Goal: Task Accomplishment & Management: Manage account settings

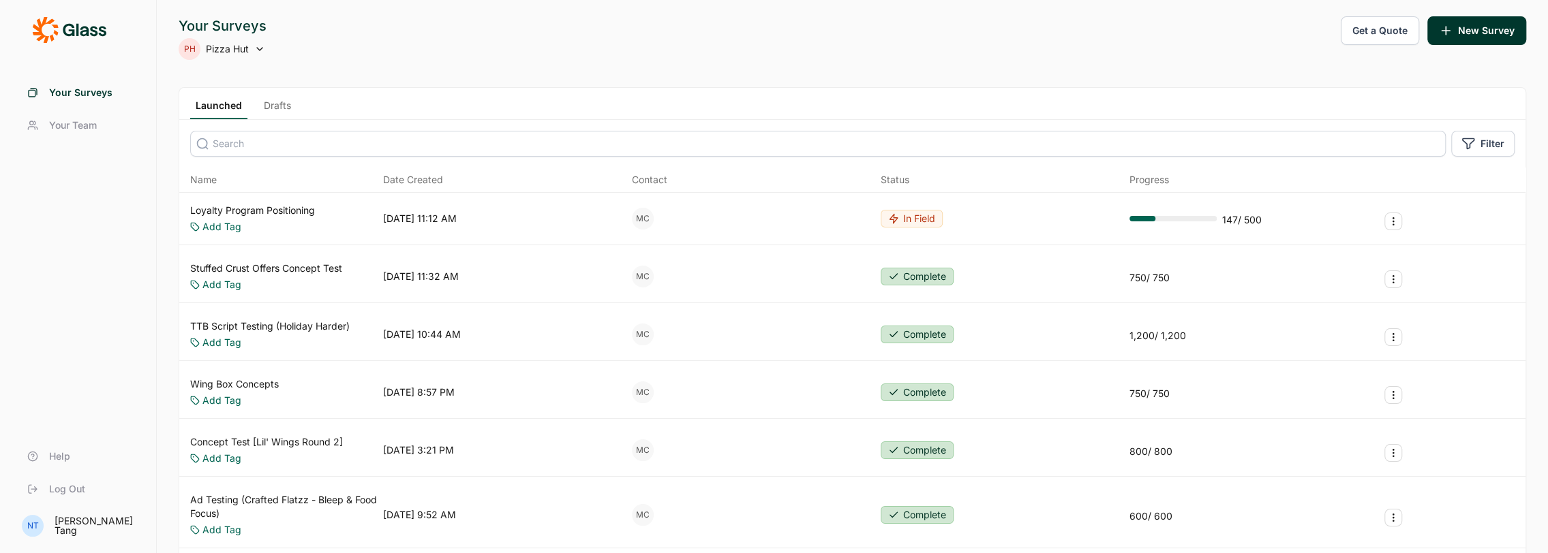
click at [59, 92] on span "Your Surveys" at bounding box center [80, 93] width 63 height 14
click at [278, 104] on link "Drafts" at bounding box center [277, 109] width 38 height 20
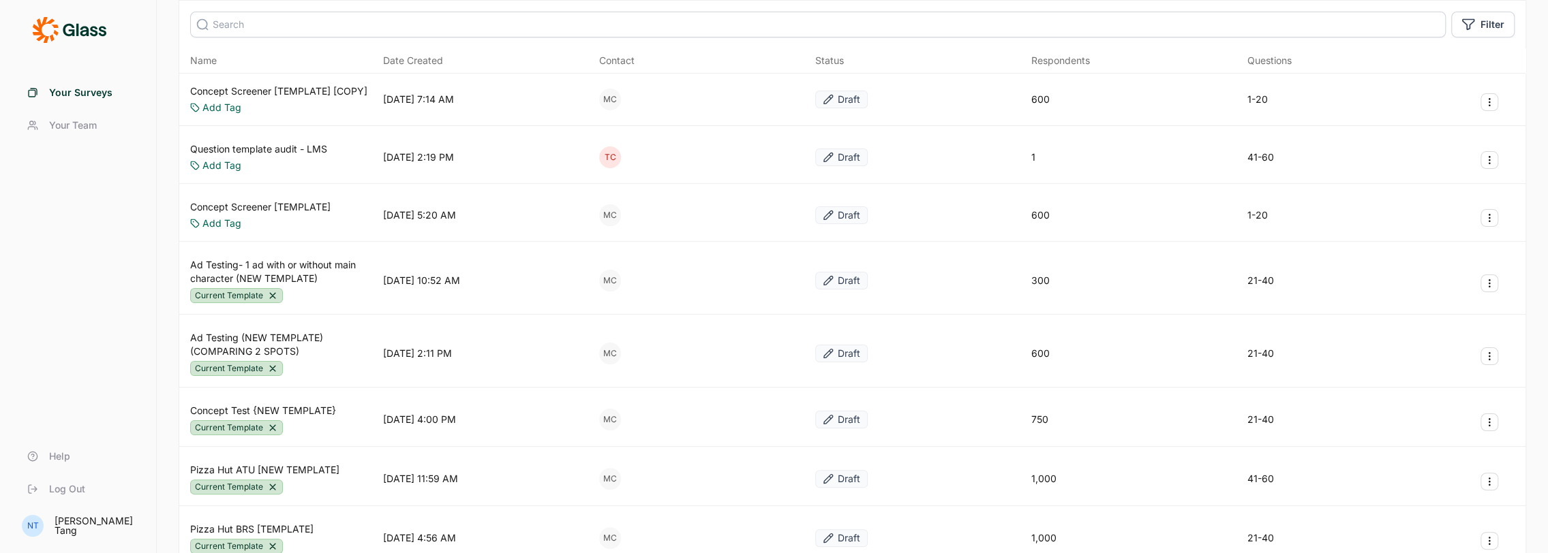
scroll to position [219, 0]
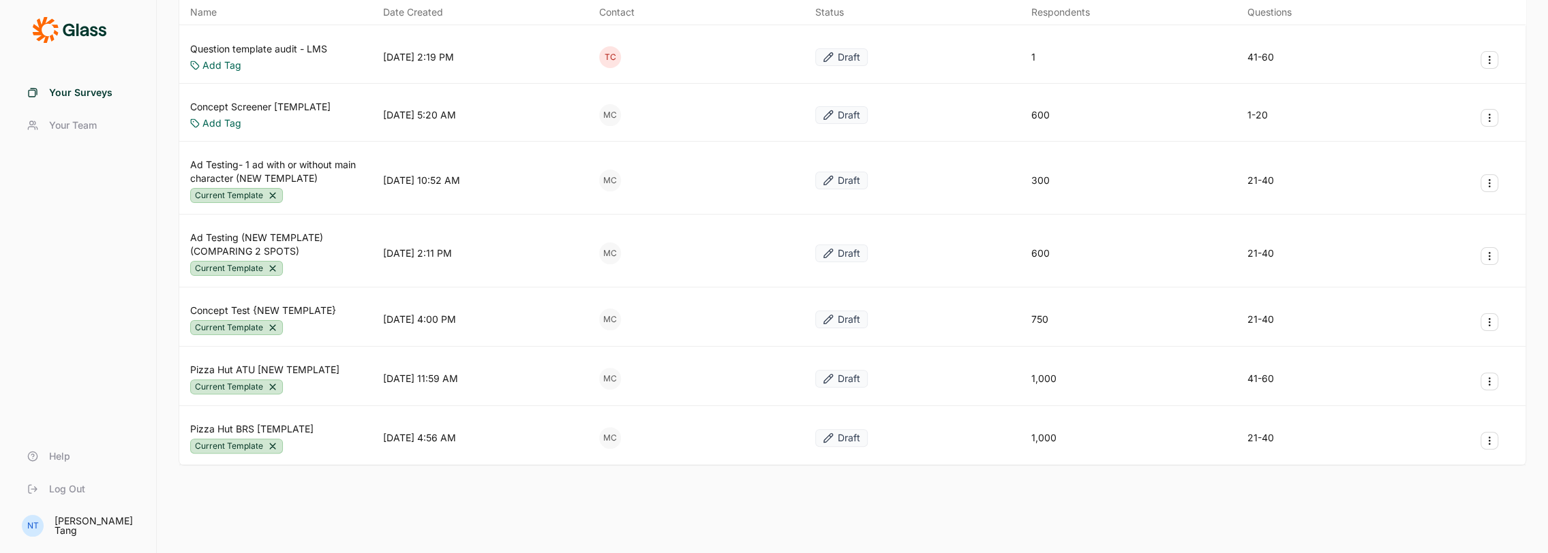
click at [286, 240] on link "Ad Testing (NEW TEMPLATE) (COMPARING 2 SPOTS)" at bounding box center [283, 244] width 187 height 27
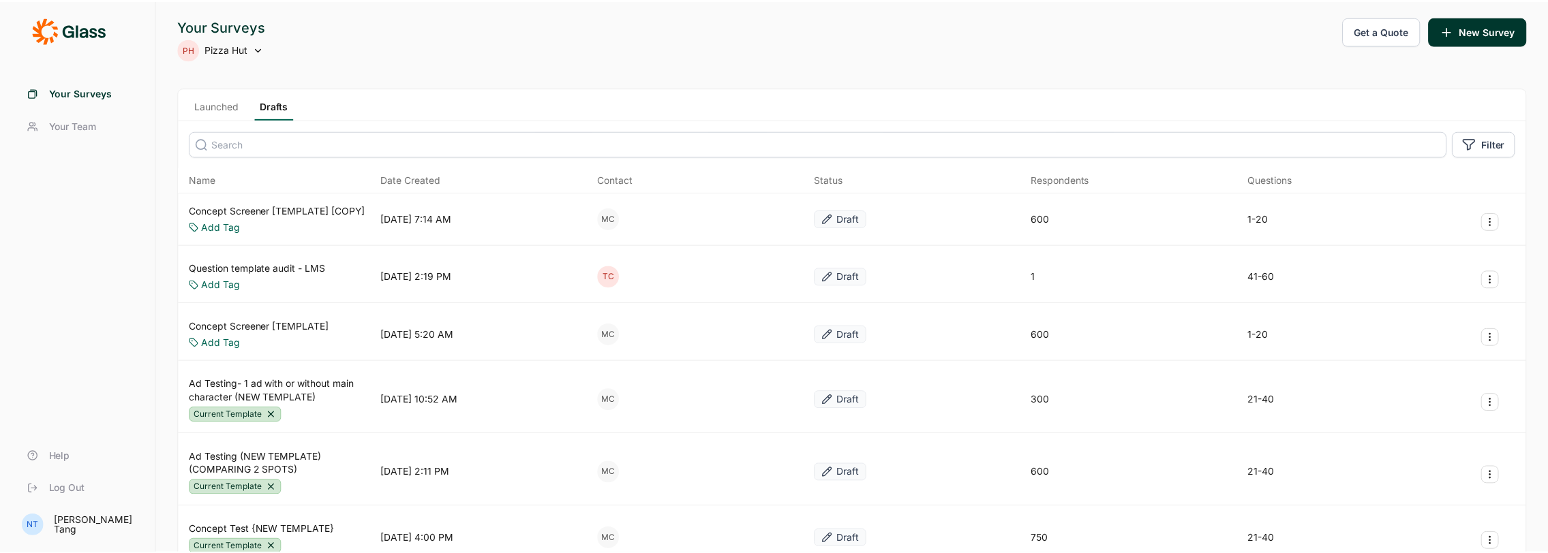
scroll to position [219, 0]
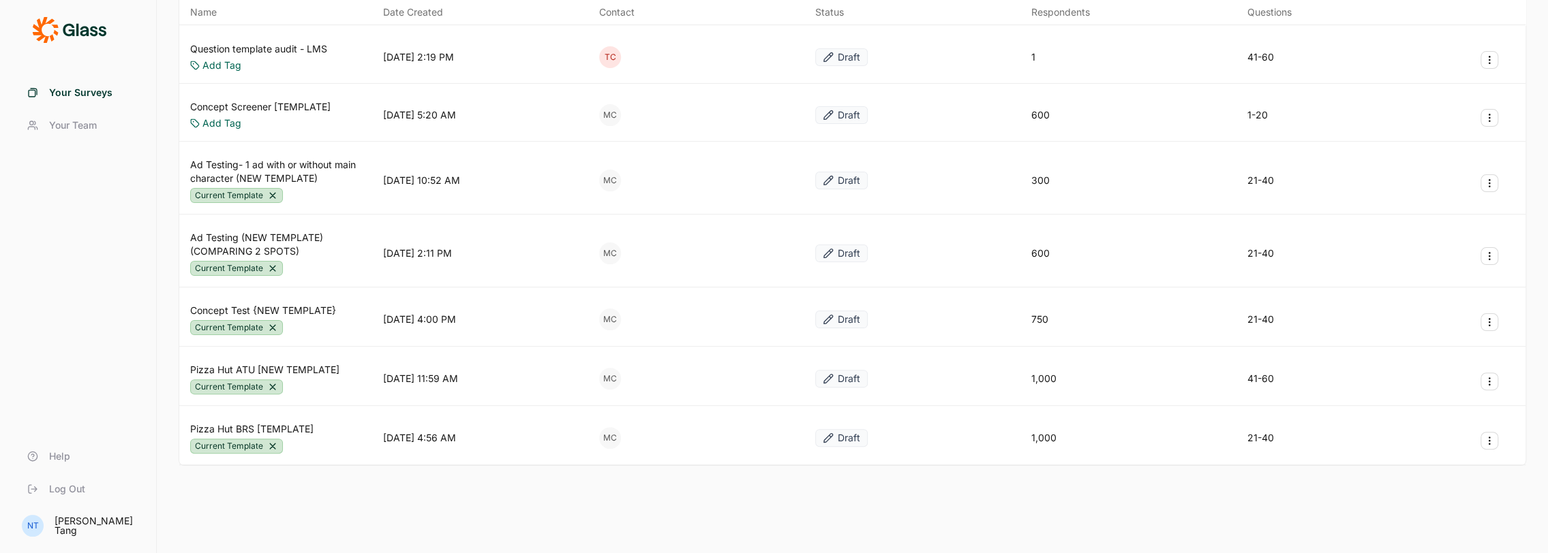
click at [1492, 247] on button "Survey Actions" at bounding box center [1489, 256] width 18 height 18
click at [1406, 286] on button "Duplicate Survey" at bounding box center [1416, 286] width 154 height 30
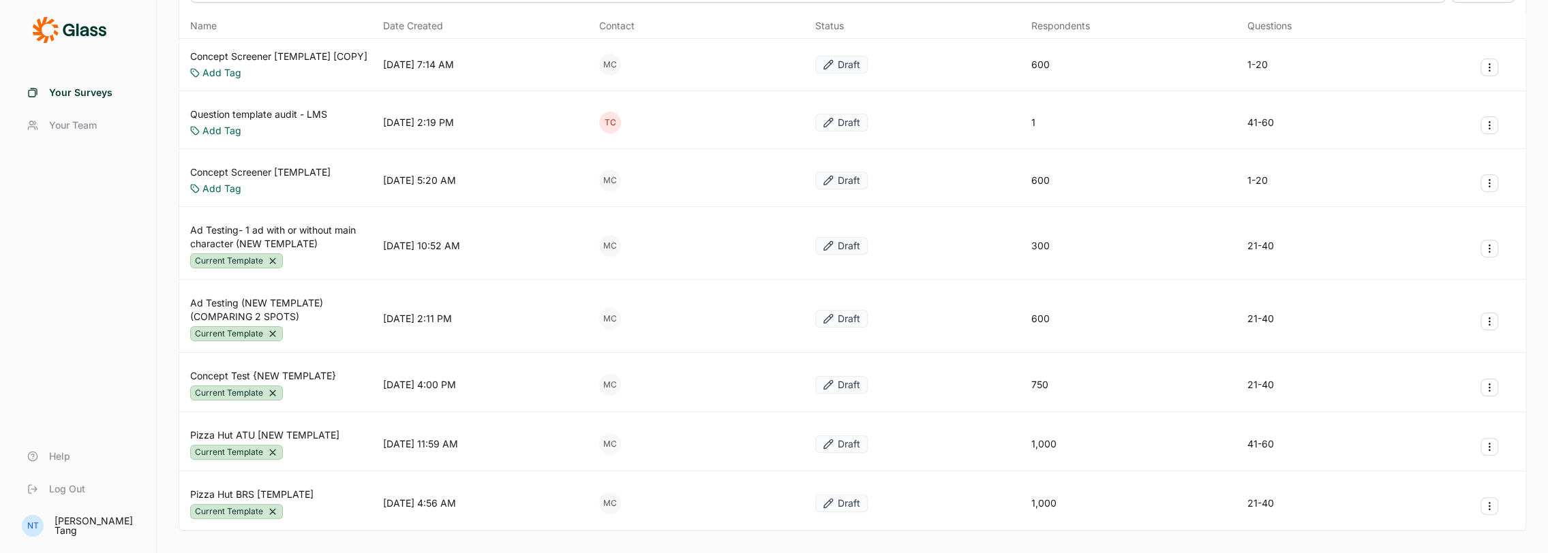
scroll to position [83, 0]
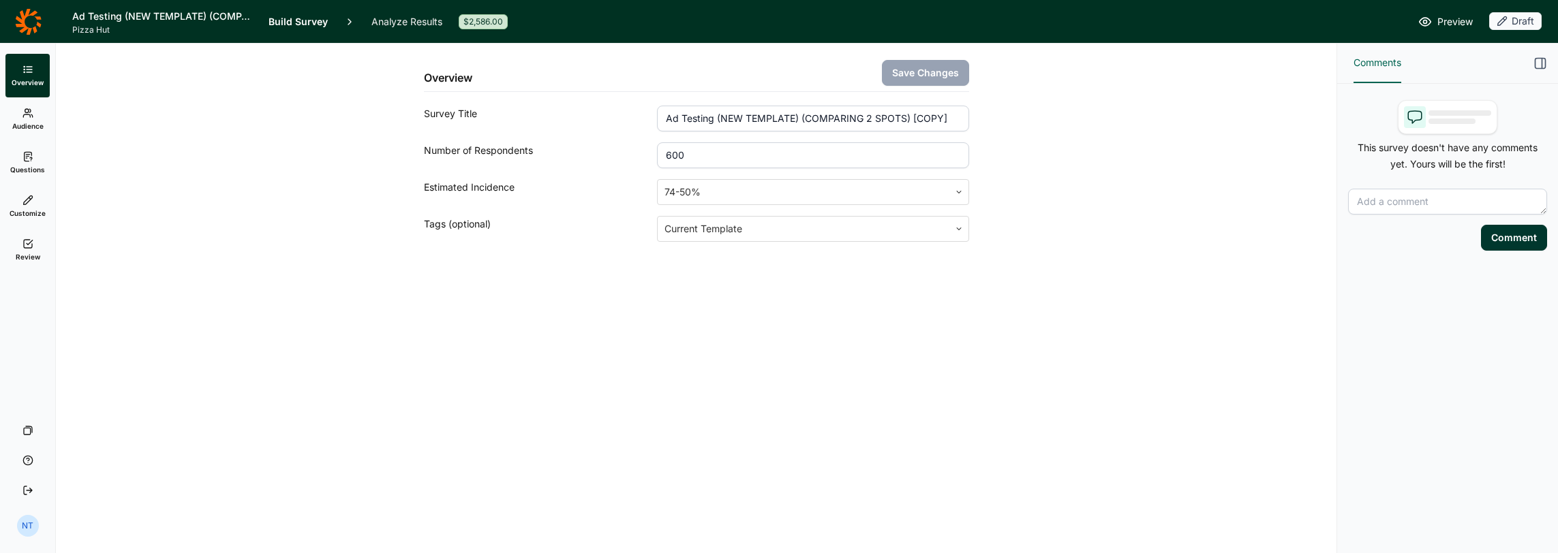
click at [701, 124] on input "Ad Testing (NEW TEMPLATE) (COMPARING 2 SPOTS) [COPY]" at bounding box center [812, 119] width 311 height 26
drag, startPoint x: 666, startPoint y: 119, endPoint x: 1036, endPoint y: 120, distance: 370.1
click at [1033, 124] on div "Overview Save Changes Survey Title Ad Testing (NEW TEMPLATE) (COMPARING 2 SPOTS…" at bounding box center [696, 176] width 1248 height 264
type input "[PERSON_NAME] Ad Testing"
click at [931, 67] on button "Save Changes" at bounding box center [925, 73] width 87 height 26
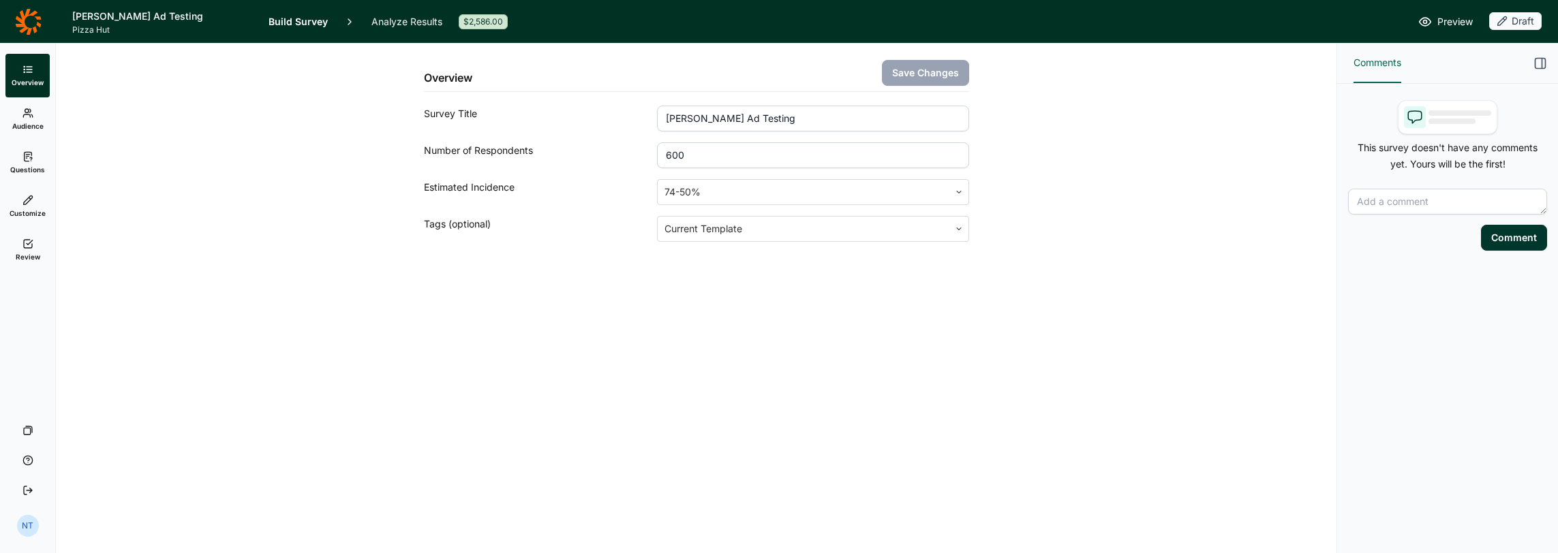
click at [34, 153] on link "Questions" at bounding box center [27, 163] width 44 height 44
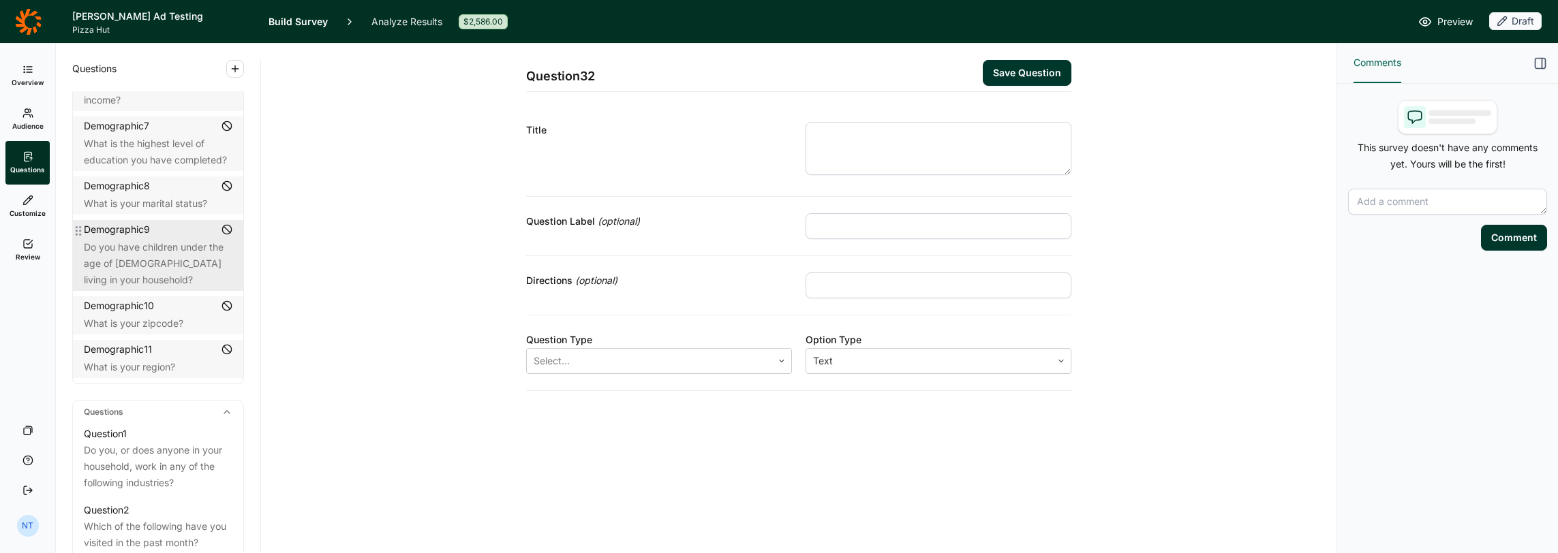
scroll to position [477, 0]
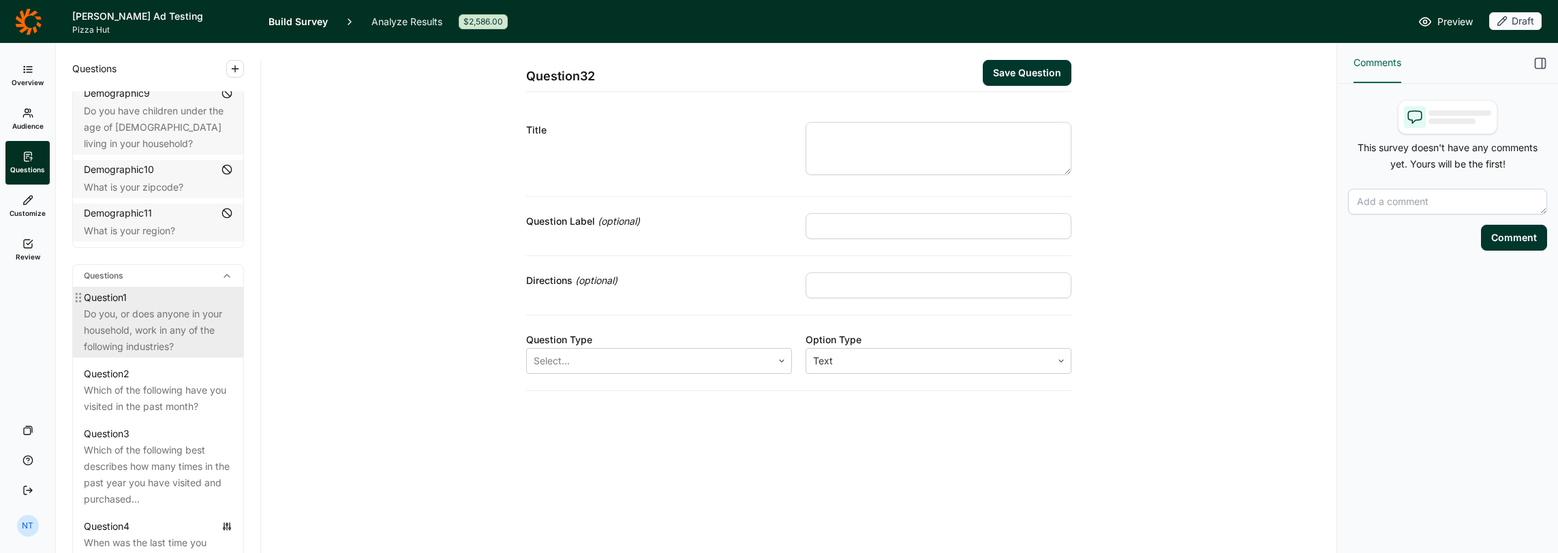
click at [168, 300] on div "Question 1" at bounding box center [158, 298] width 149 height 16
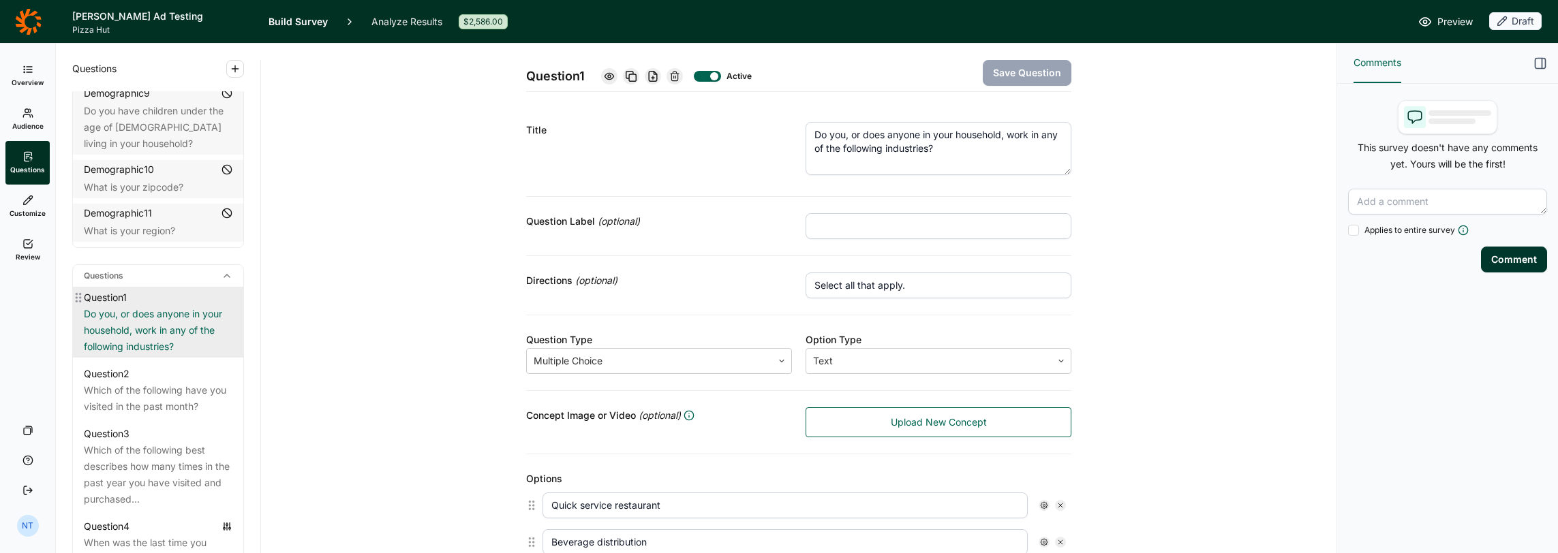
scroll to position [613, 0]
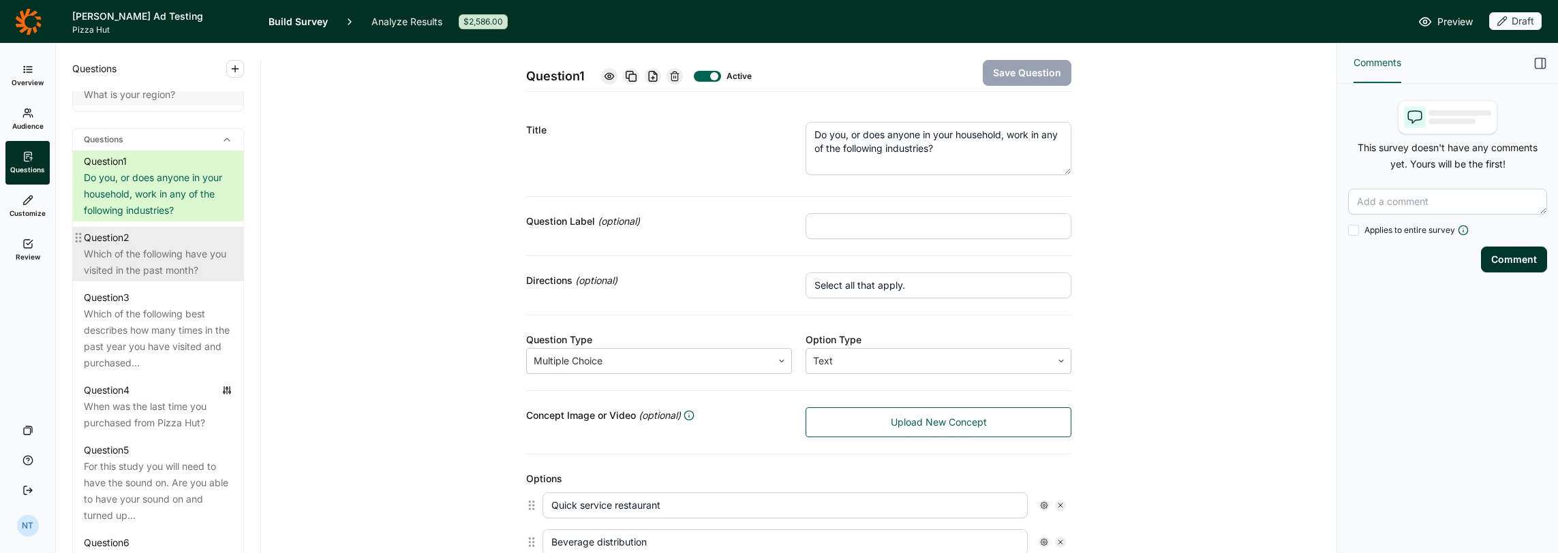
click at [165, 271] on div "Which of the following have you visited in the past month?" at bounding box center [158, 262] width 149 height 33
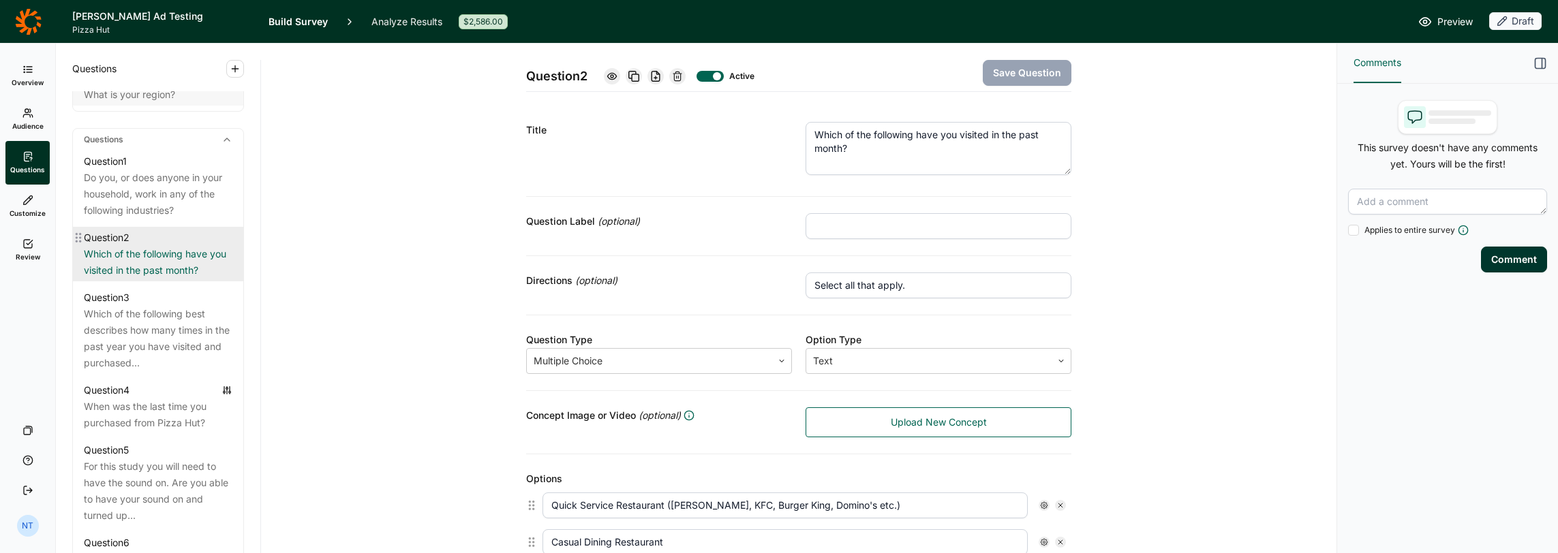
click at [164, 271] on div "Which of the following have you visited in the past month?" at bounding box center [158, 262] width 149 height 33
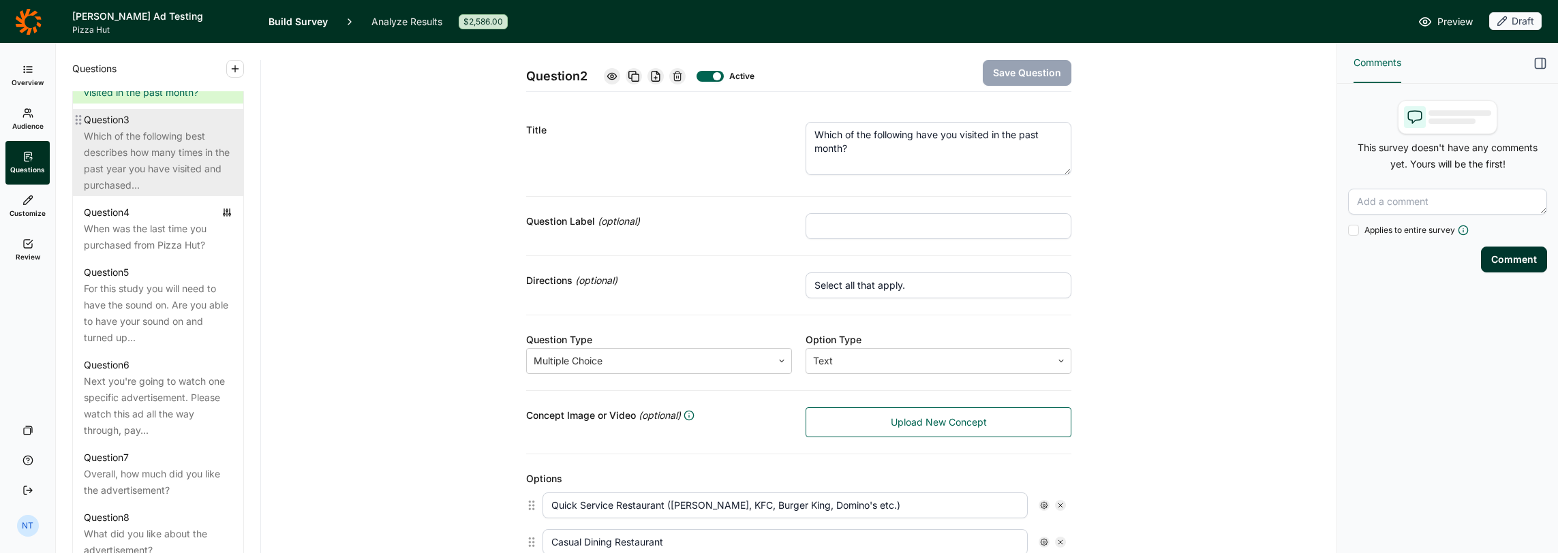
scroll to position [818, 0]
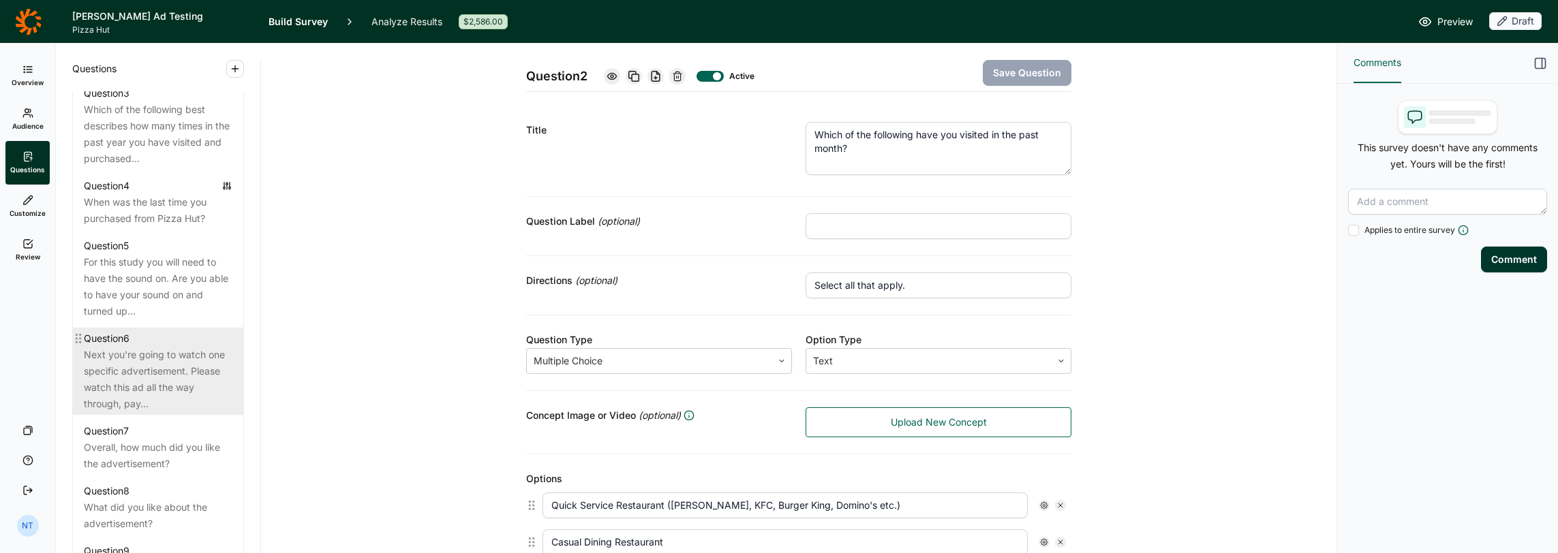
click at [156, 367] on div "Next you're going to watch one specific advertisement. Please watch this ad all…" at bounding box center [158, 379] width 149 height 65
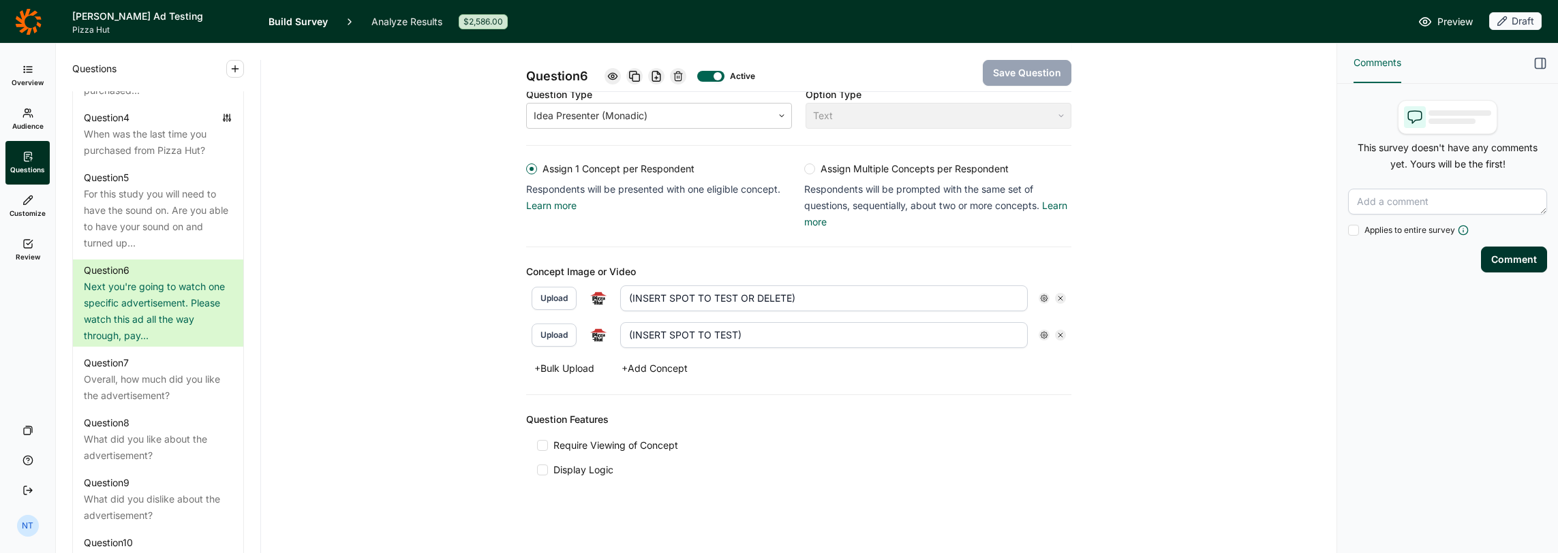
scroll to position [247, 0]
click at [1059, 294] on div at bounding box center [1060, 297] width 11 height 11
type input "(INSERT SPOT TO TEST)"
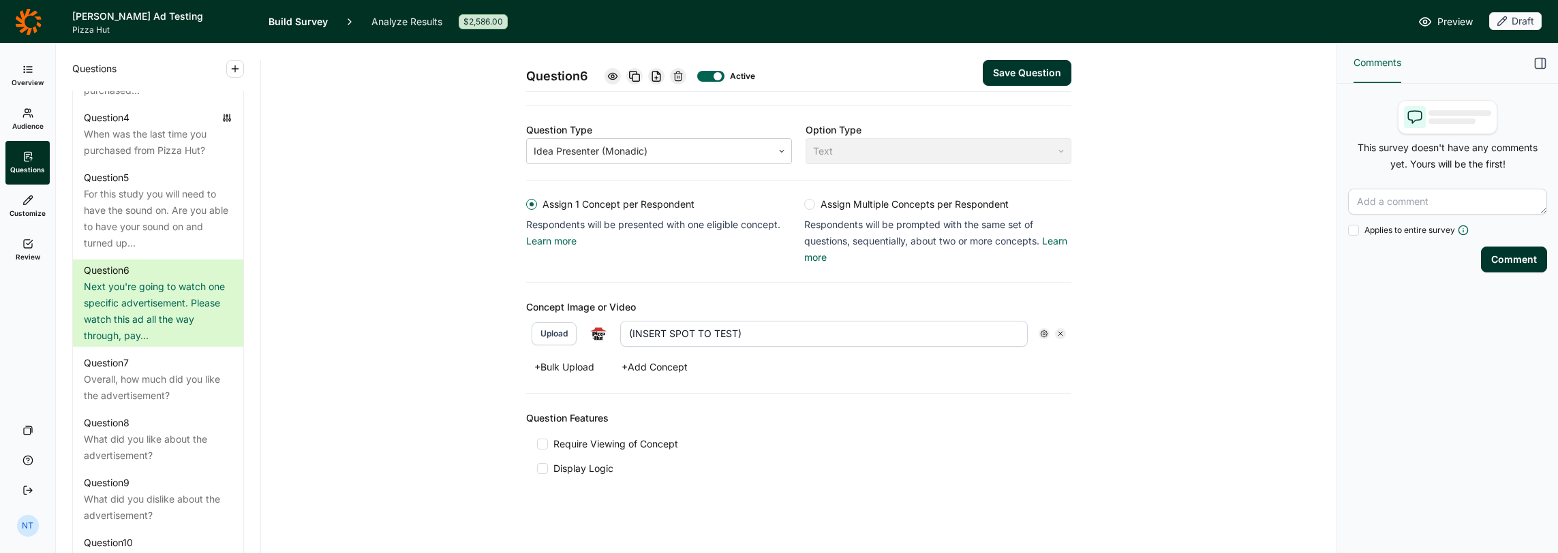
click at [1056, 328] on div at bounding box center [1060, 333] width 11 height 11
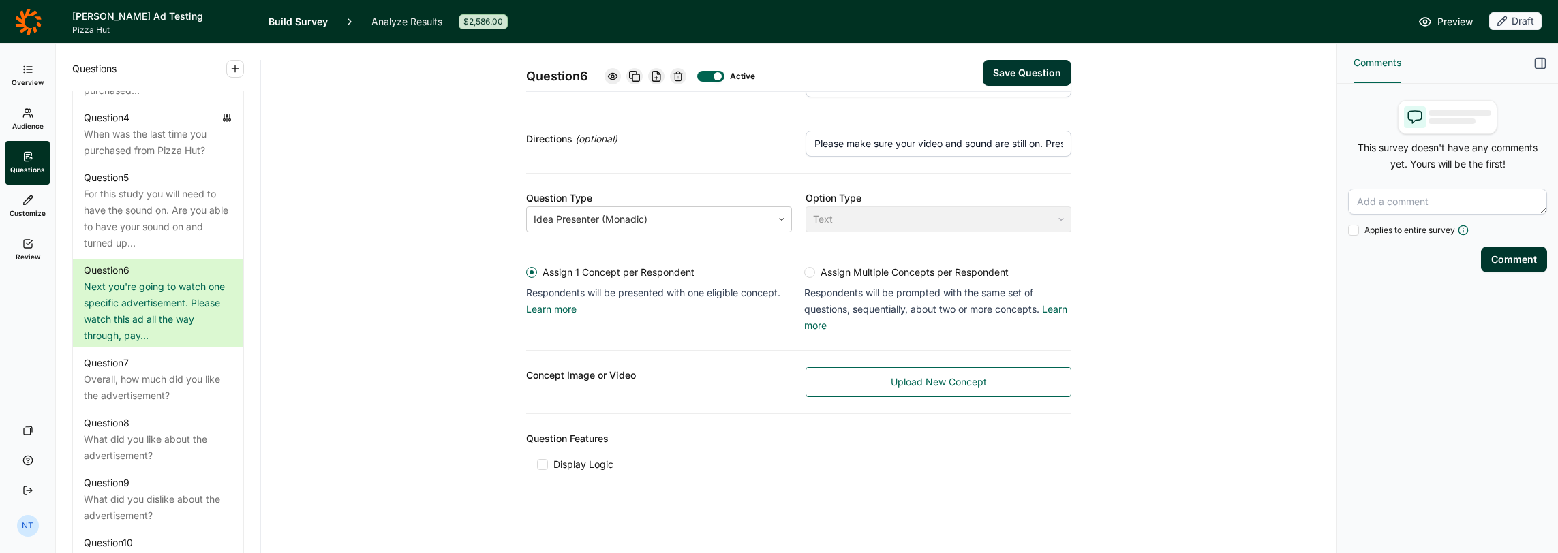
scroll to position [138, 0]
click at [891, 384] on span "Upload New Concept" at bounding box center [939, 386] width 96 height 14
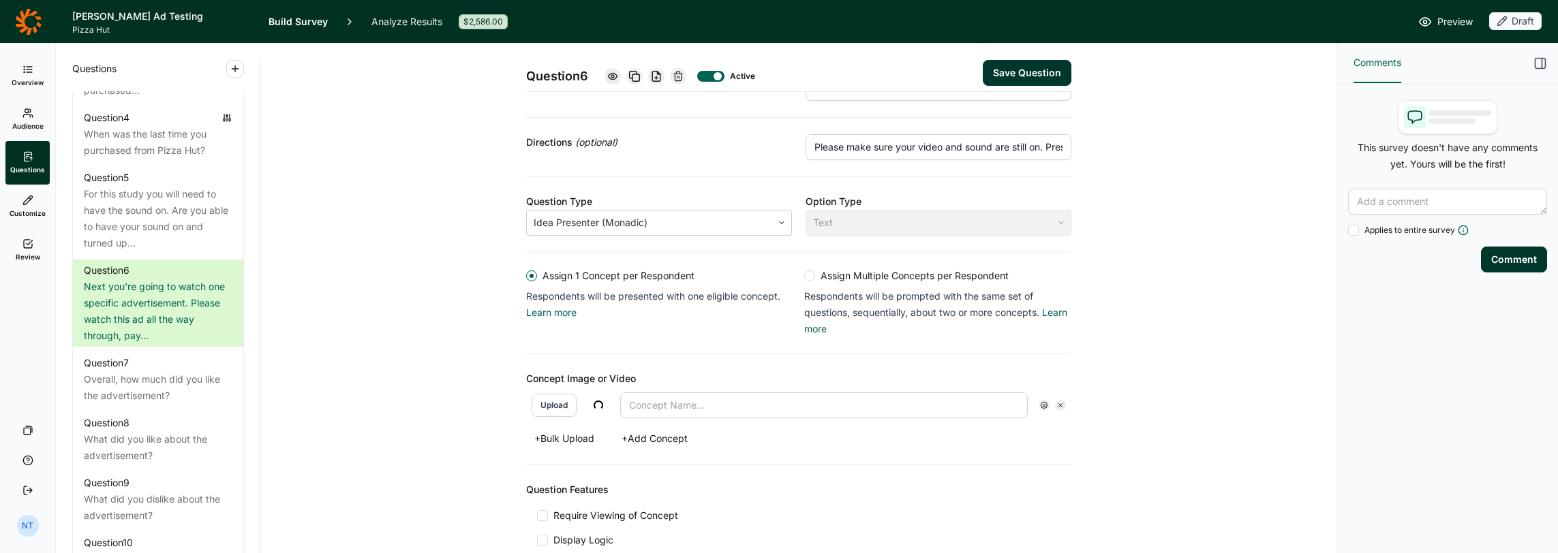
scroll to position [210, 0]
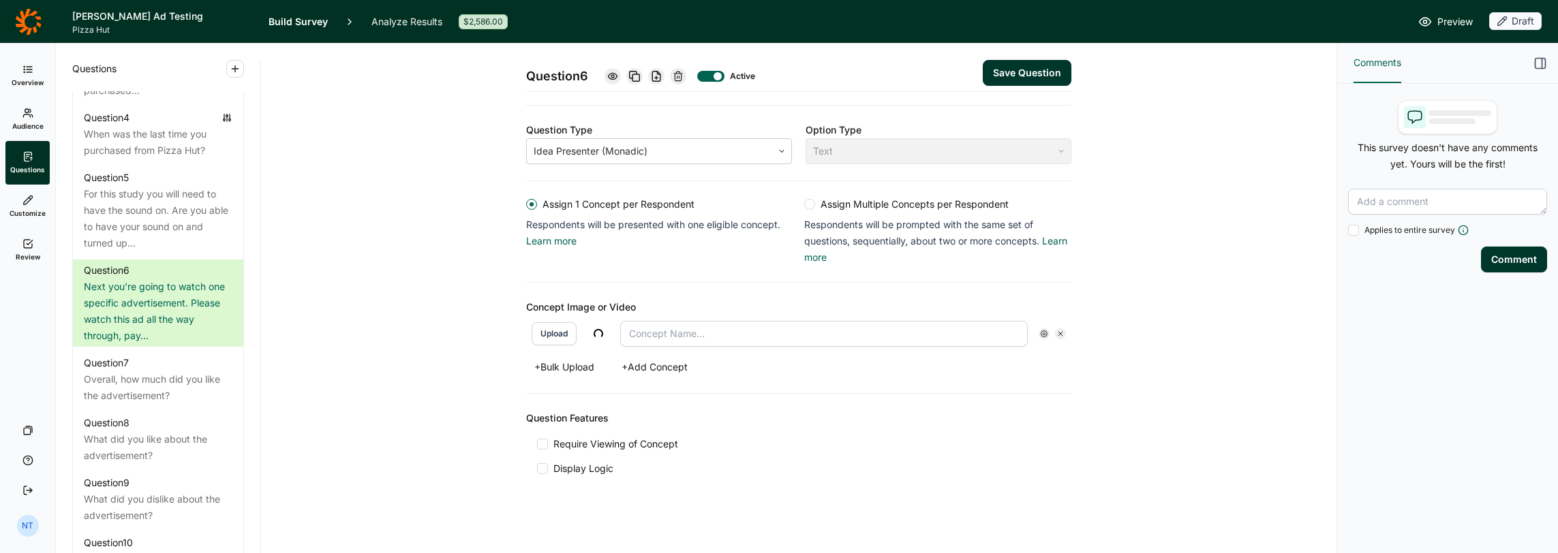
click at [645, 364] on button "+ Add Concept" at bounding box center [654, 367] width 82 height 19
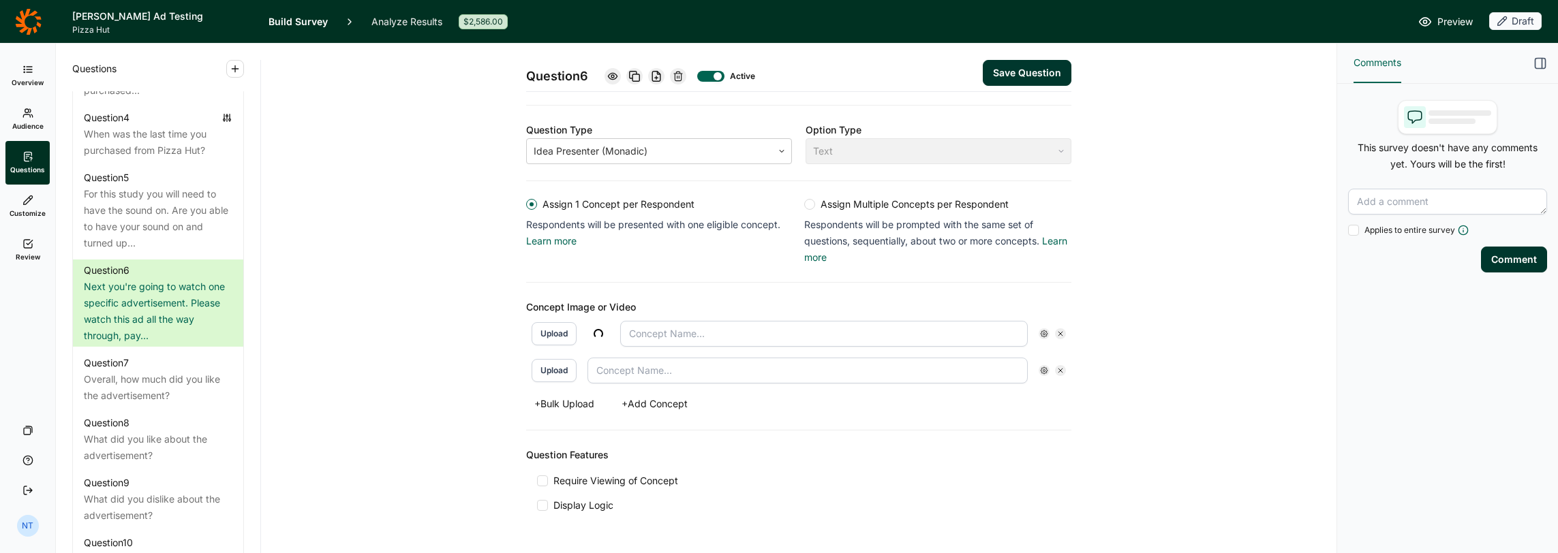
click at [540, 366] on button "Upload" at bounding box center [554, 370] width 45 height 23
click at [528, 477] on div "Question Features Require Viewing of Concept Display Logic" at bounding box center [798, 480] width 545 height 98
click at [537, 476] on div at bounding box center [542, 481] width 11 height 11
click at [537, 481] on input "Require Viewing of Concept" at bounding box center [537, 481] width 0 height 0
click at [746, 326] on input "text" at bounding box center [824, 334] width 408 height 26
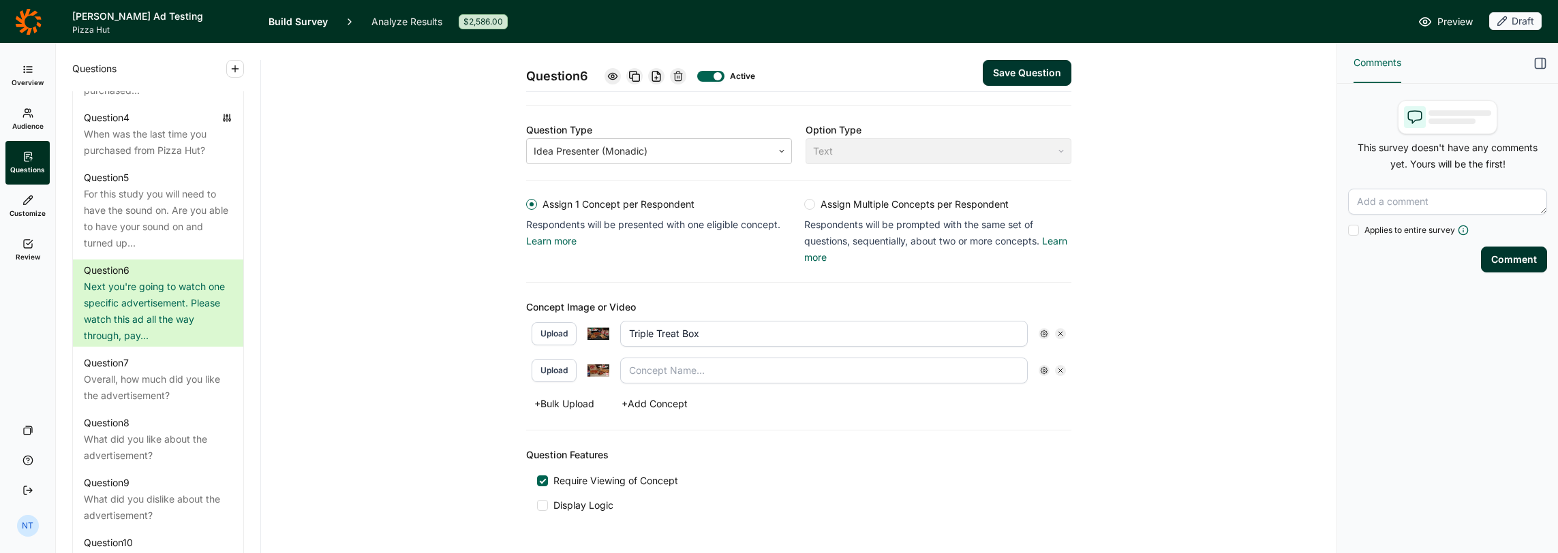
type input "Triple Treat Box"
click at [714, 367] on input "text" at bounding box center [824, 371] width 408 height 26
type input "Big Dinner Box"
click at [1045, 68] on button "Save Question" at bounding box center [1027, 73] width 89 height 26
type input "Big Dinner Box"
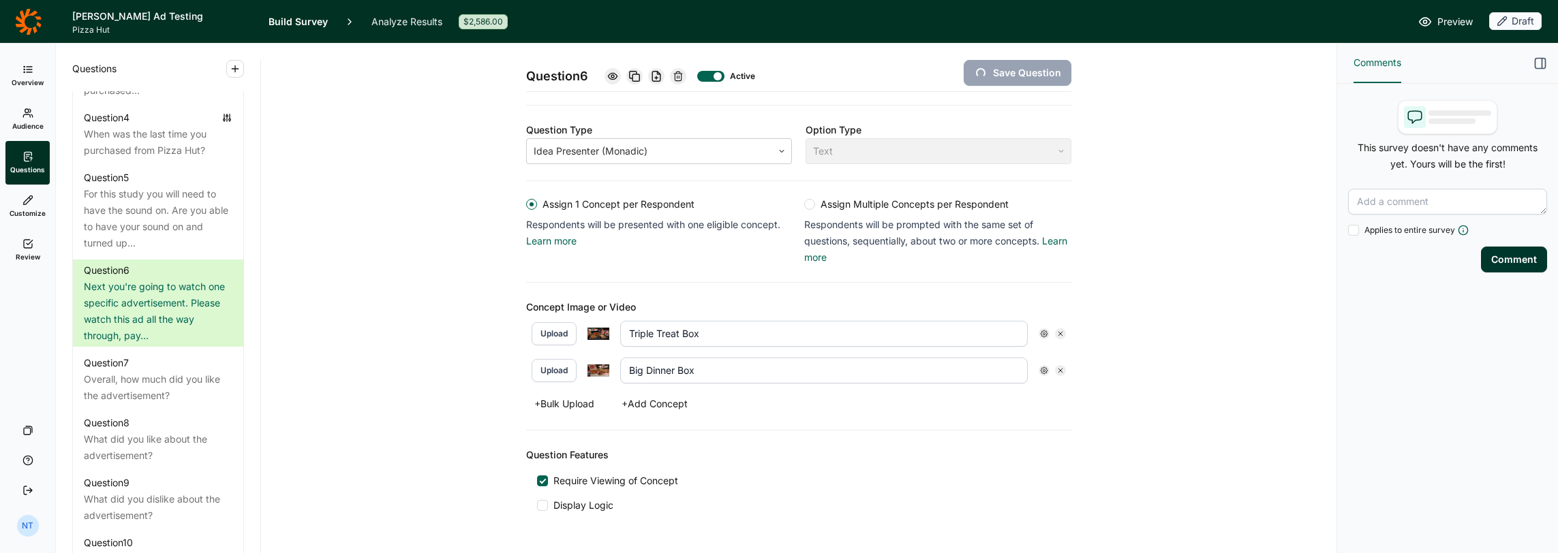
type input "Triple Treat Box"
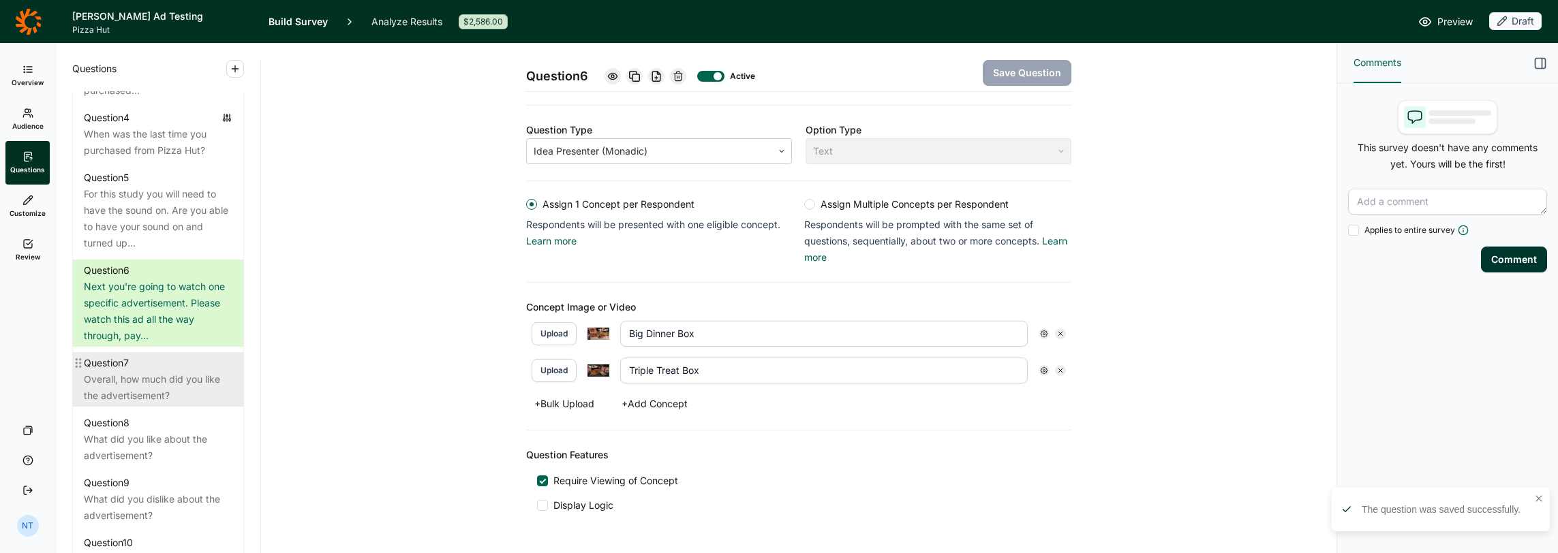
click at [159, 373] on div "Overall, how much did you like the advertisement?" at bounding box center [158, 387] width 149 height 33
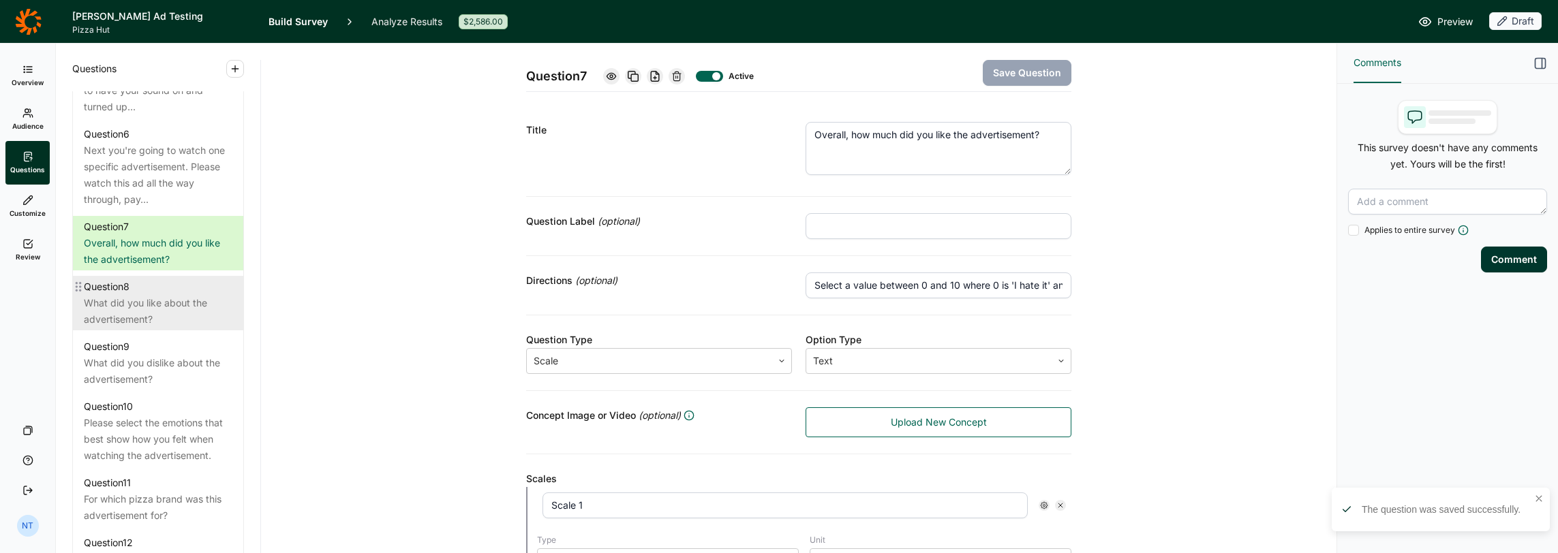
click at [204, 314] on div "What did you like about the advertisement?" at bounding box center [158, 311] width 149 height 33
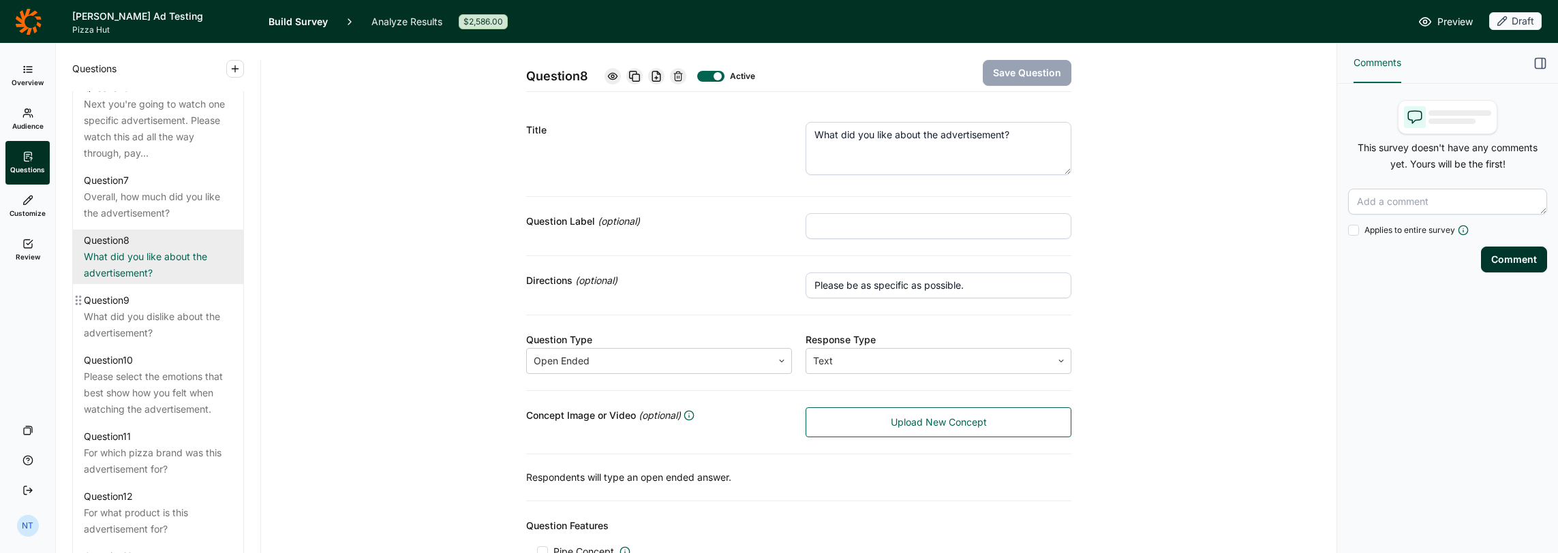
scroll to position [1090, 0]
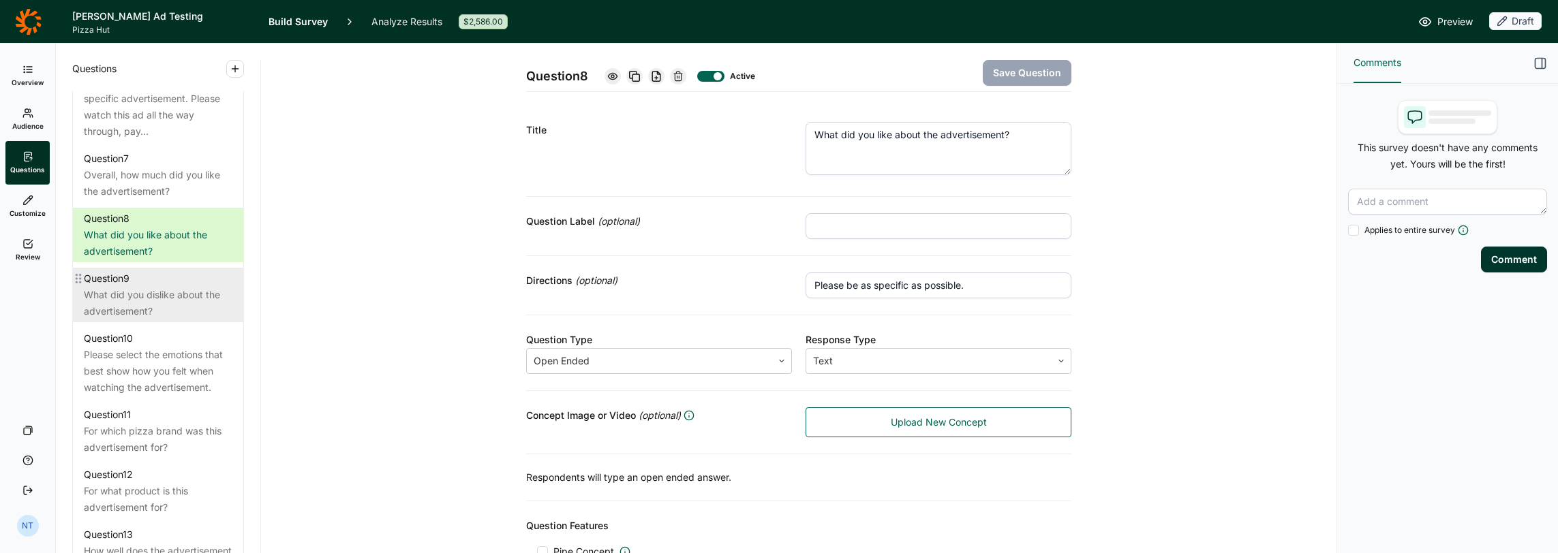
click at [174, 292] on div "What did you dislike about the advertisement?" at bounding box center [158, 303] width 149 height 33
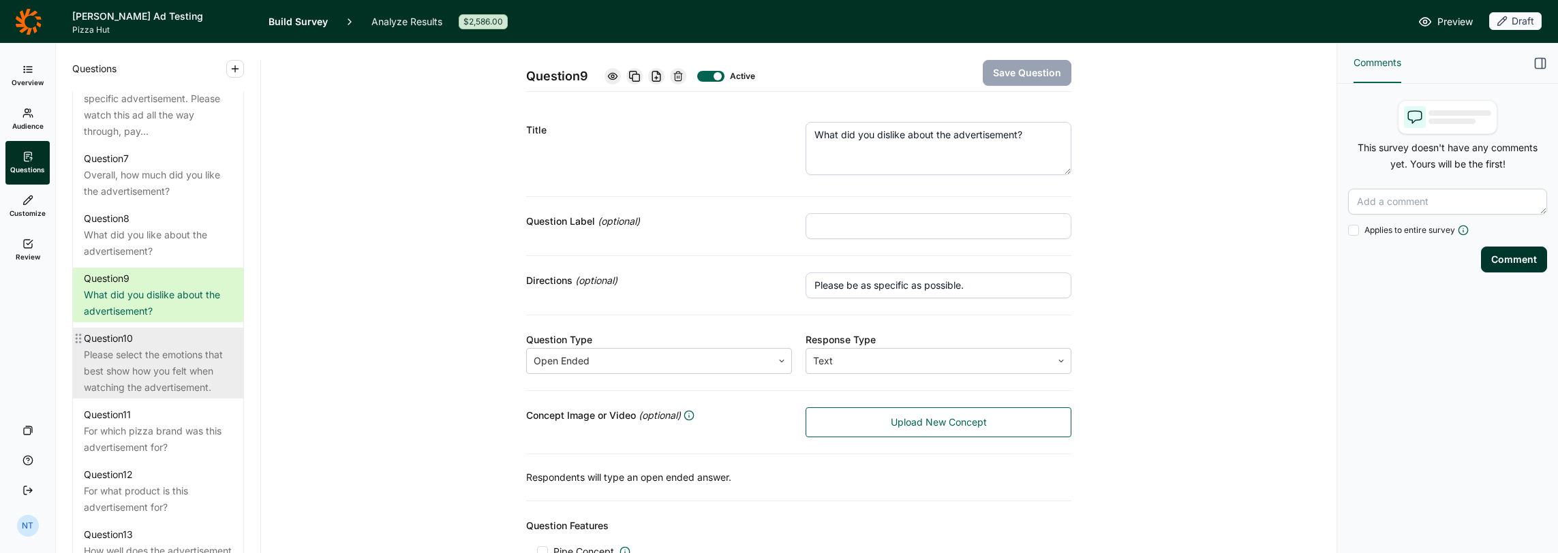
click at [174, 357] on div "Please select the emotions that best show how you felt when watching the advert…" at bounding box center [158, 371] width 149 height 49
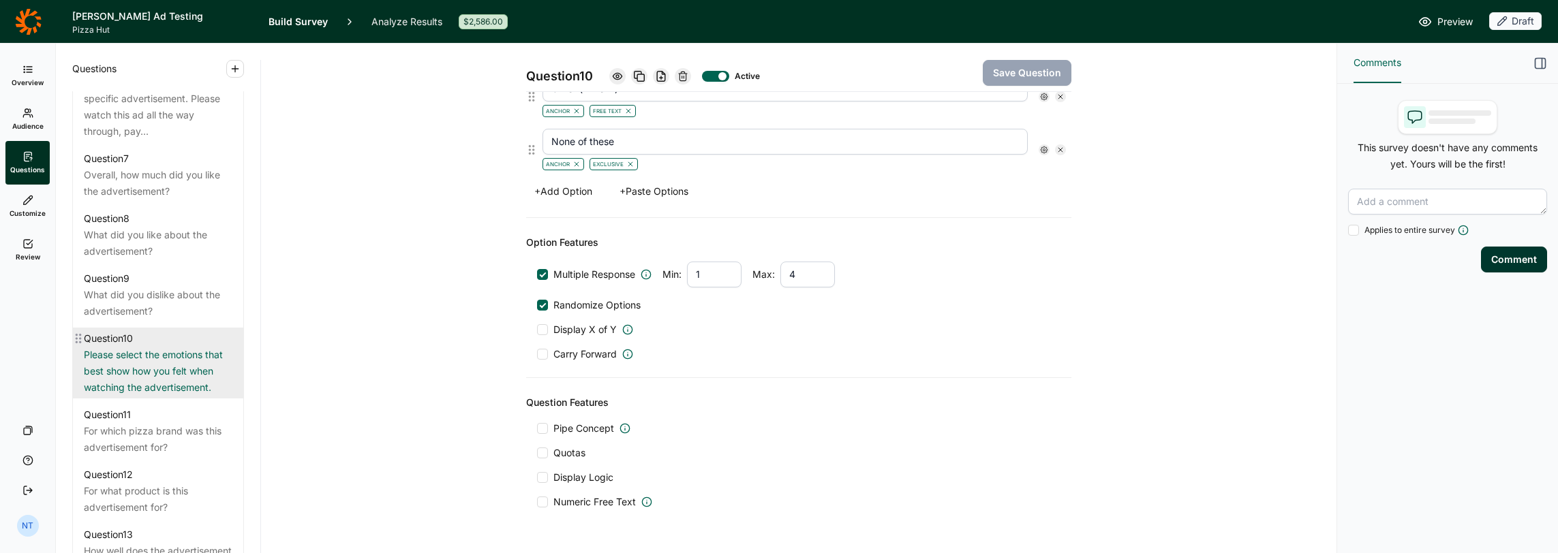
scroll to position [1159, 0]
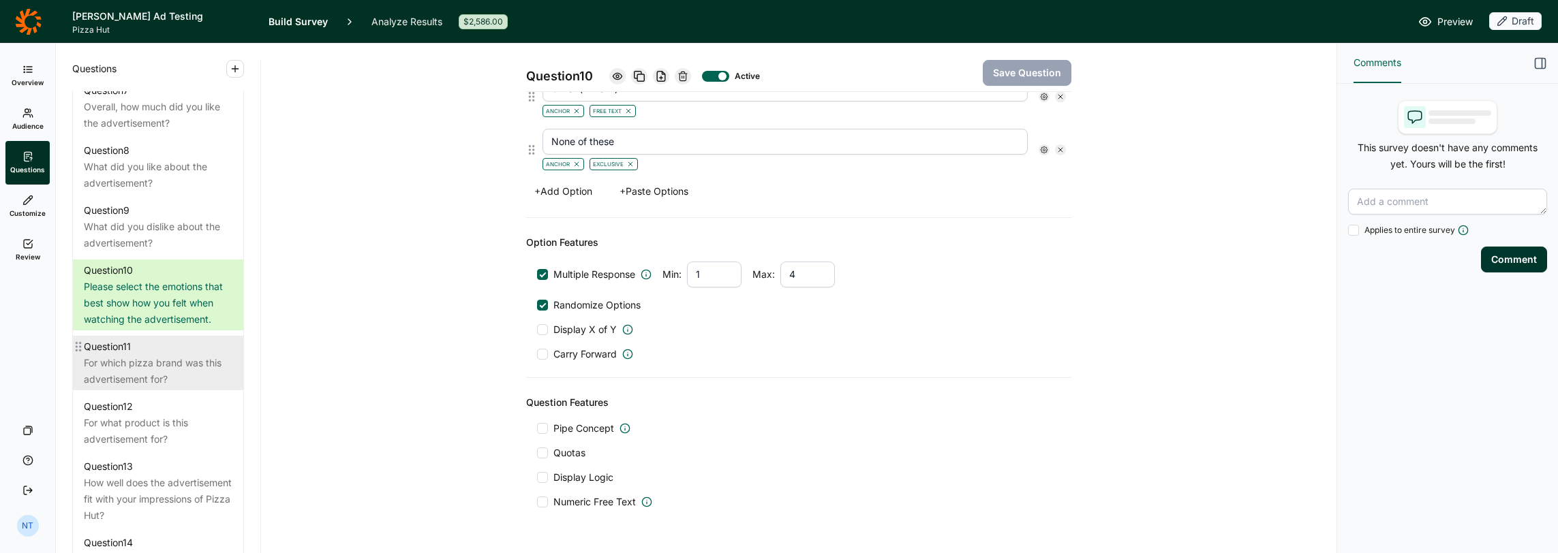
click at [182, 371] on div "For which pizza brand was this advertisement for?" at bounding box center [158, 371] width 149 height 33
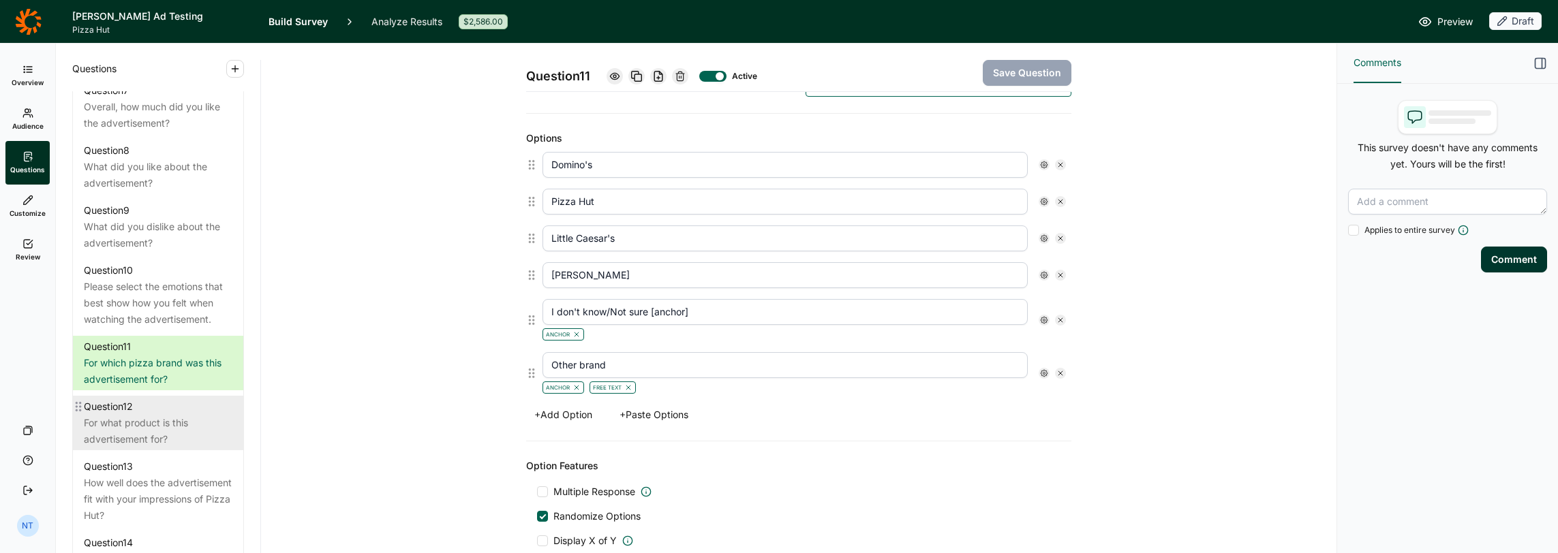
click at [111, 444] on div "For what product is this advertisement for?" at bounding box center [158, 431] width 149 height 33
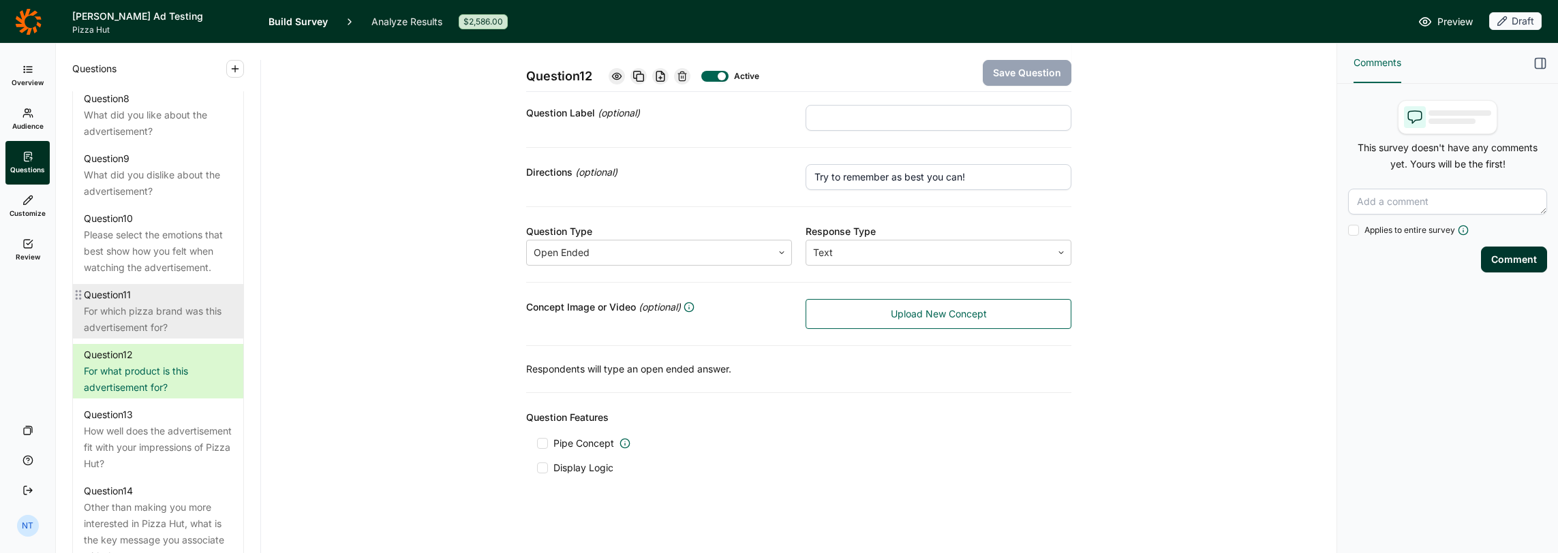
scroll to position [1295, 0]
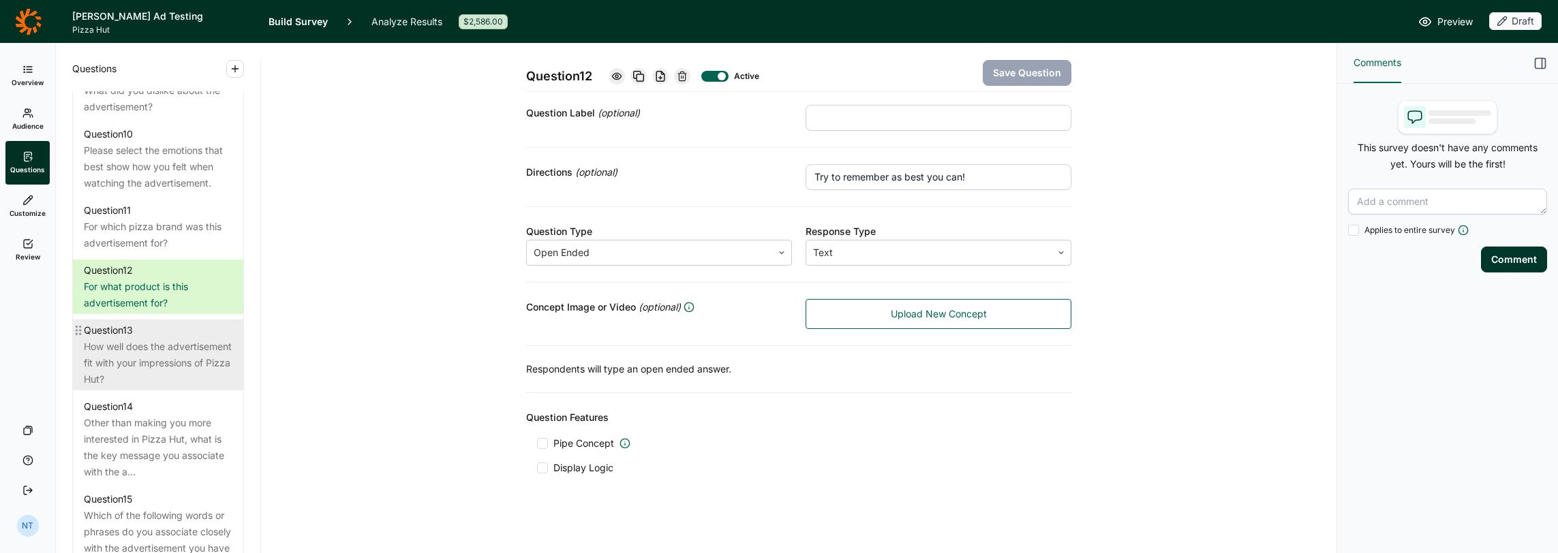
click at [151, 363] on div "How well does the advertisement fit with your impressions of Pizza Hut?" at bounding box center [158, 363] width 149 height 49
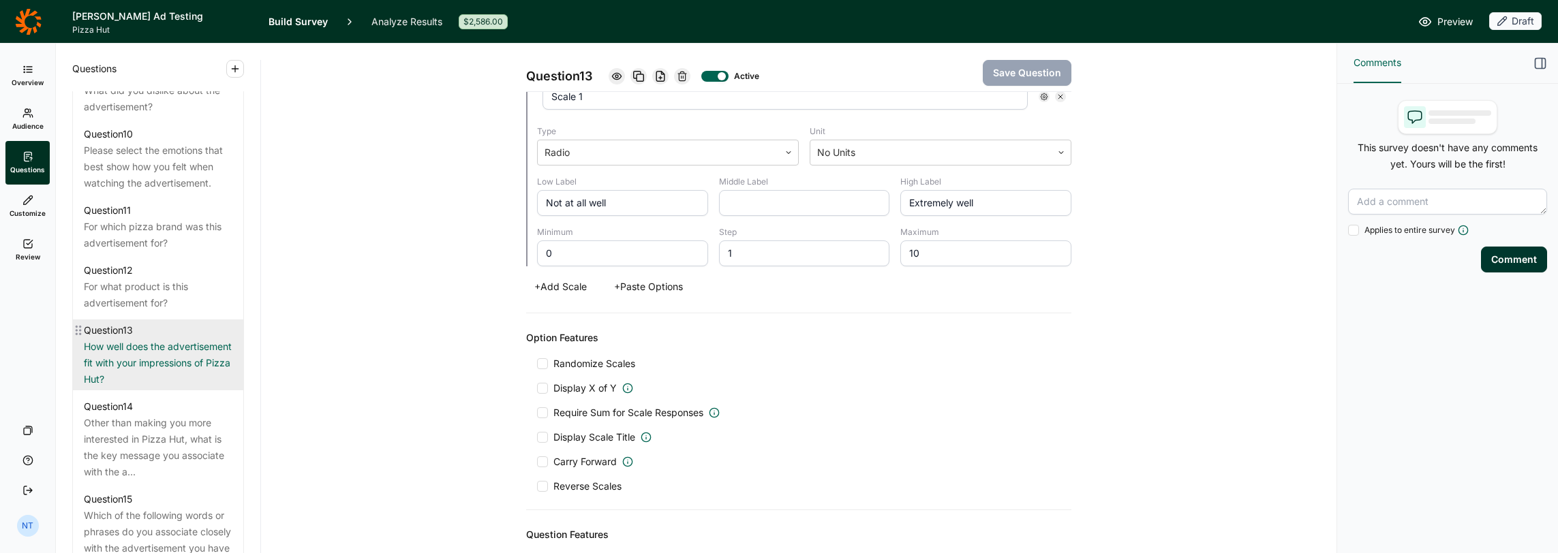
scroll to position [1431, 0]
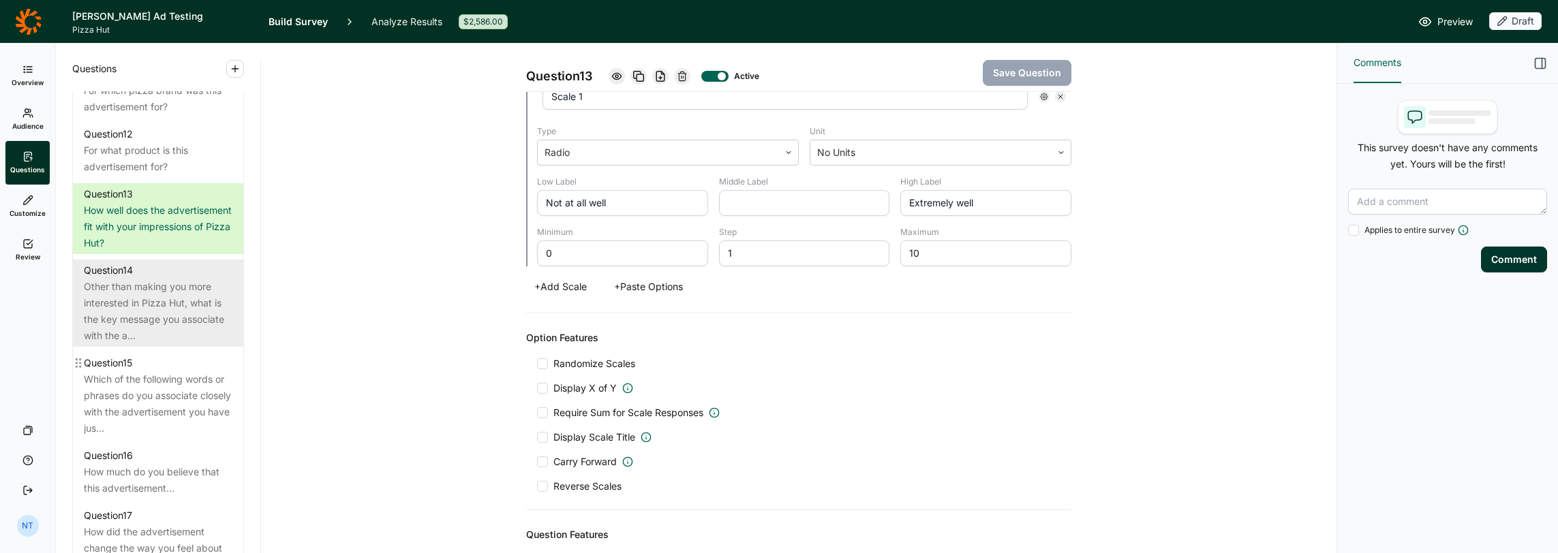
click at [151, 344] on div "Other than making you more interested in Pizza Hut, what is the key message you…" at bounding box center [158, 311] width 149 height 65
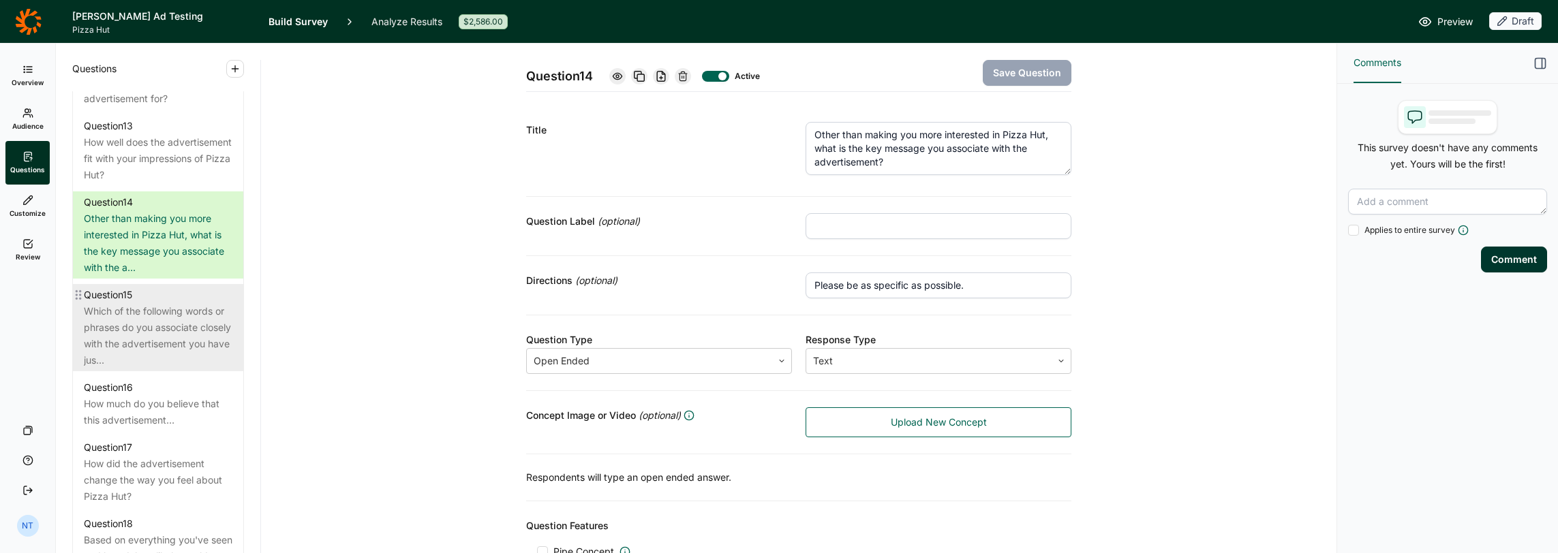
click at [228, 332] on div "Question 15 Which of the following words or phrases do you associate closely wi…" at bounding box center [158, 327] width 170 height 87
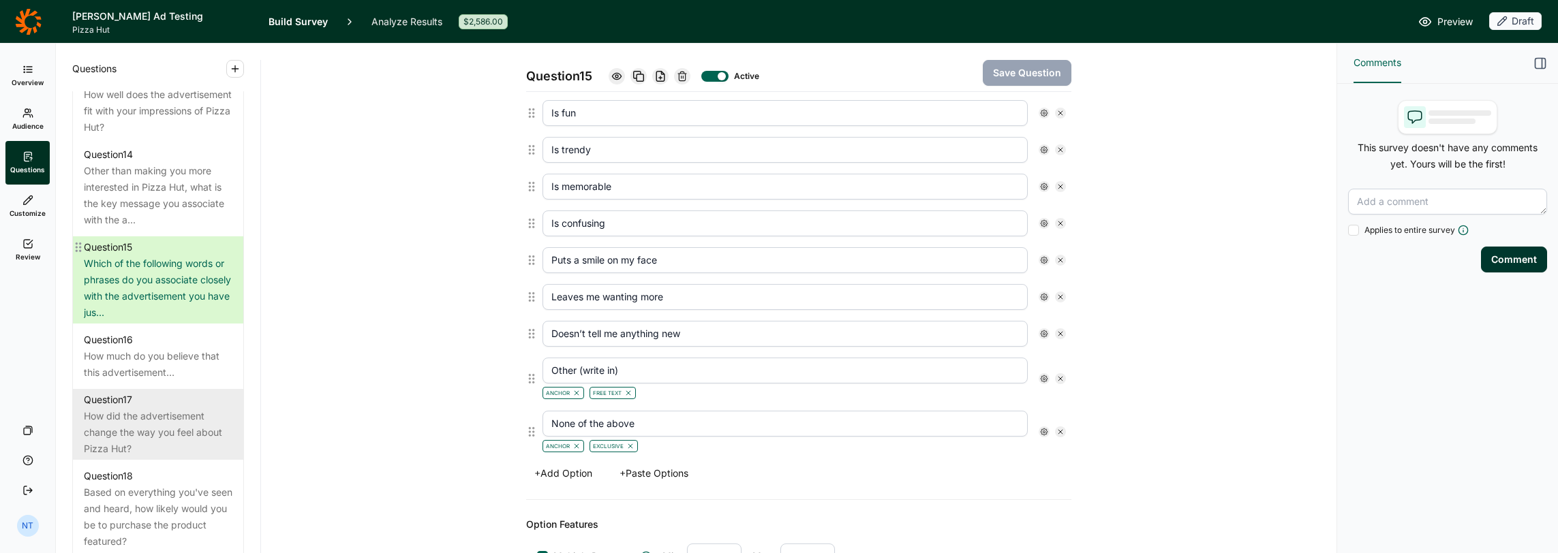
scroll to position [1636, 0]
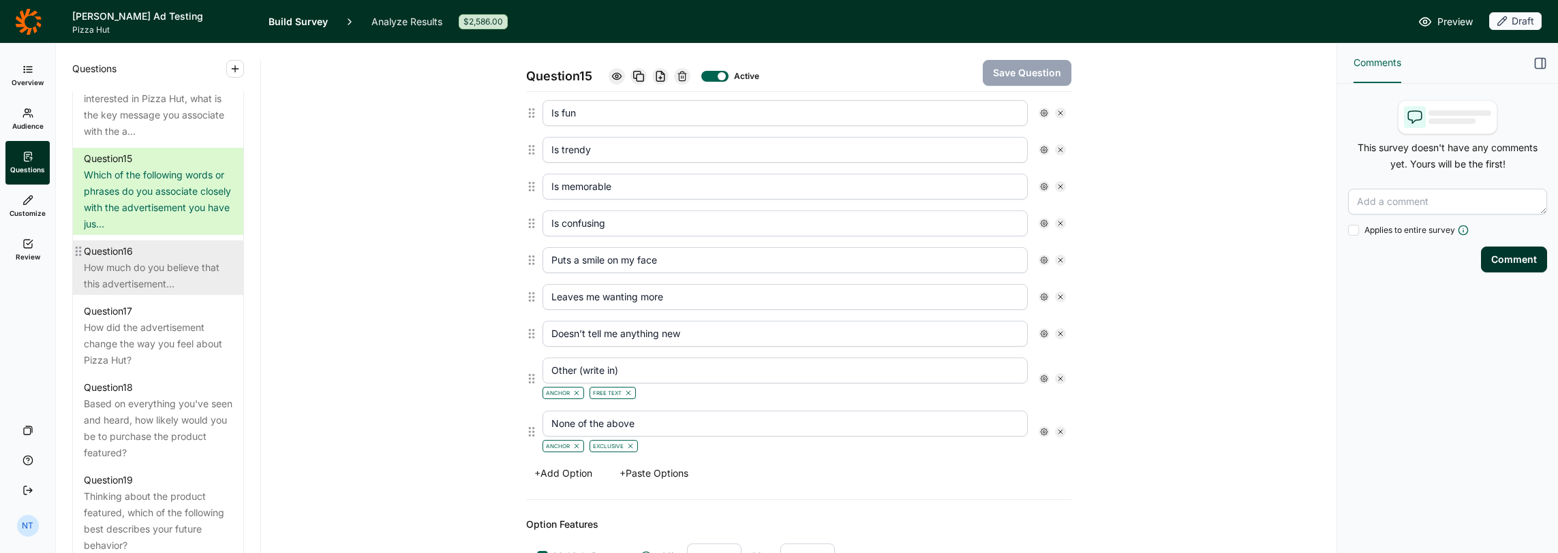
click at [159, 292] on div "How much do you believe that this advertisement…" at bounding box center [158, 276] width 149 height 33
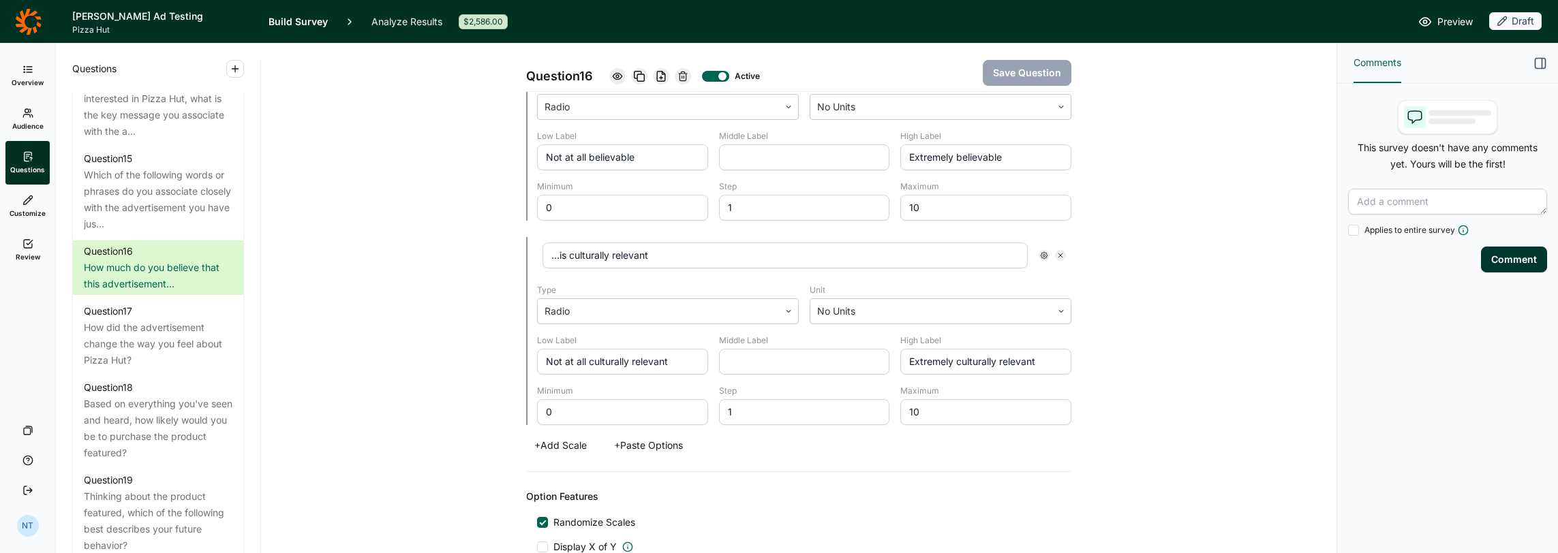
scroll to position [886, 0]
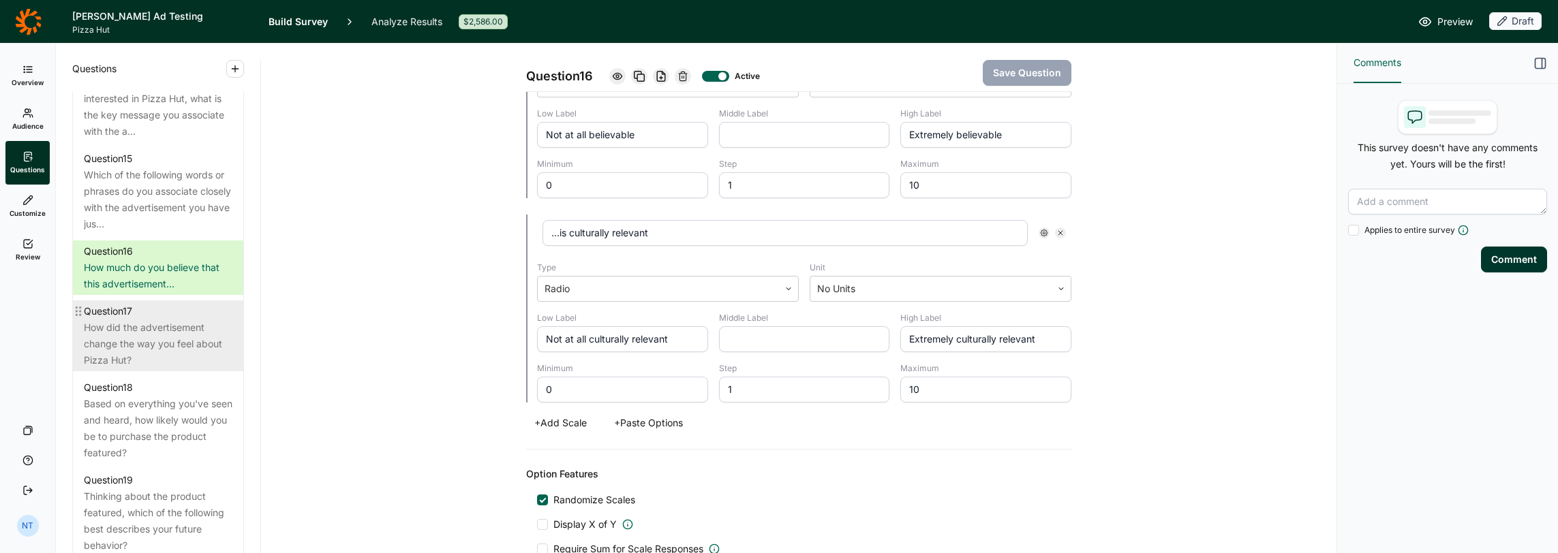
click at [182, 350] on div "How did the advertisement change the way you feel about Pizza Hut?" at bounding box center [158, 344] width 149 height 49
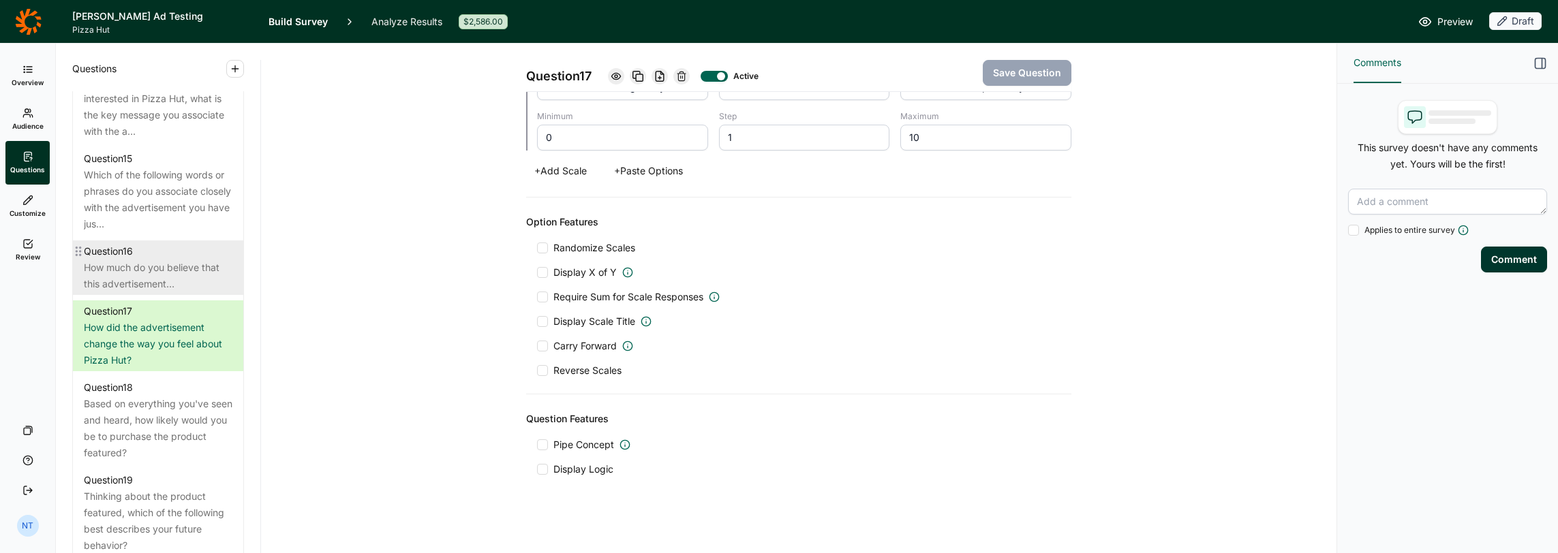
click at [170, 292] on div "How much do you believe that this advertisement…" at bounding box center [158, 276] width 149 height 33
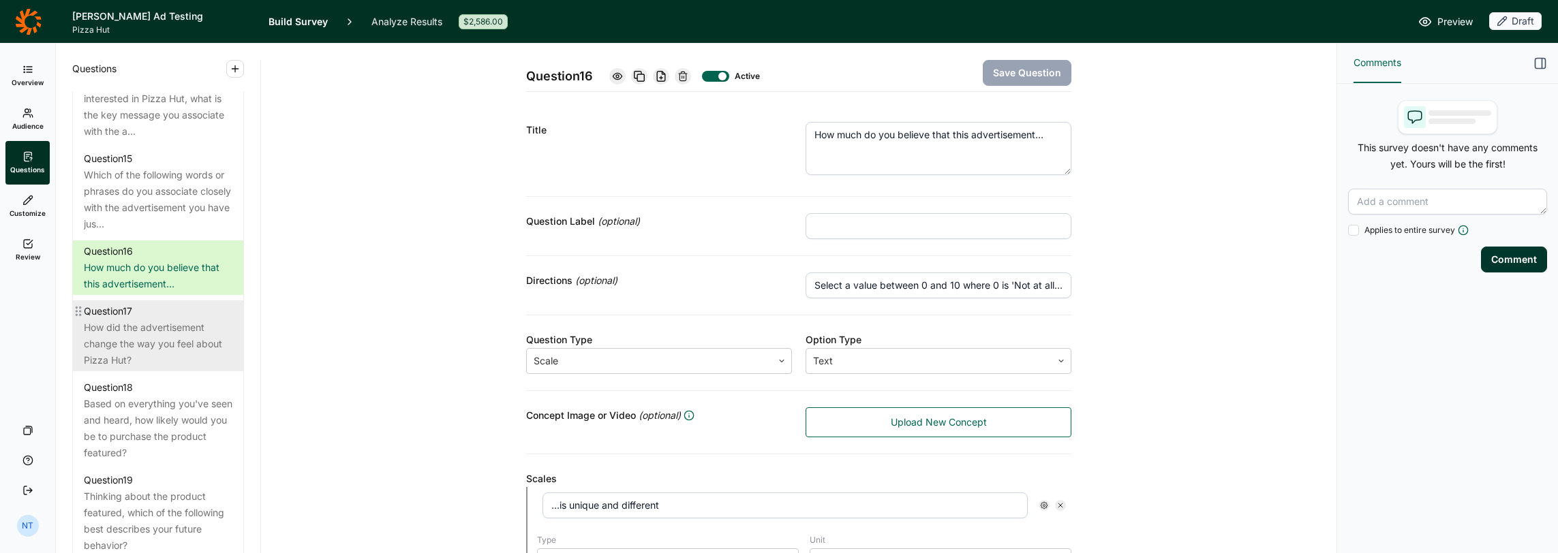
click at [182, 362] on div "How did the advertisement change the way you feel about Pizza Hut?" at bounding box center [158, 344] width 149 height 49
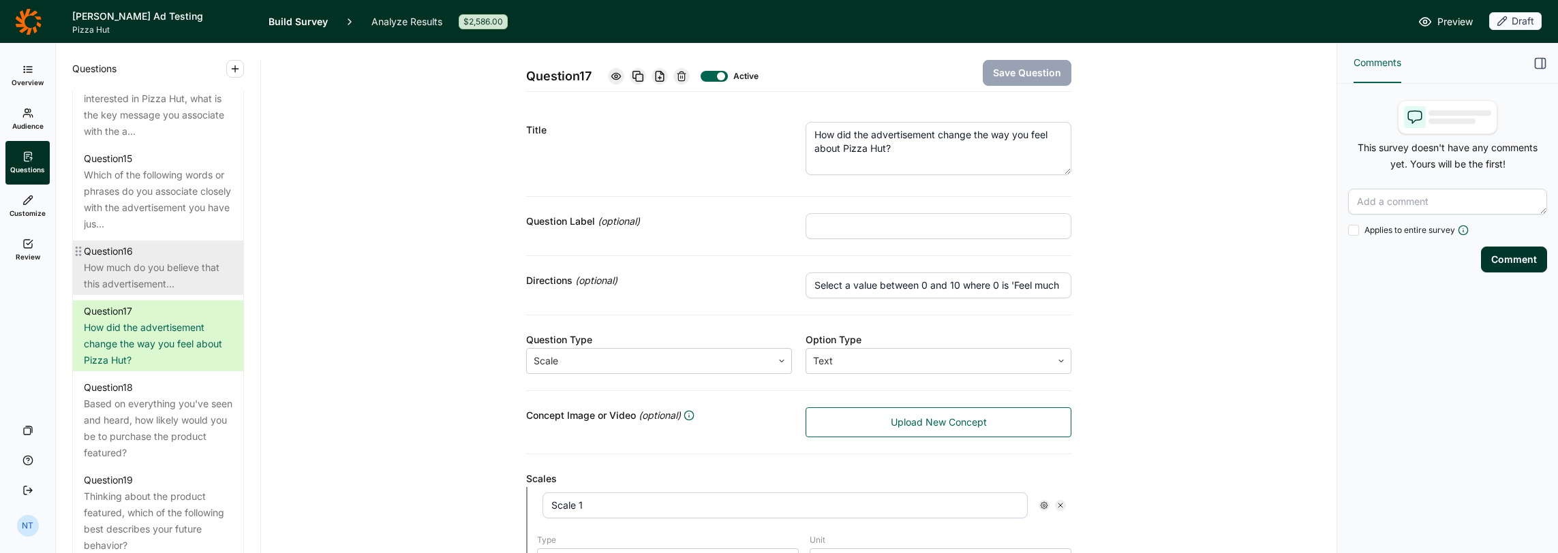
click at [162, 284] on div "How much do you believe that this advertisement…" at bounding box center [158, 276] width 149 height 33
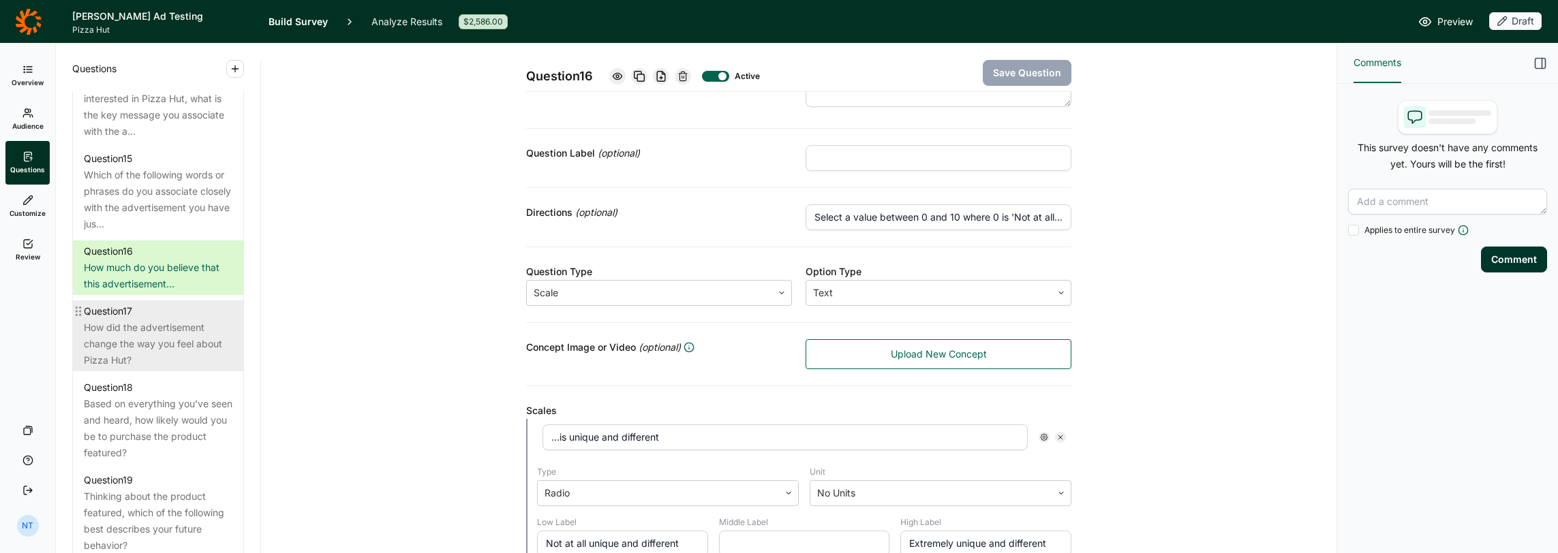
click at [194, 349] on div "How did the advertisement change the way you feel about Pizza Hut?" at bounding box center [158, 344] width 149 height 49
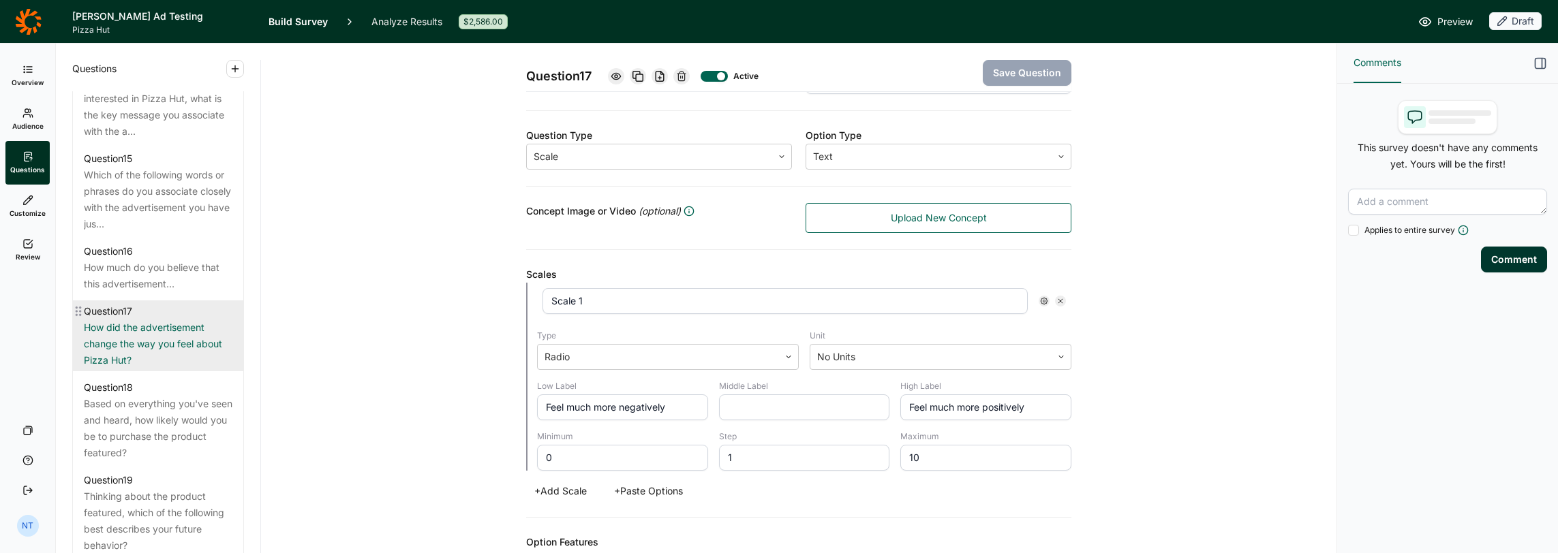
scroll to position [1772, 0]
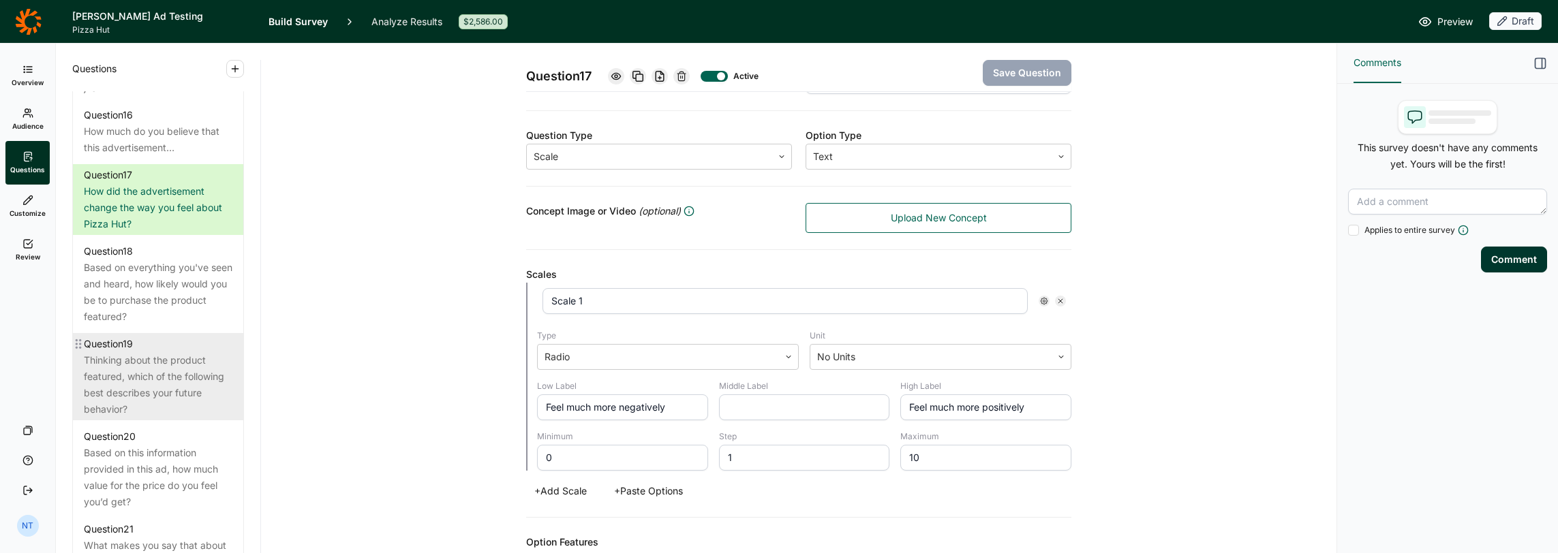
click at [165, 394] on div "Thinking about the product featured, which of the following best describes your…" at bounding box center [158, 384] width 149 height 65
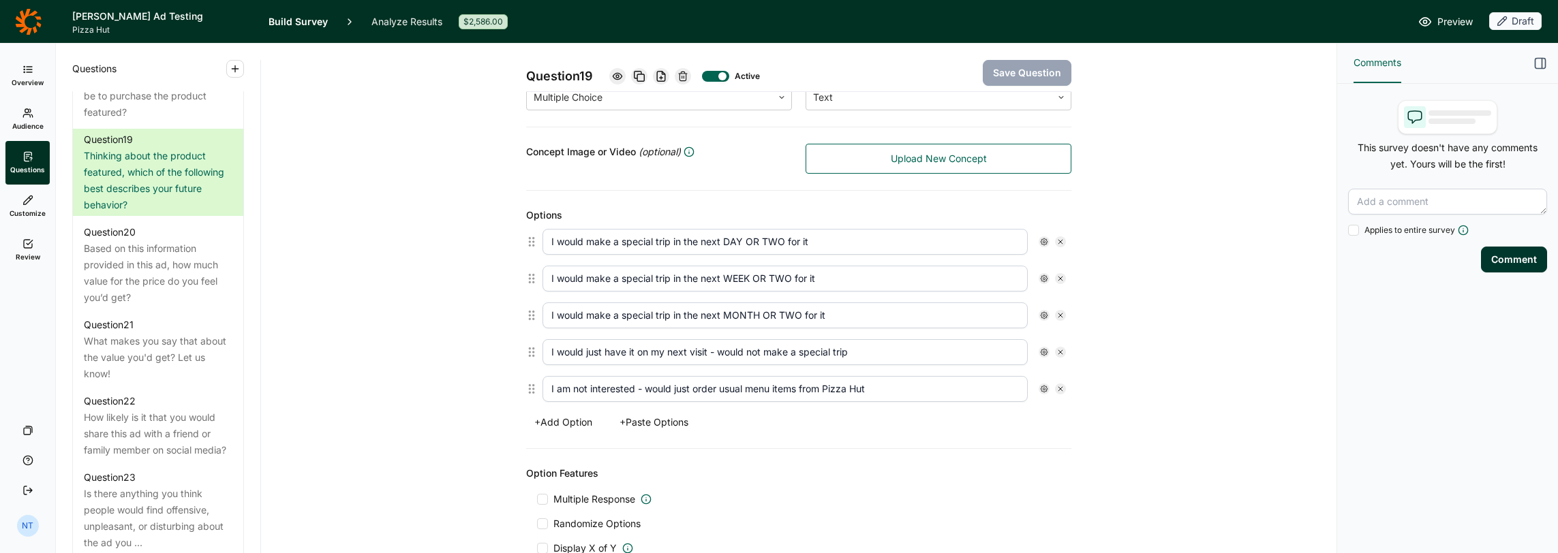
scroll to position [273, 0]
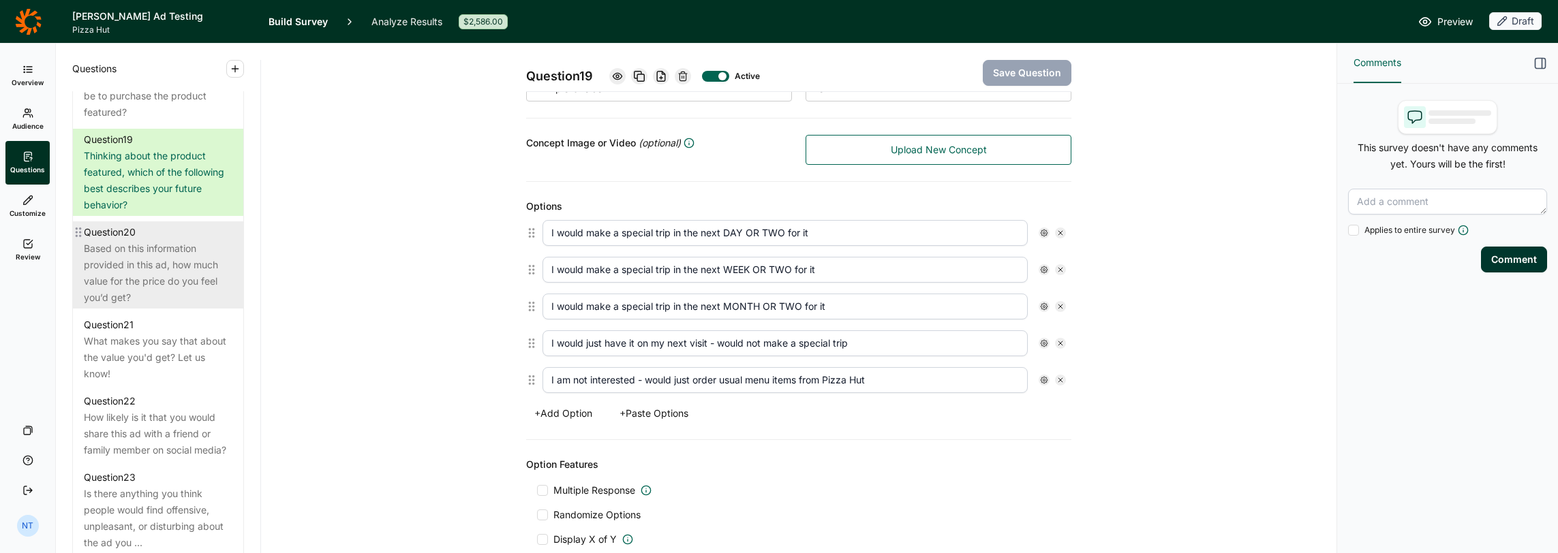
click at [142, 266] on div "Based on this information provided in this ad, how much value for the price do …" at bounding box center [158, 273] width 149 height 65
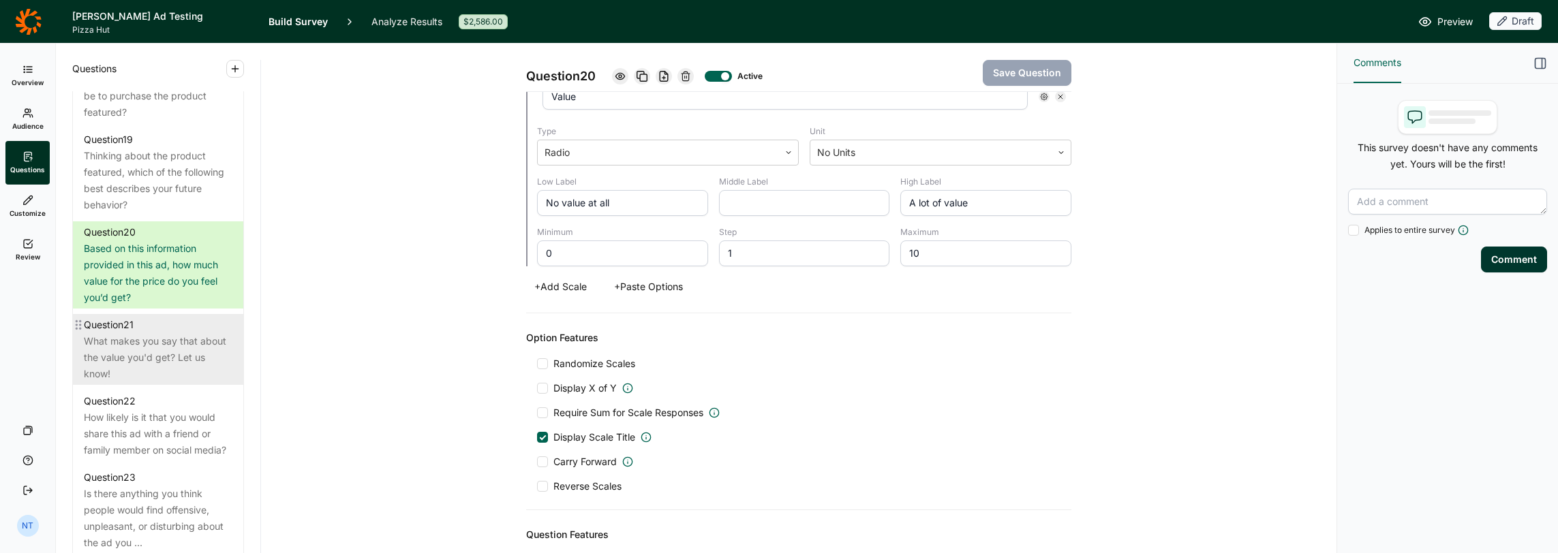
click at [144, 379] on div "What makes you say that about the value you'd get? Let us know!" at bounding box center [158, 357] width 149 height 49
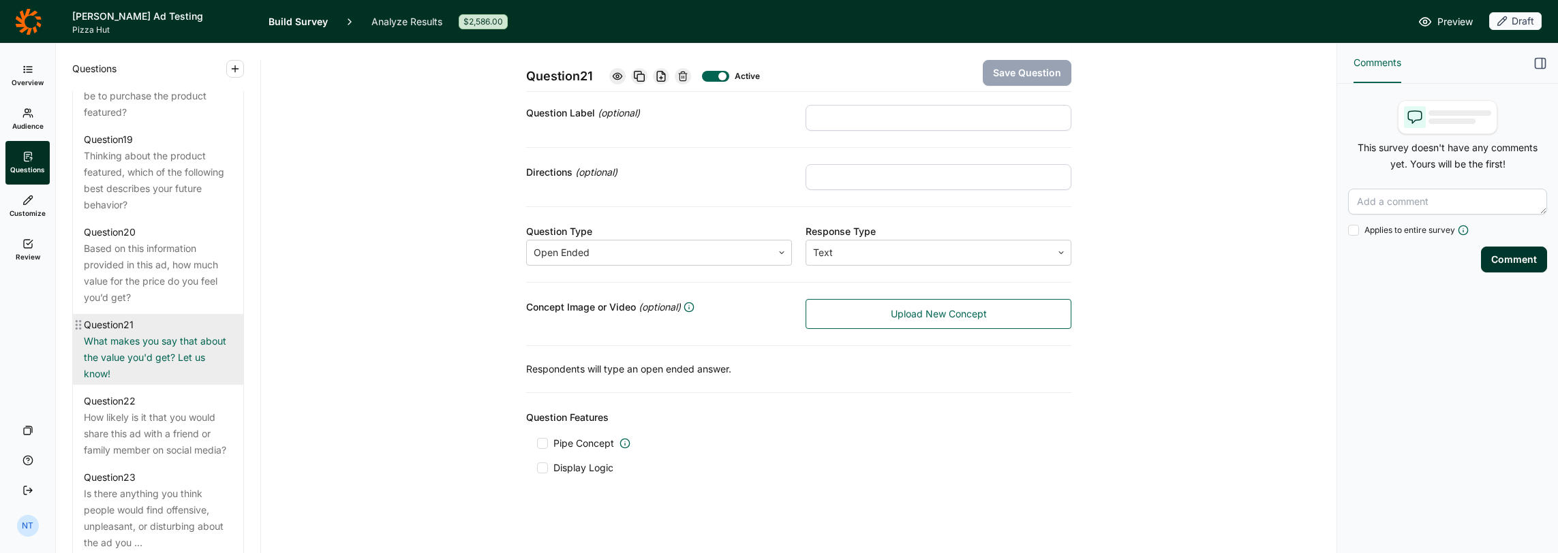
scroll to position [2113, 0]
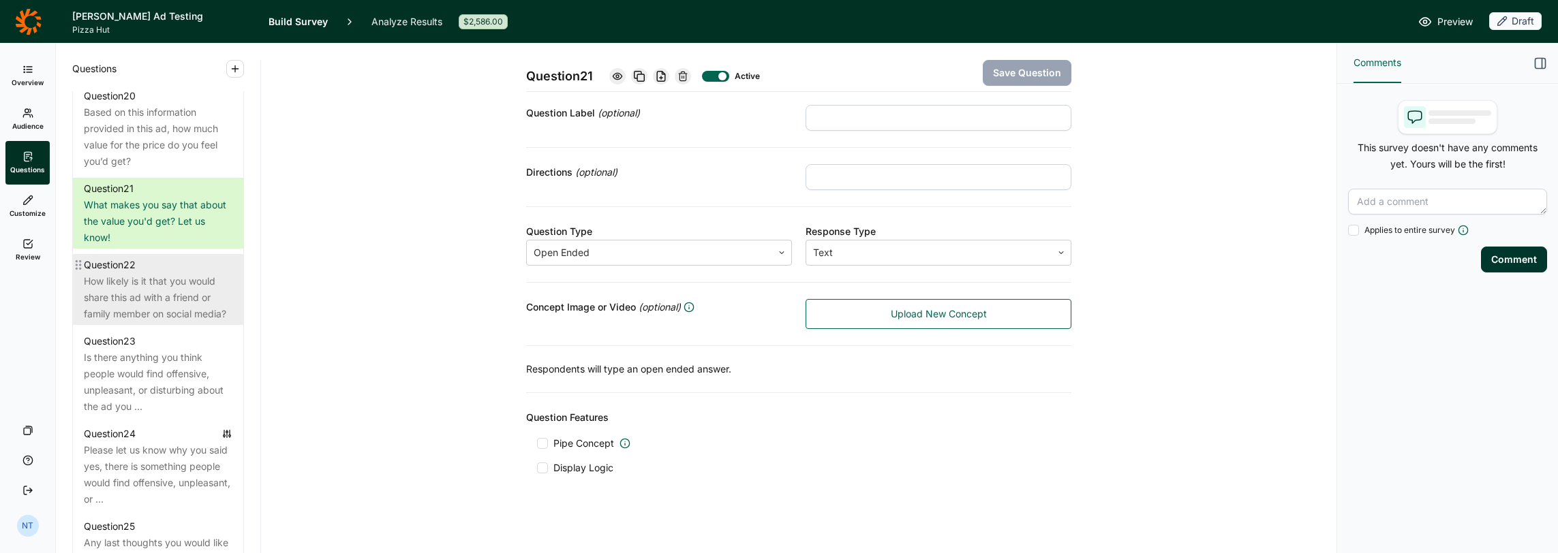
click at [150, 322] on div "How likely is it that you would share this ad with a friend or family member on…" at bounding box center [158, 297] width 149 height 49
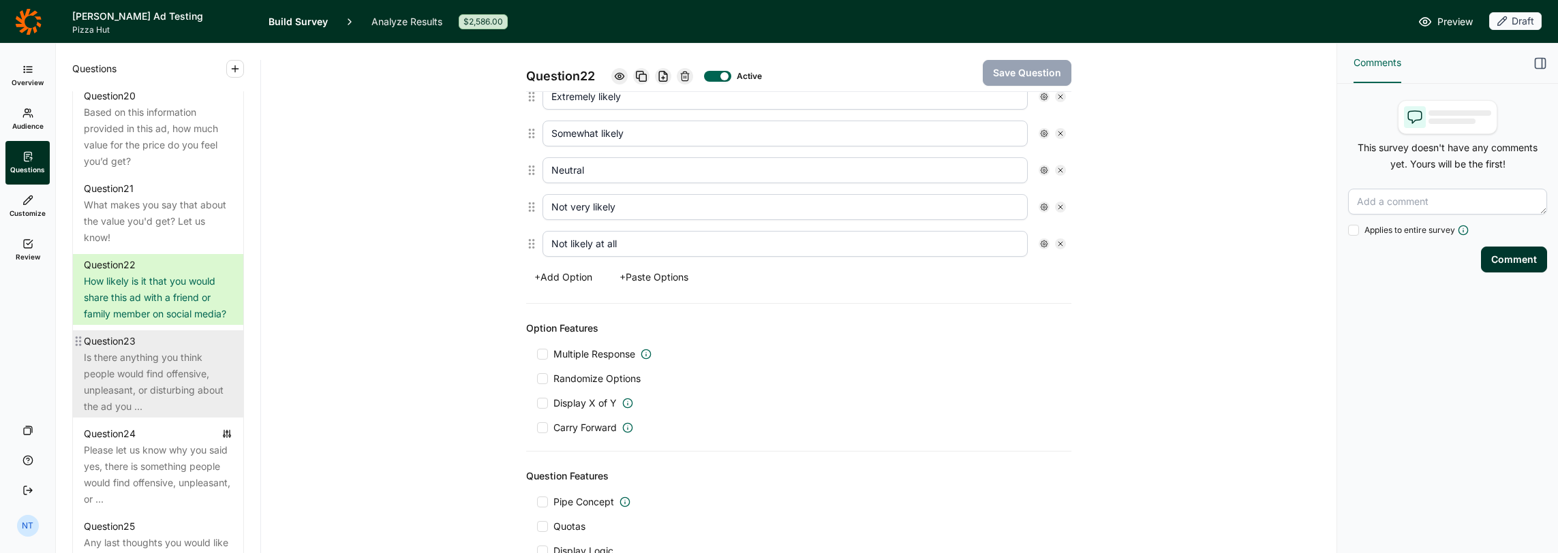
click at [150, 350] on div "Question 23" at bounding box center [158, 341] width 149 height 16
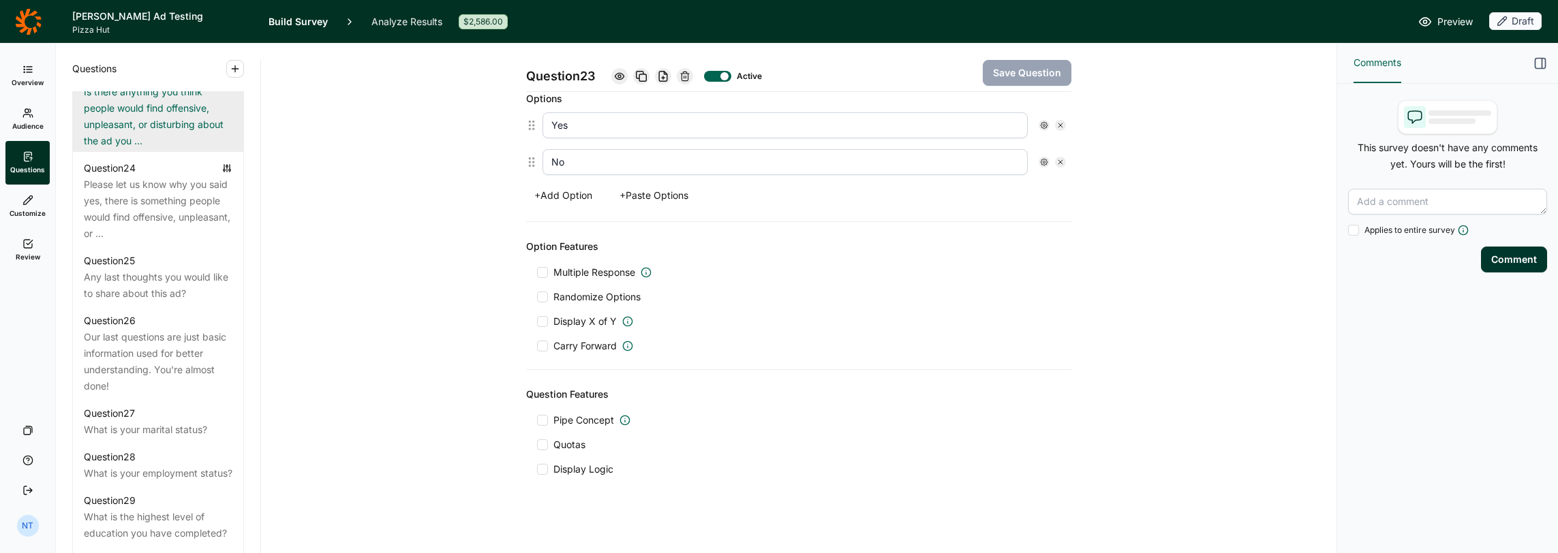
scroll to position [2385, 0]
click at [150, 369] on div "Our last questions are just basic information used for better understanding. Yo…" at bounding box center [158, 354] width 149 height 65
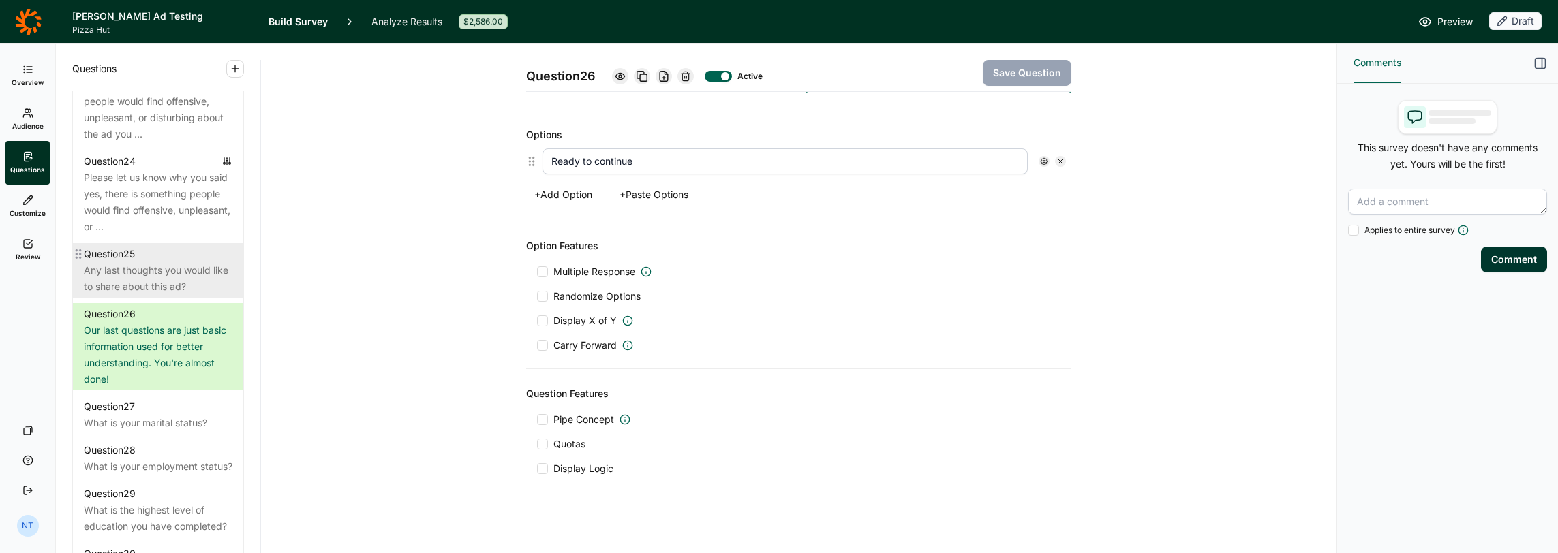
click at [153, 295] on div "Any last thoughts you would like to share about this ad?" at bounding box center [158, 278] width 149 height 33
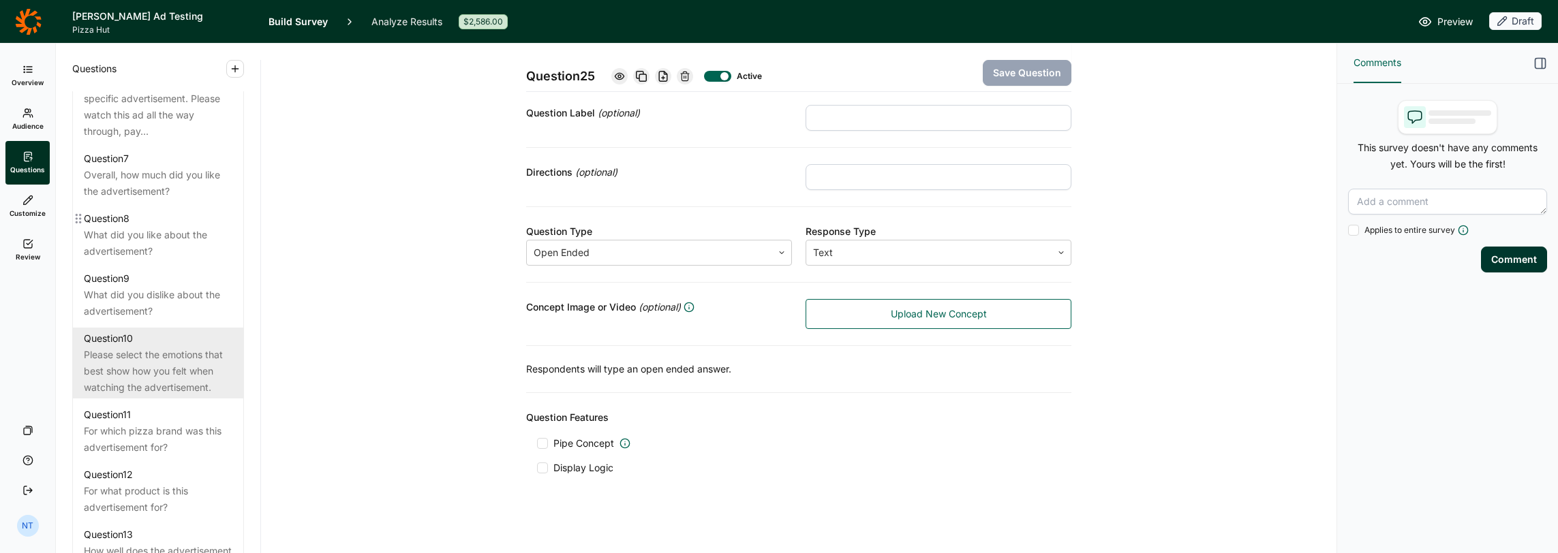
scroll to position [1022, 0]
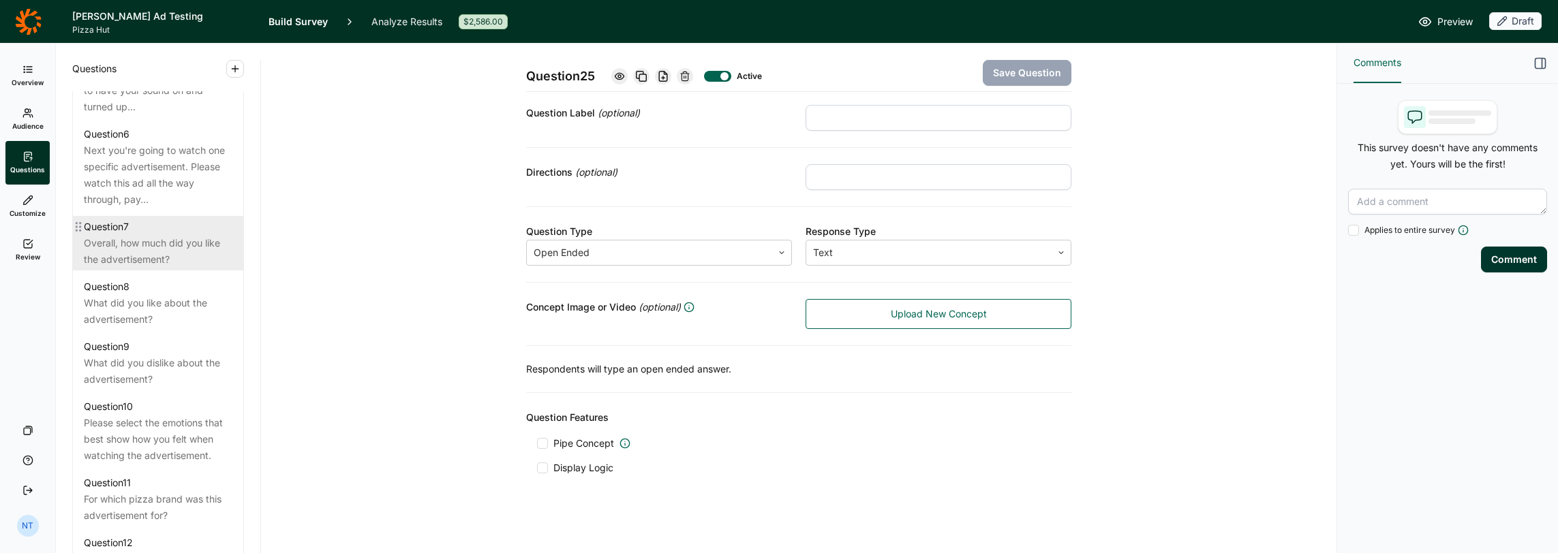
click at [169, 229] on div "Question 7" at bounding box center [158, 227] width 149 height 16
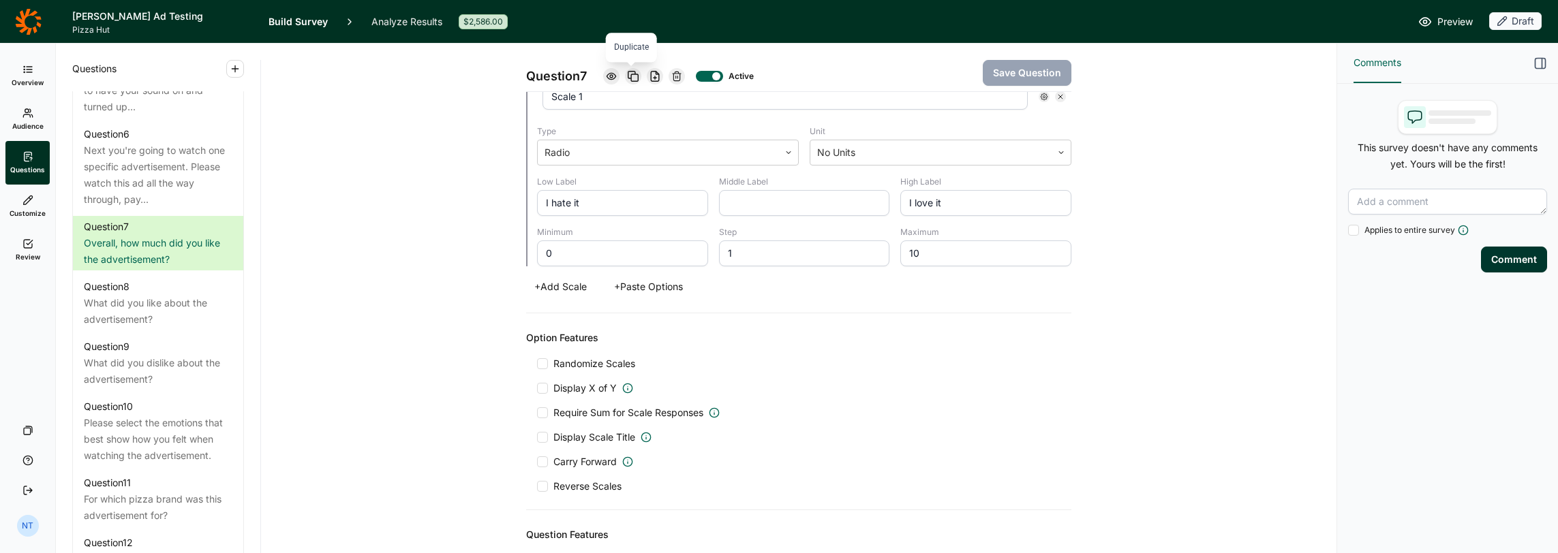
click at [637, 75] on div at bounding box center [633, 76] width 16 height 16
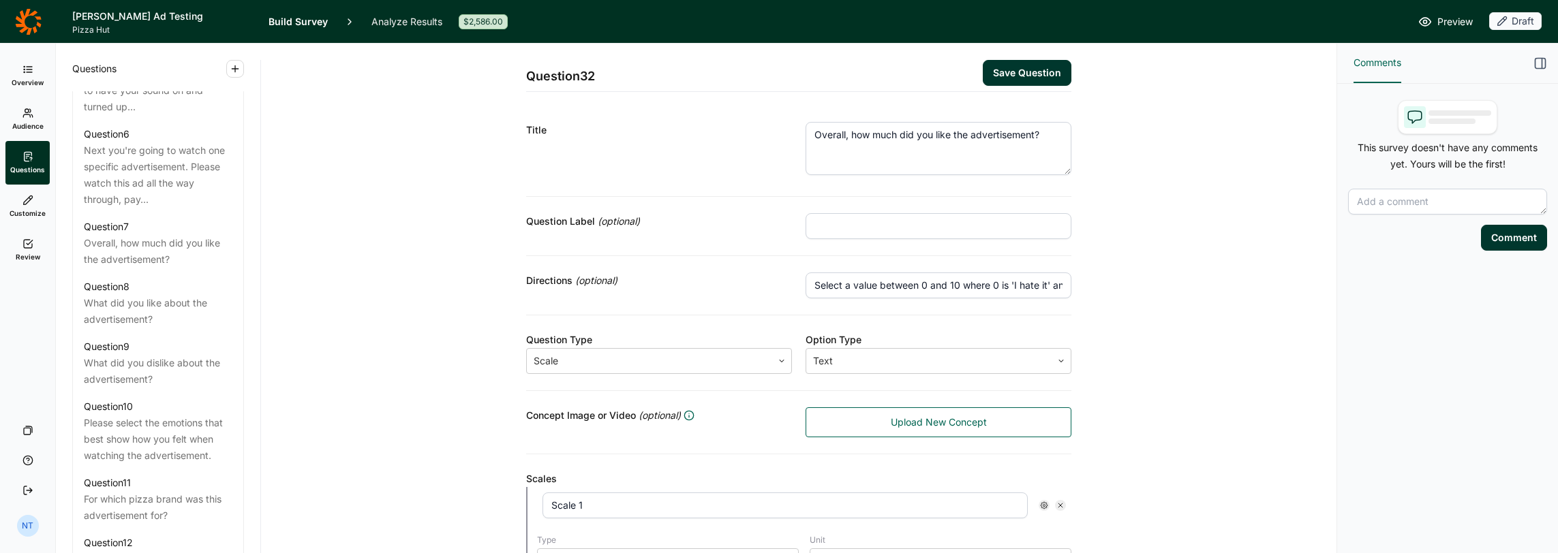
click at [866, 133] on textarea "Overall, how much did you like the advertisement?" at bounding box center [939, 148] width 266 height 53
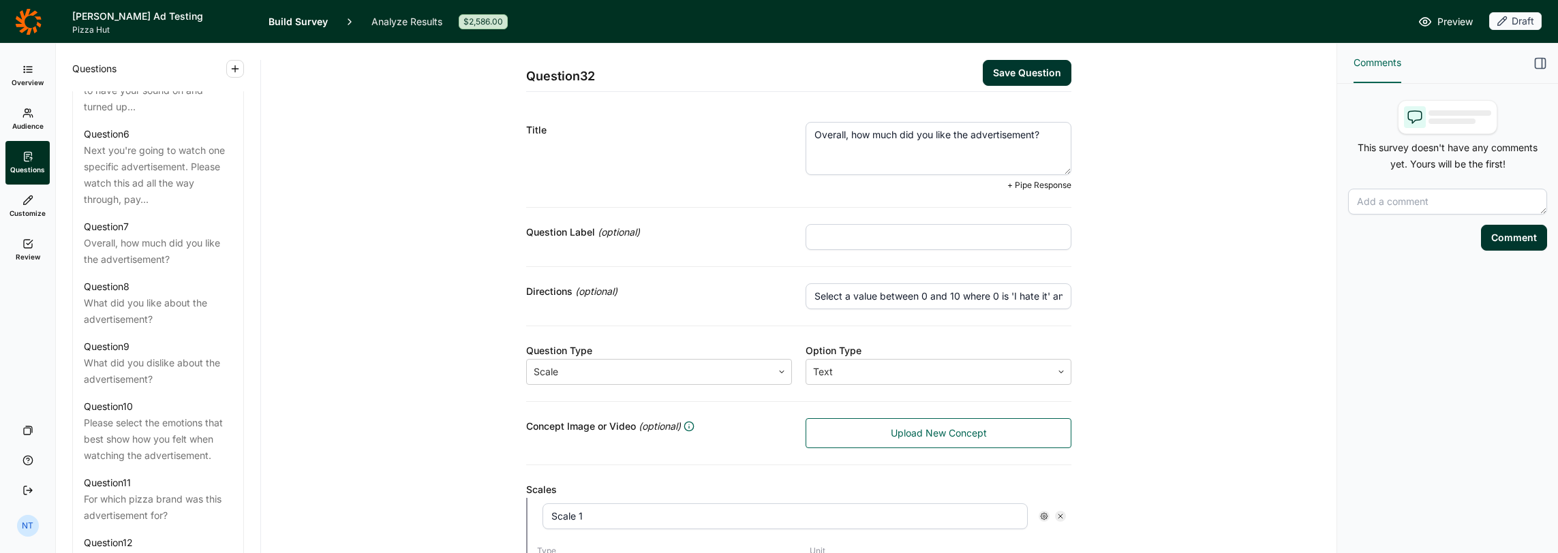
click at [866, 133] on textarea "Overall, how much did you like the advertisement?" at bounding box center [939, 148] width 266 height 53
paste textarea "main character"
click at [918, 133] on textarea "Overall, how much did you like the main character?" at bounding box center [939, 148] width 266 height 53
click at [949, 129] on textarea "Overall, how much did you like the main character?" at bounding box center [939, 148] width 266 height 53
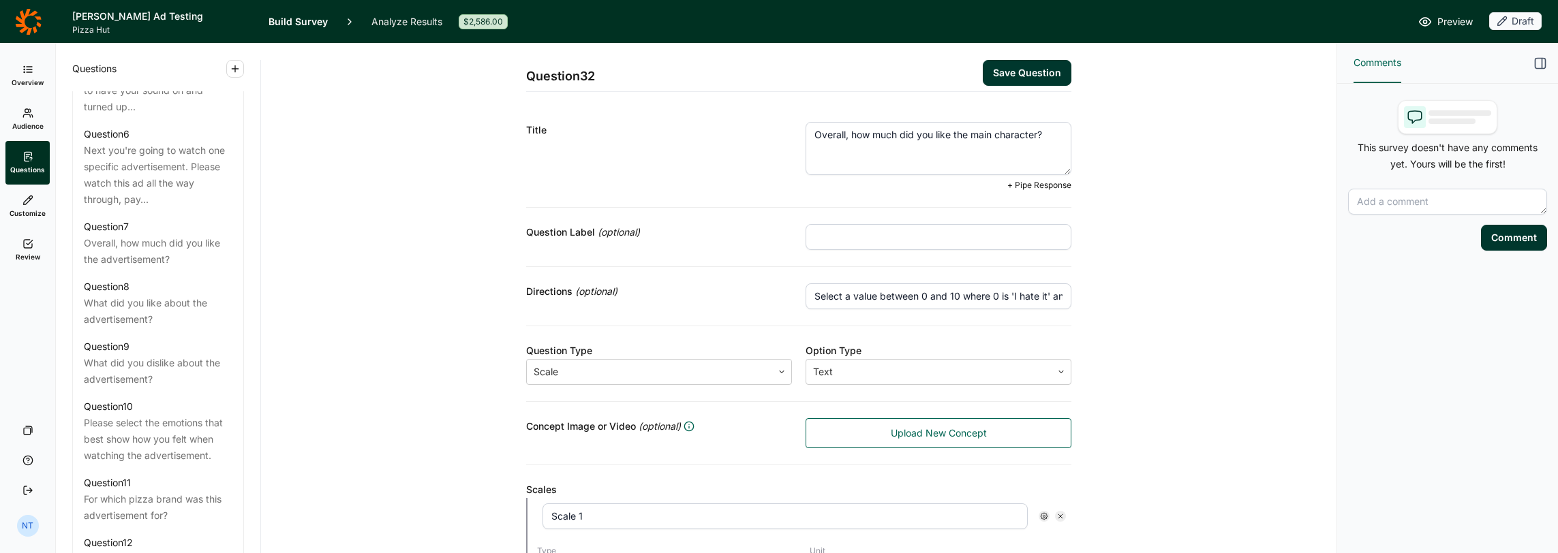
click at [953, 132] on textarea "Overall, how much did you like the main character?" at bounding box center [939, 148] width 266 height 53
drag, startPoint x: 875, startPoint y: 148, endPoint x: 806, endPoint y: 129, distance: 71.9
click at [806, 129] on textarea "Overall, how much did you like Josh Allen as the main character?" at bounding box center [939, 148] width 266 height 53
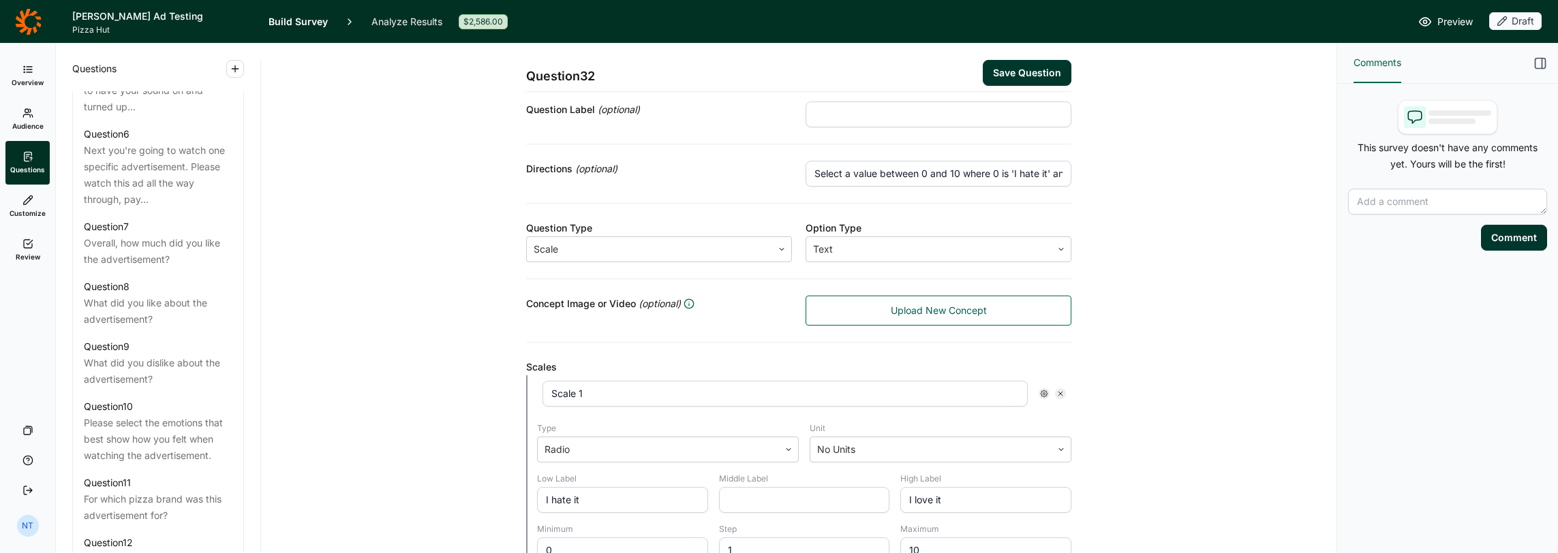
scroll to position [136, 0]
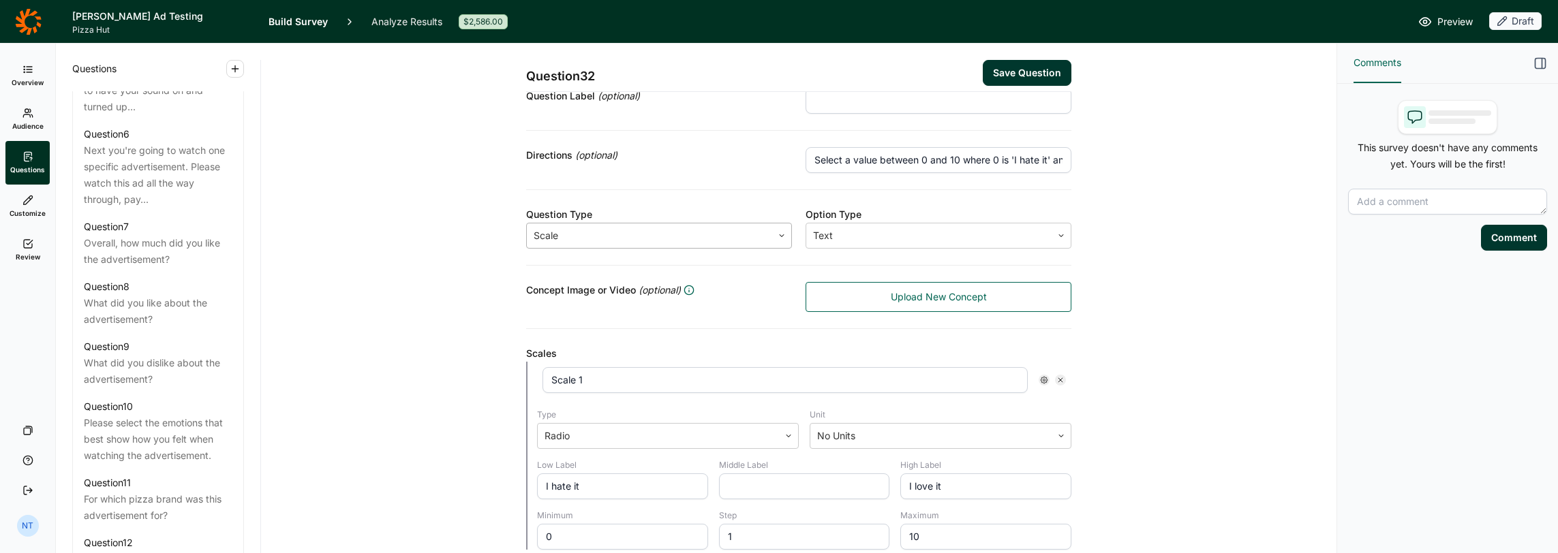
type textarea "How familiar are you with the main character of the advertisement?"
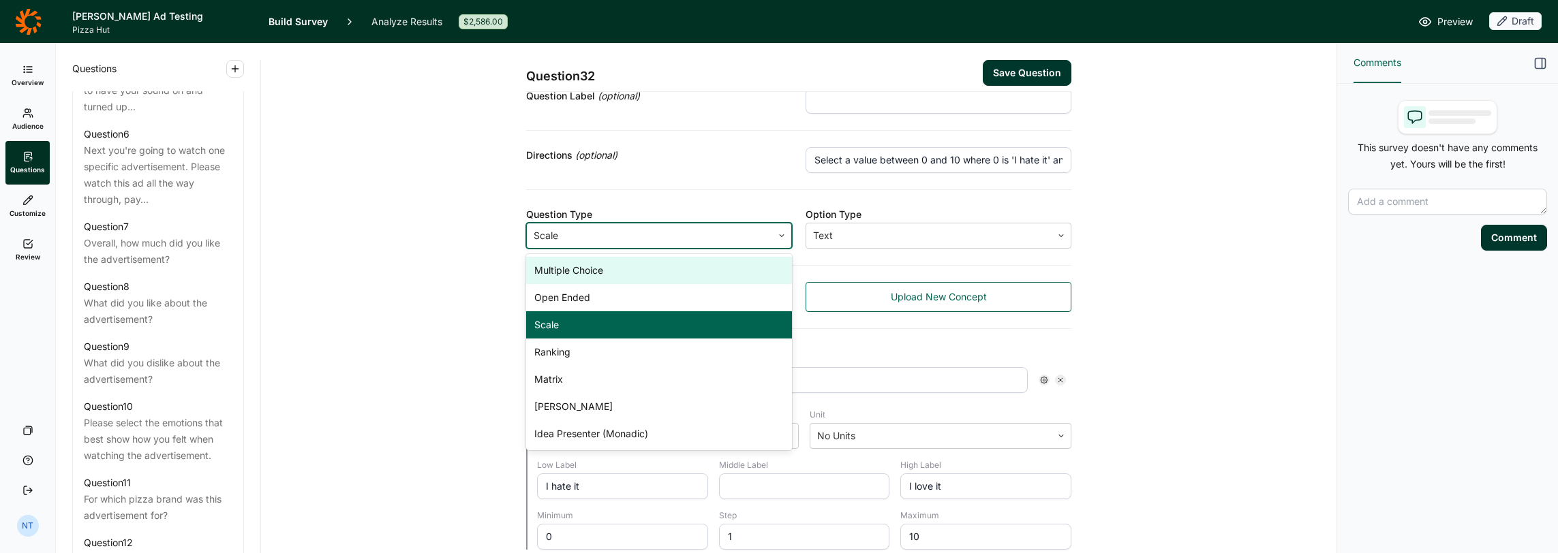
click at [681, 234] on div at bounding box center [650, 235] width 232 height 19
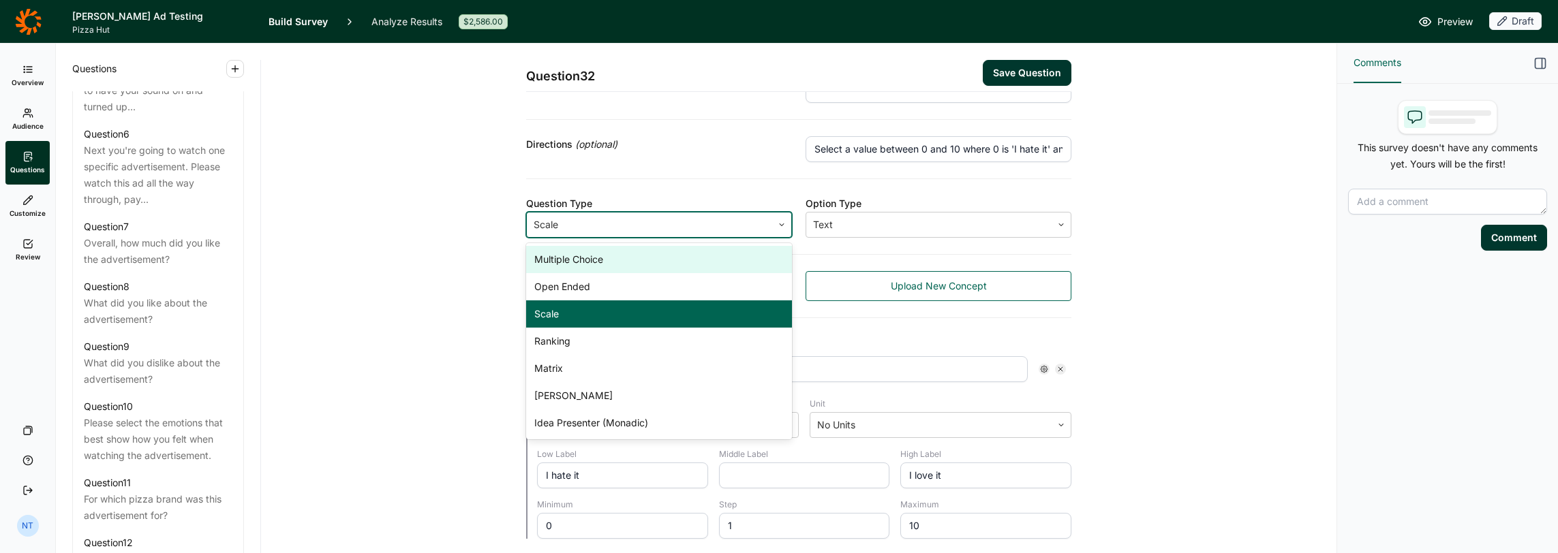
click at [634, 264] on div "Multiple Choice" at bounding box center [659, 259] width 266 height 27
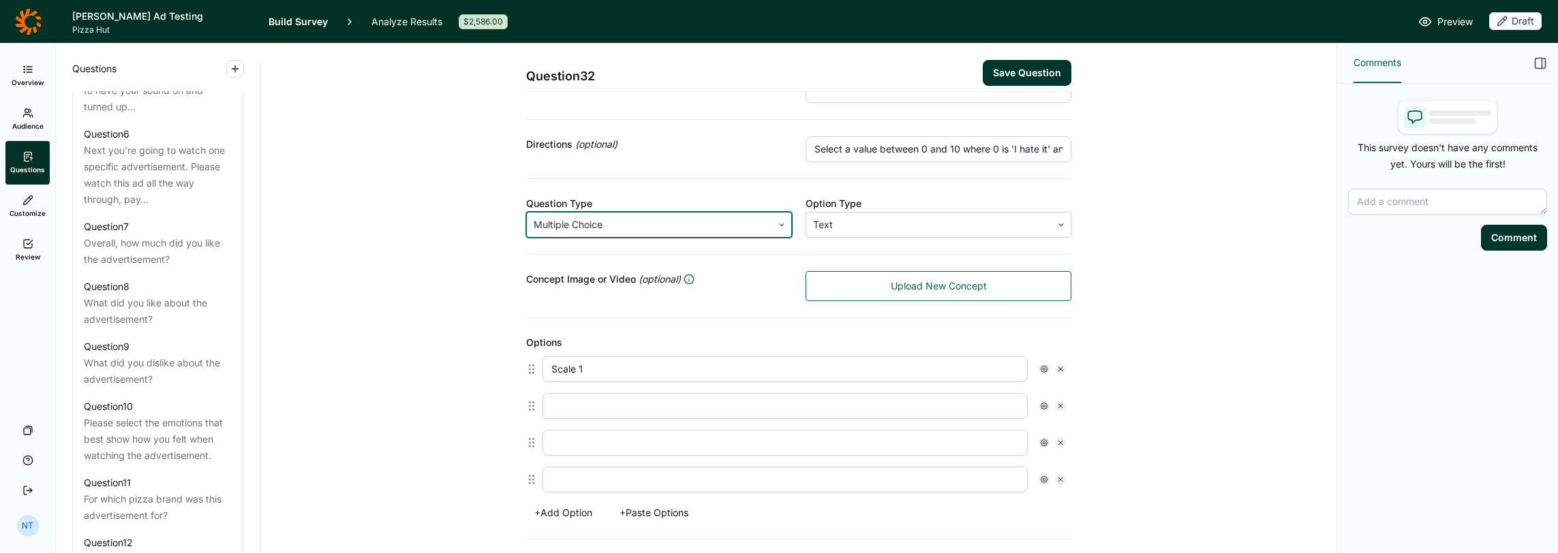
click at [563, 367] on input "Scale 1" at bounding box center [784, 369] width 485 height 26
type input "Do not know this person"
type input "S"
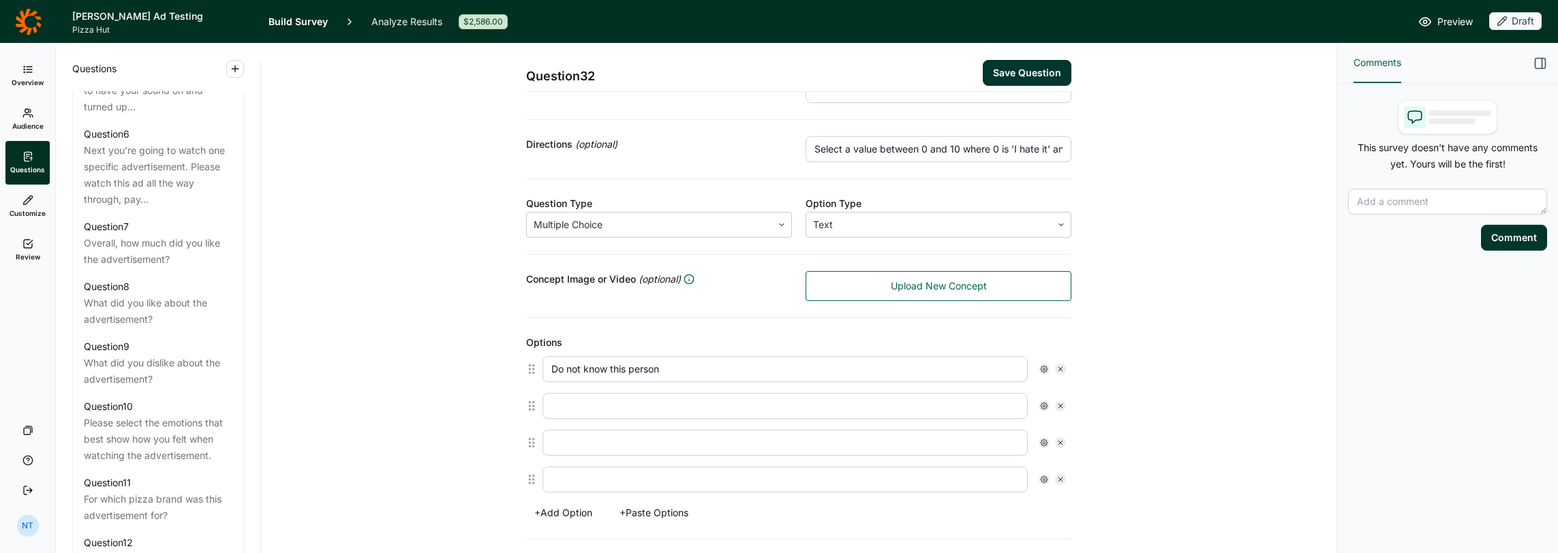
click at [563, 366] on input "Do not know this person" at bounding box center [784, 369] width 485 height 26
type input "Completely unfamiliar"
type input "Somewhat unfamiliar"
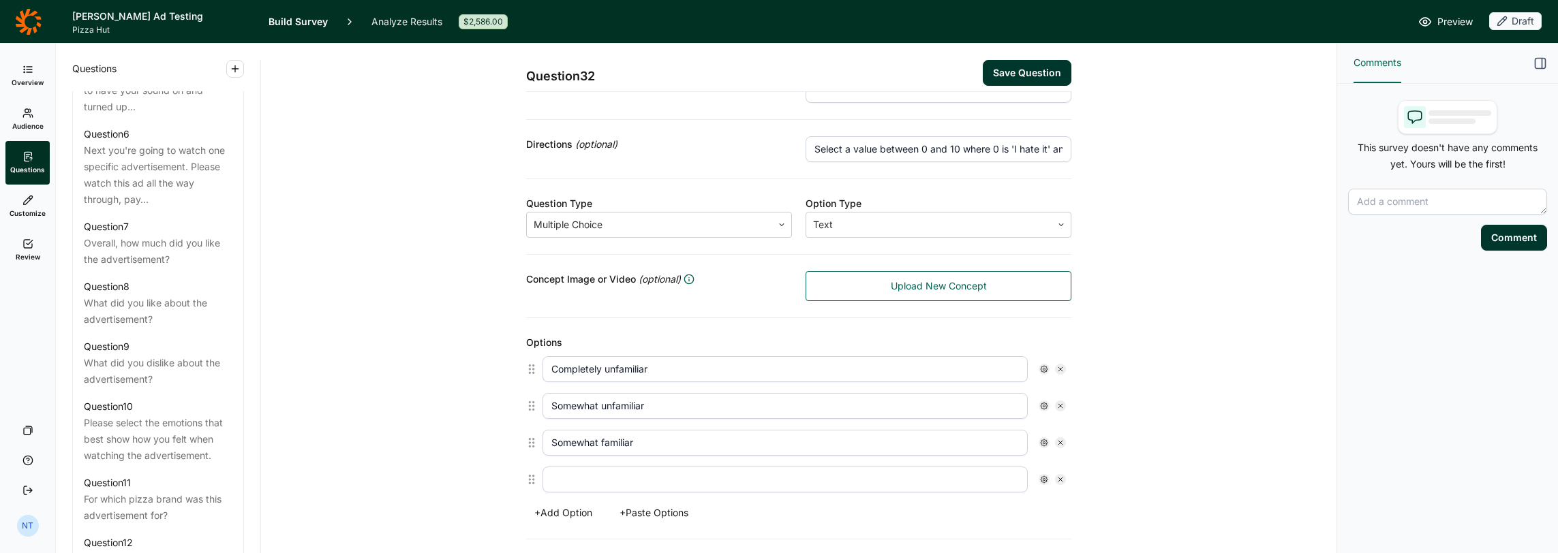
type input "Somewhat familiar"
type input "Very familiar"
click at [563, 366] on input "Completely unfamiliar" at bounding box center [784, 369] width 485 height 26
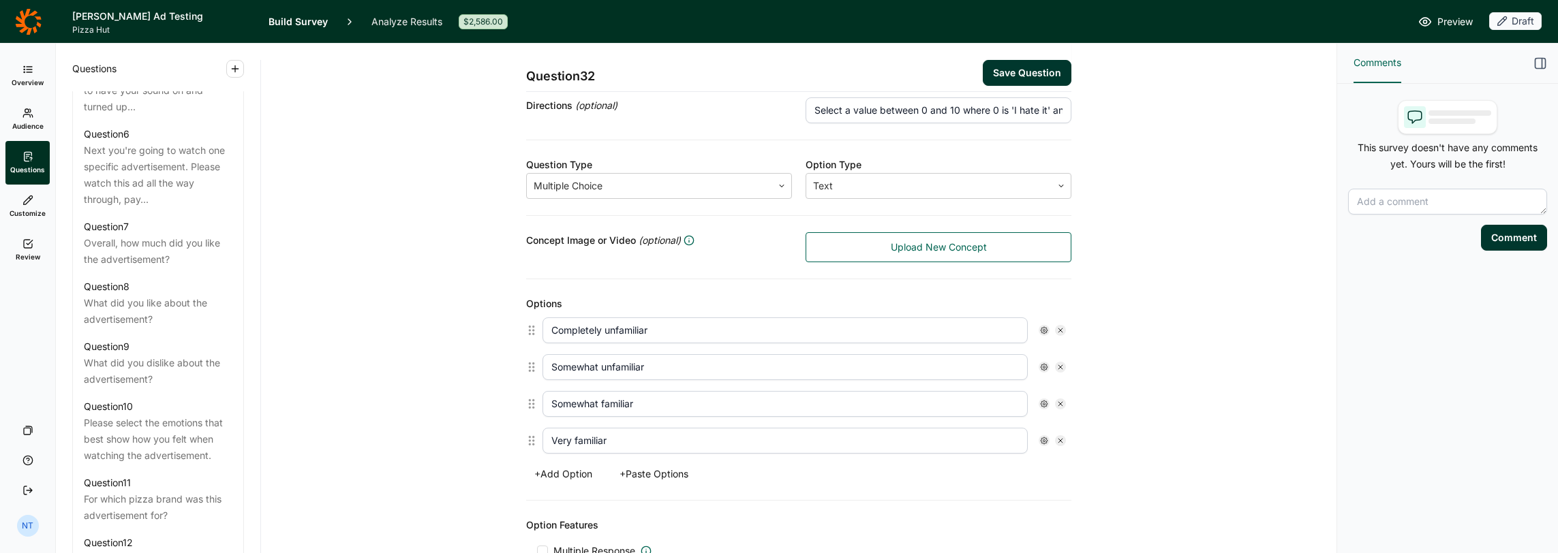
scroll to position [204, 0]
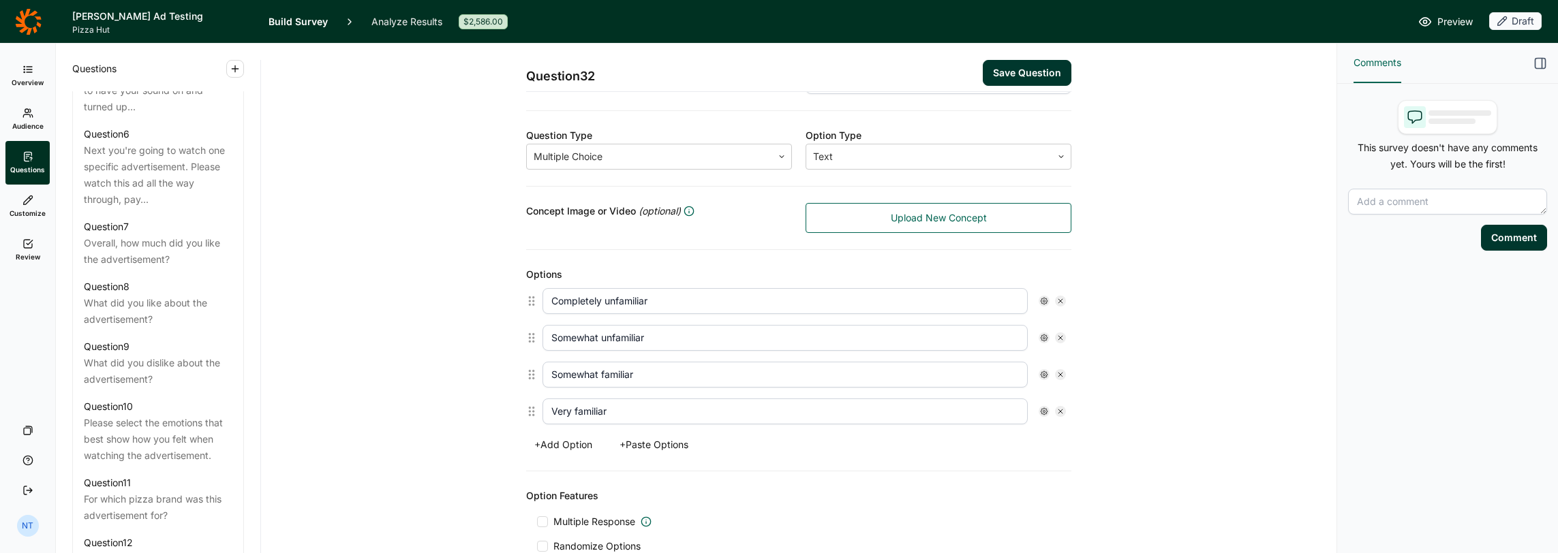
click at [568, 367] on input "Somewhat familiar" at bounding box center [784, 375] width 485 height 26
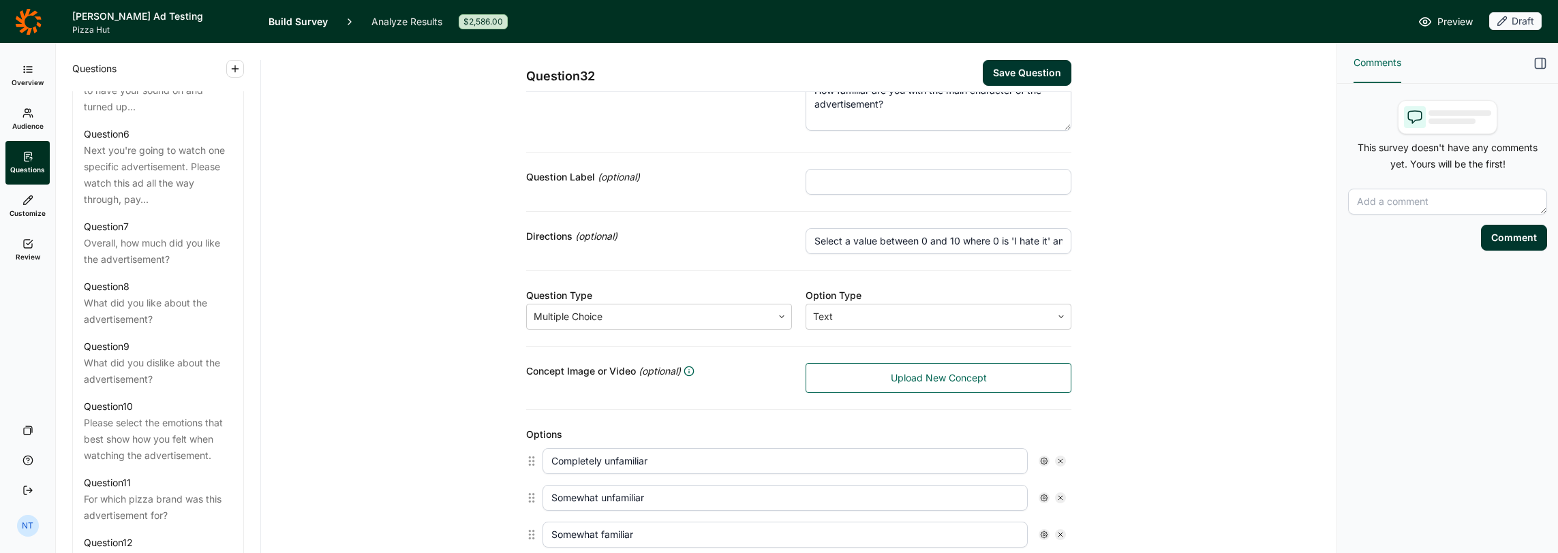
scroll to position [0, 0]
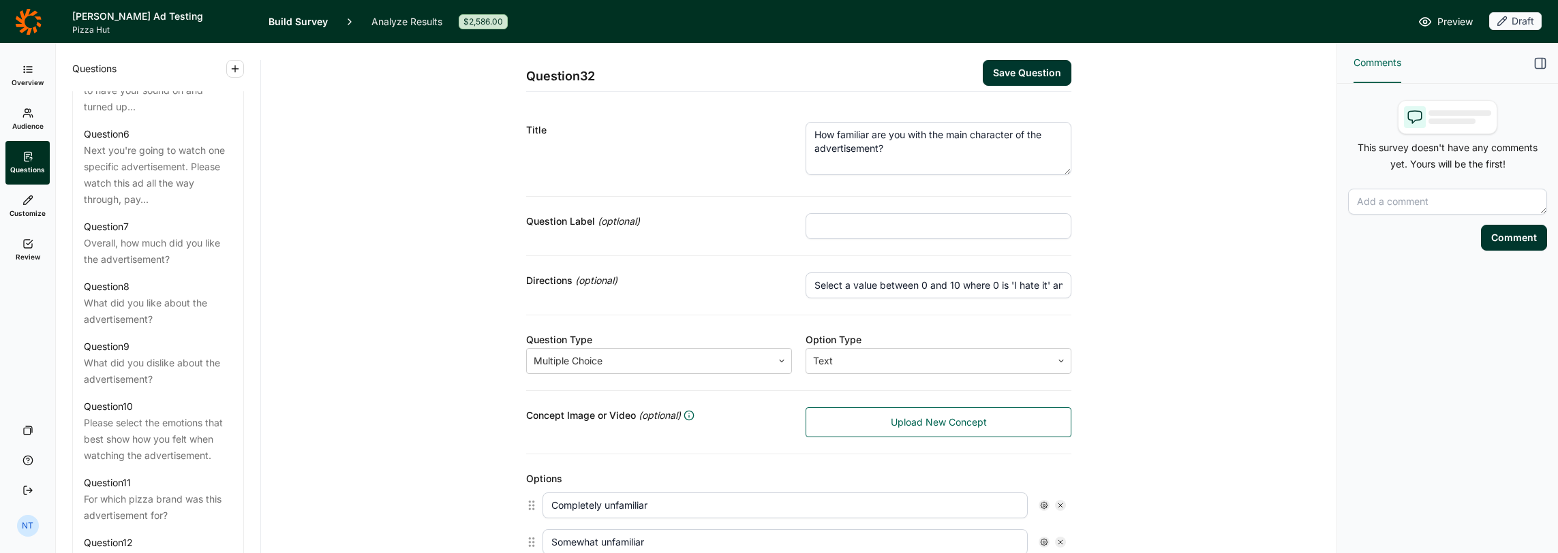
click at [1024, 67] on button "Save Question" at bounding box center [1027, 73] width 89 height 26
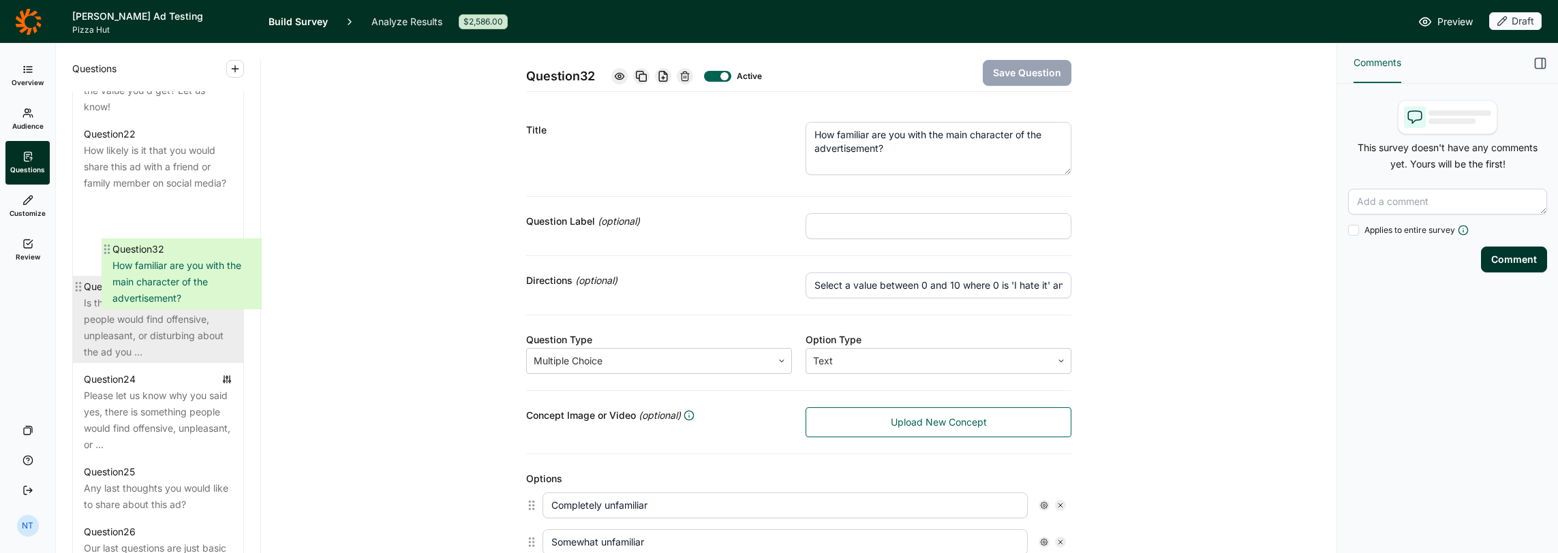
scroll to position [2223, 0]
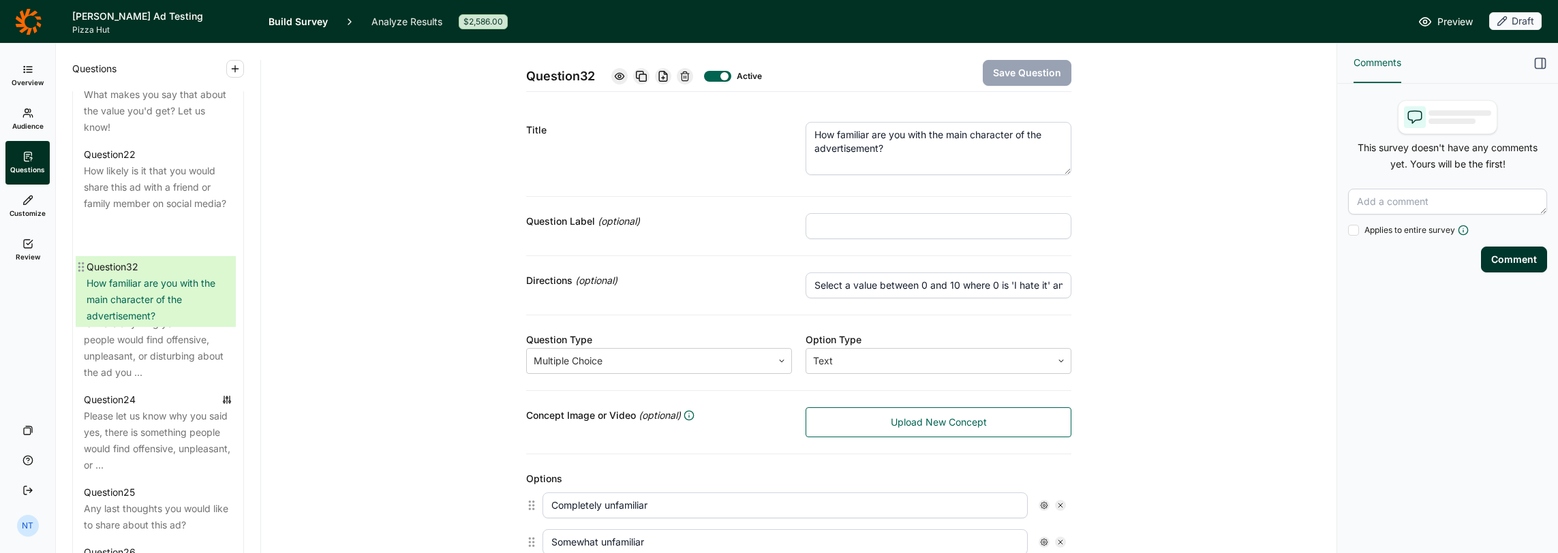
drag, startPoint x: 82, startPoint y: 442, endPoint x: 85, endPoint y: 262, distance: 180.6
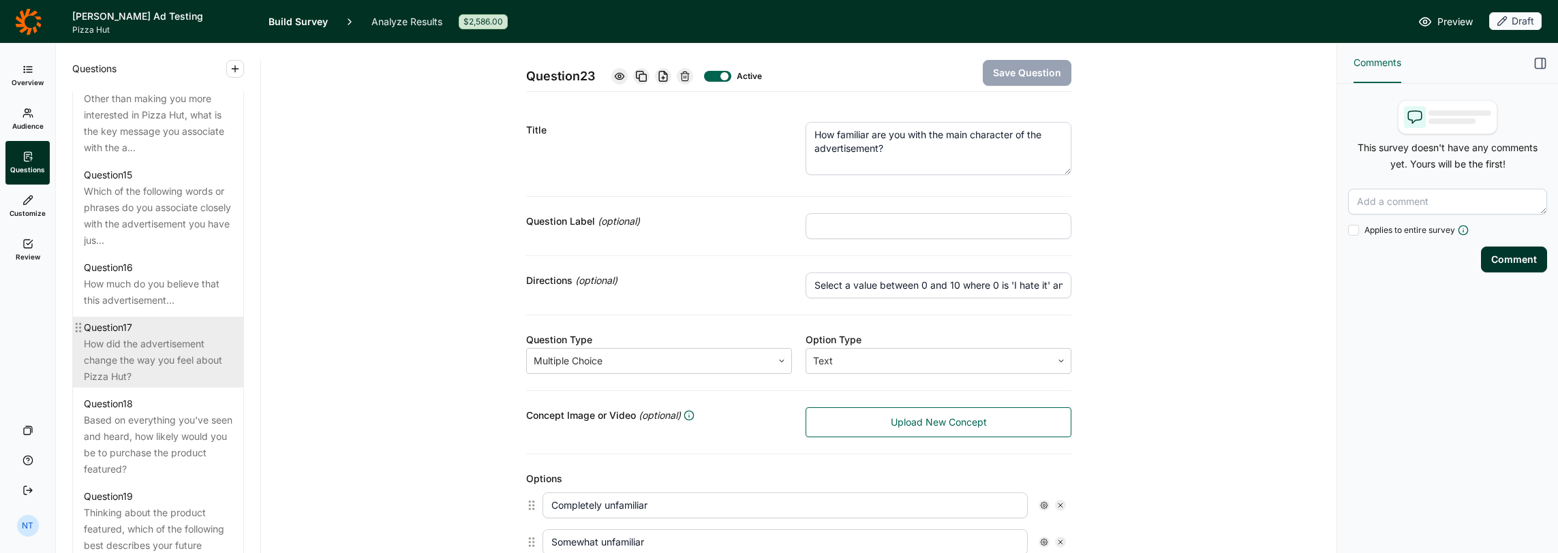
scroll to position [1610, 0]
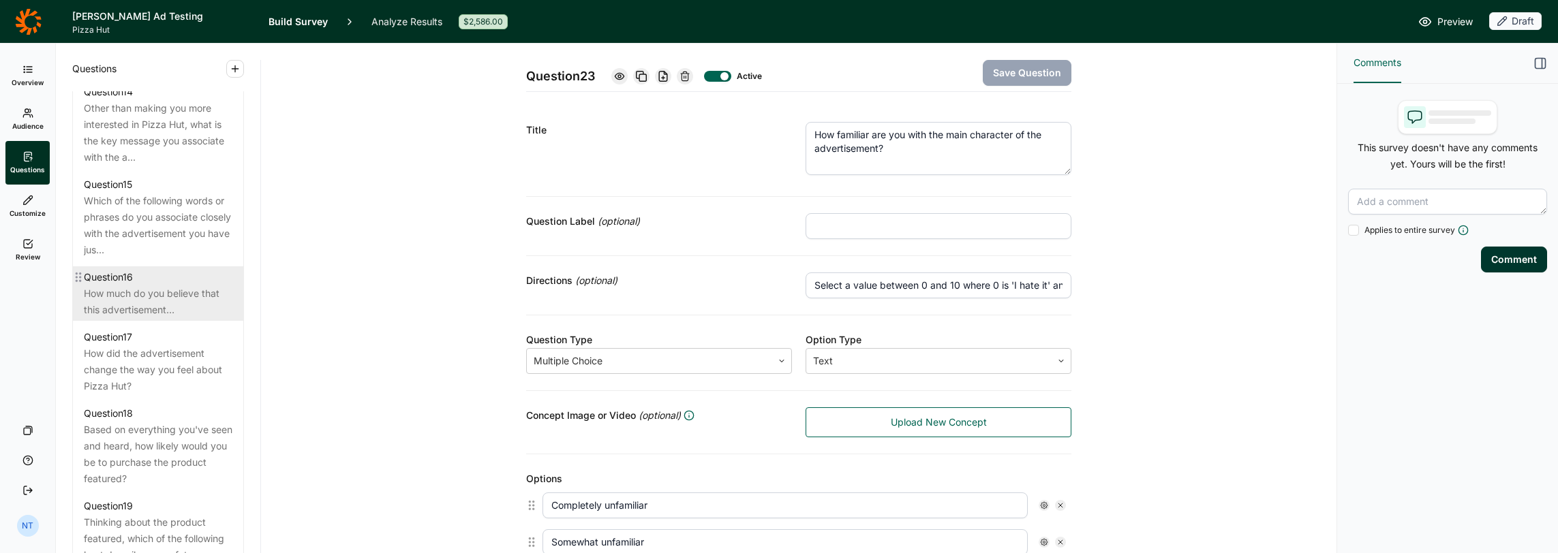
click at [157, 308] on div "How much do you believe that this advertisement…" at bounding box center [158, 302] width 149 height 33
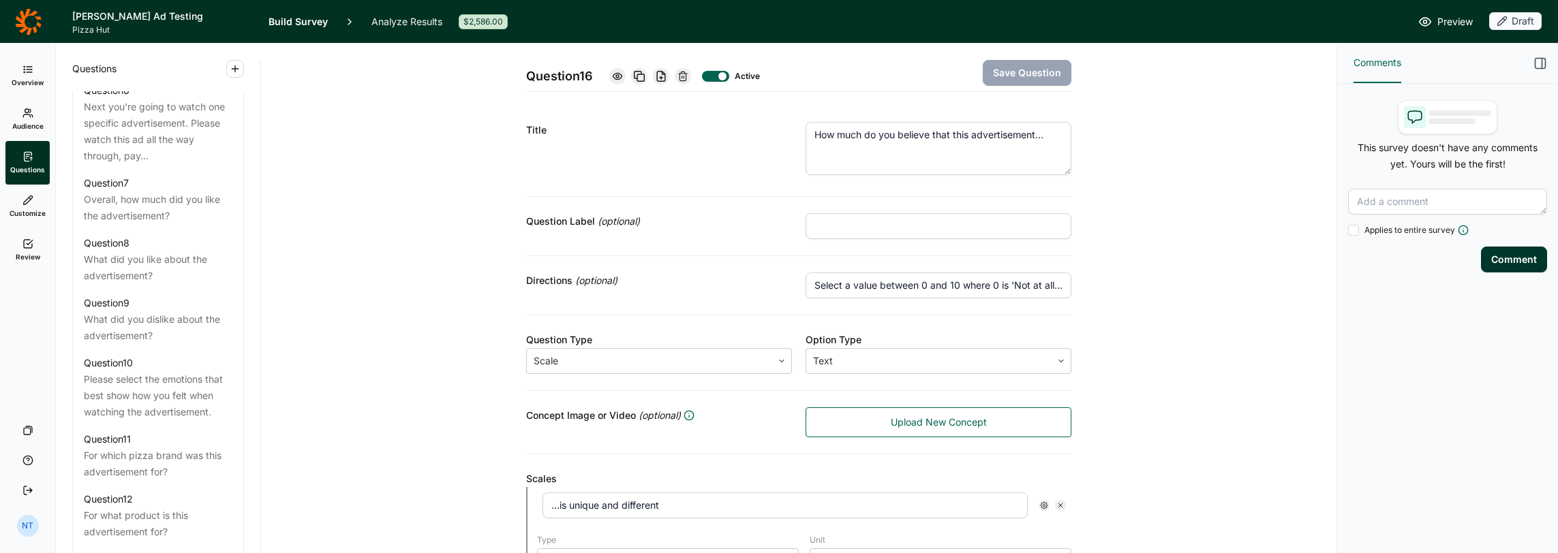
scroll to position [1065, 0]
click at [146, 206] on div "Overall, how much did you like the advertisement?" at bounding box center [158, 209] width 149 height 33
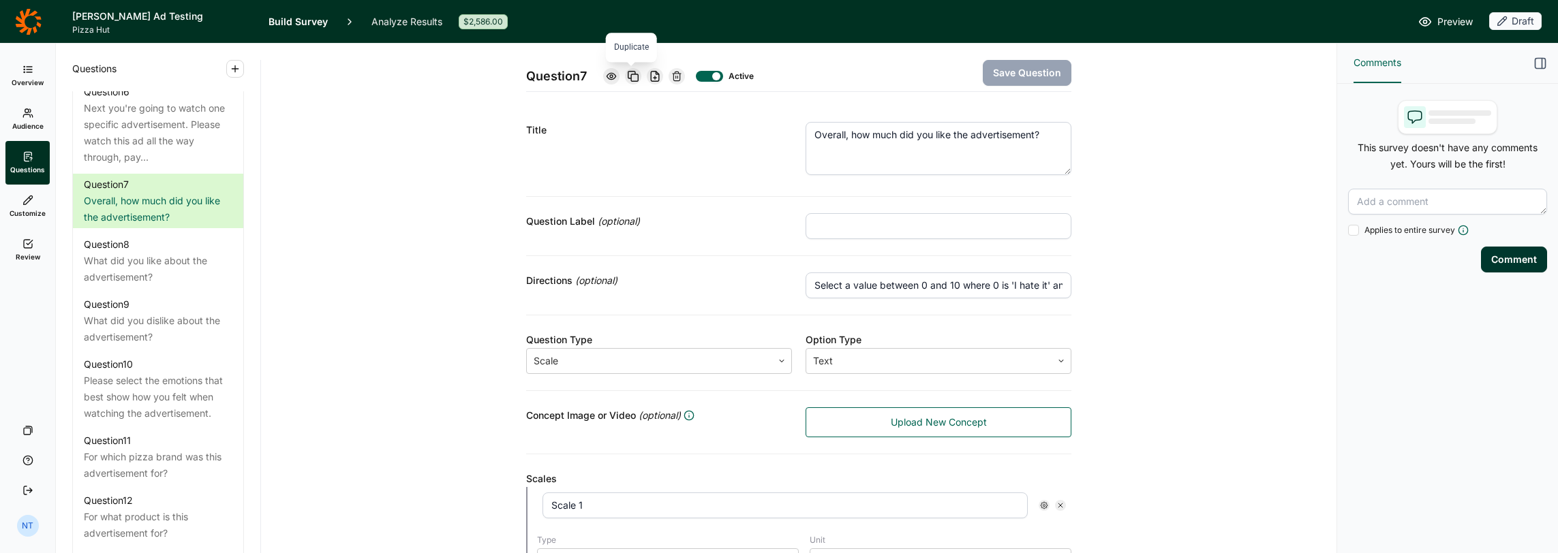
click at [636, 71] on icon at bounding box center [633, 76] width 11 height 11
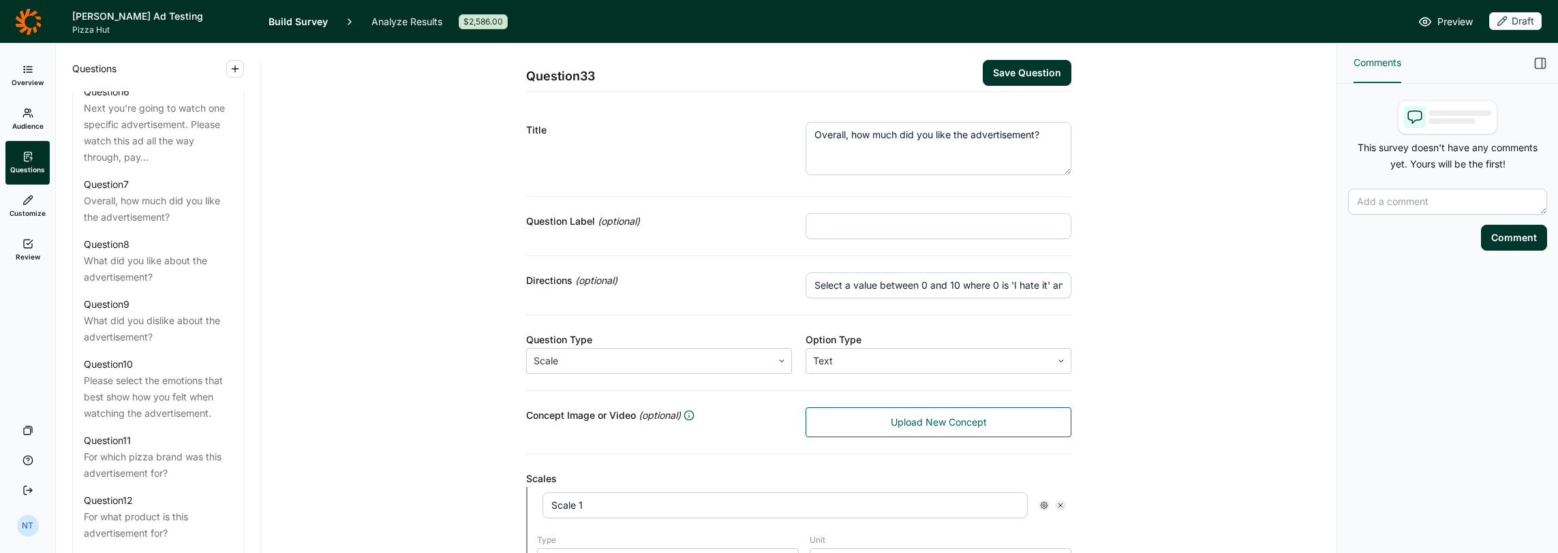
click at [876, 117] on div "Title Overall, how much did you like the advertisement?" at bounding box center [798, 151] width 545 height 91
click at [891, 129] on textarea "Overall, how much did you like the advertisement?" at bounding box center [939, 148] width 266 height 53
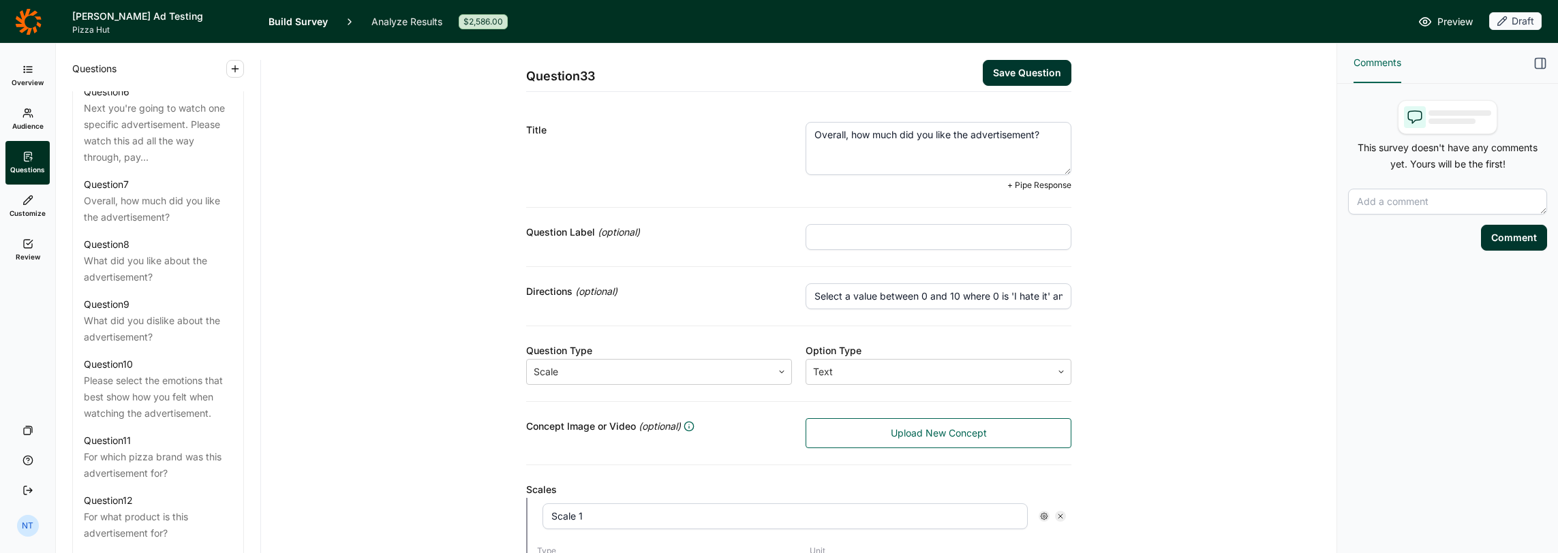
click at [1003, 132] on textarea "Overall, how much did you like the advertisement?" at bounding box center [939, 148] width 266 height 53
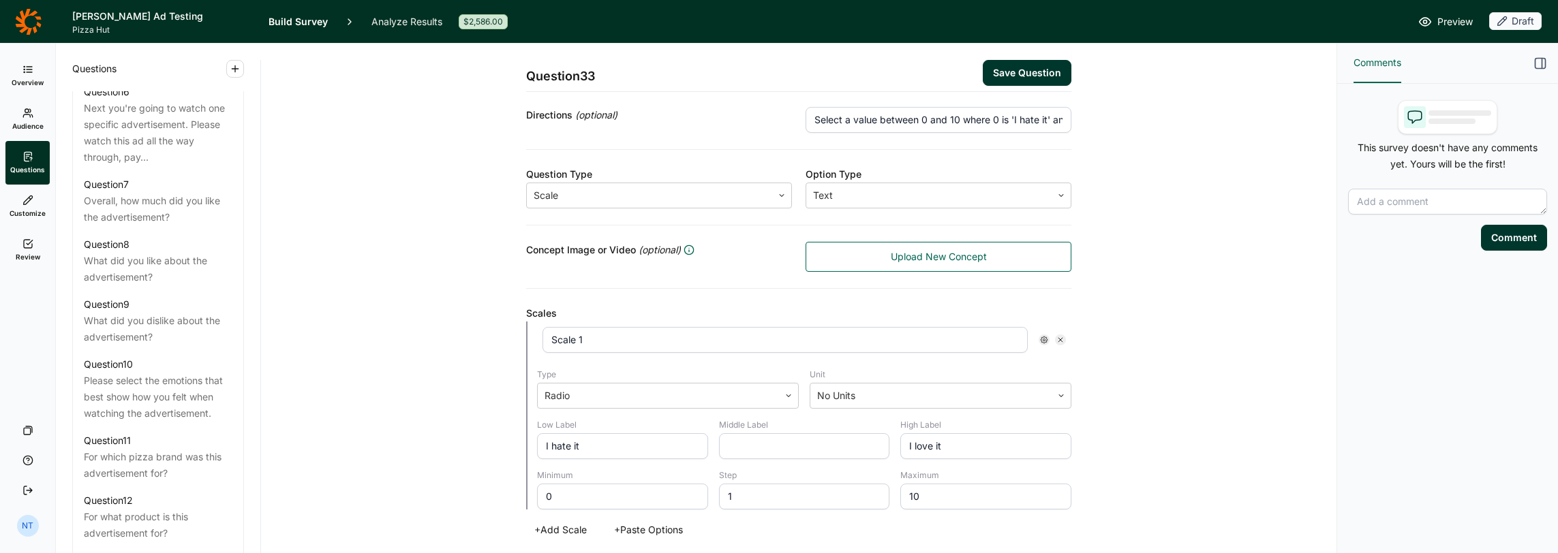
scroll to position [204, 0]
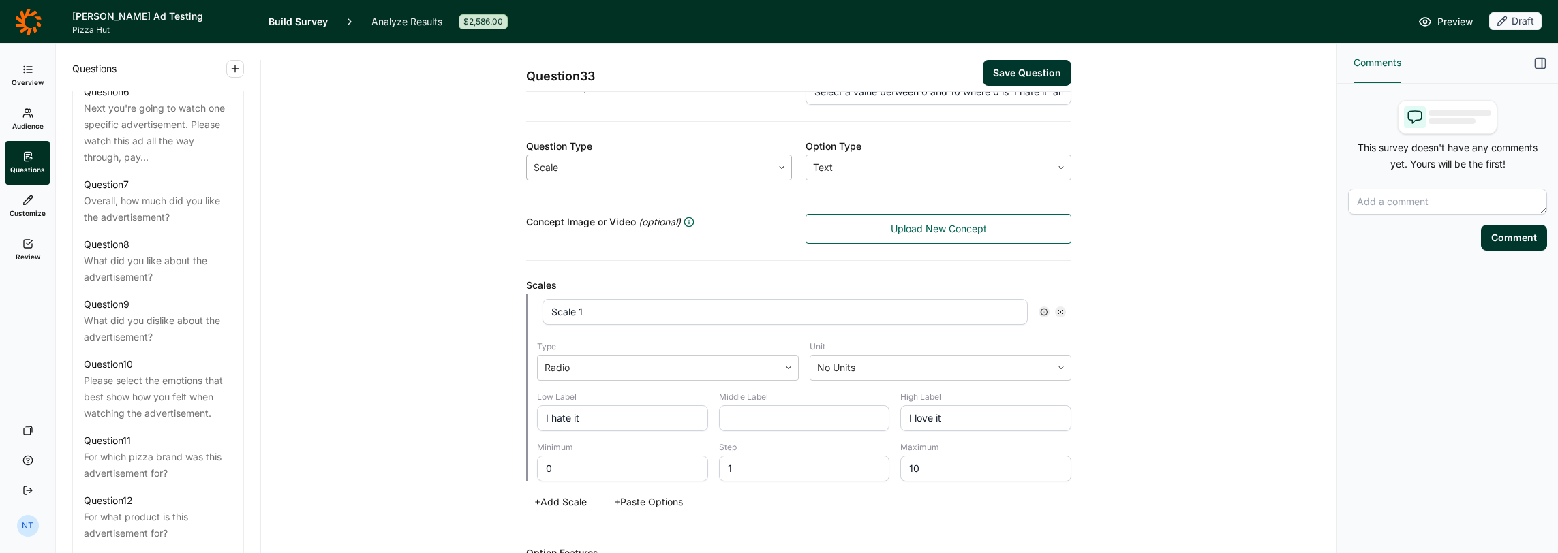
type textarea "Overall, how much did you like the main character, Josh Allen?"
click at [566, 170] on div at bounding box center [650, 167] width 232 height 19
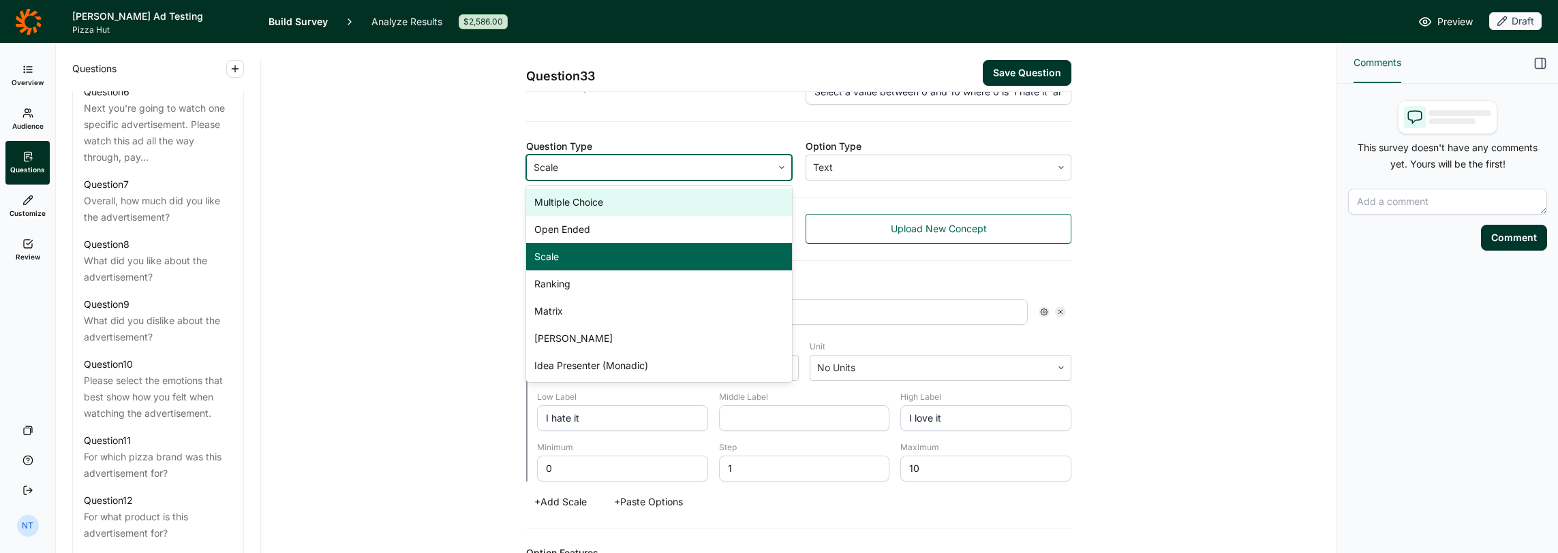
scroll to position [194, 0]
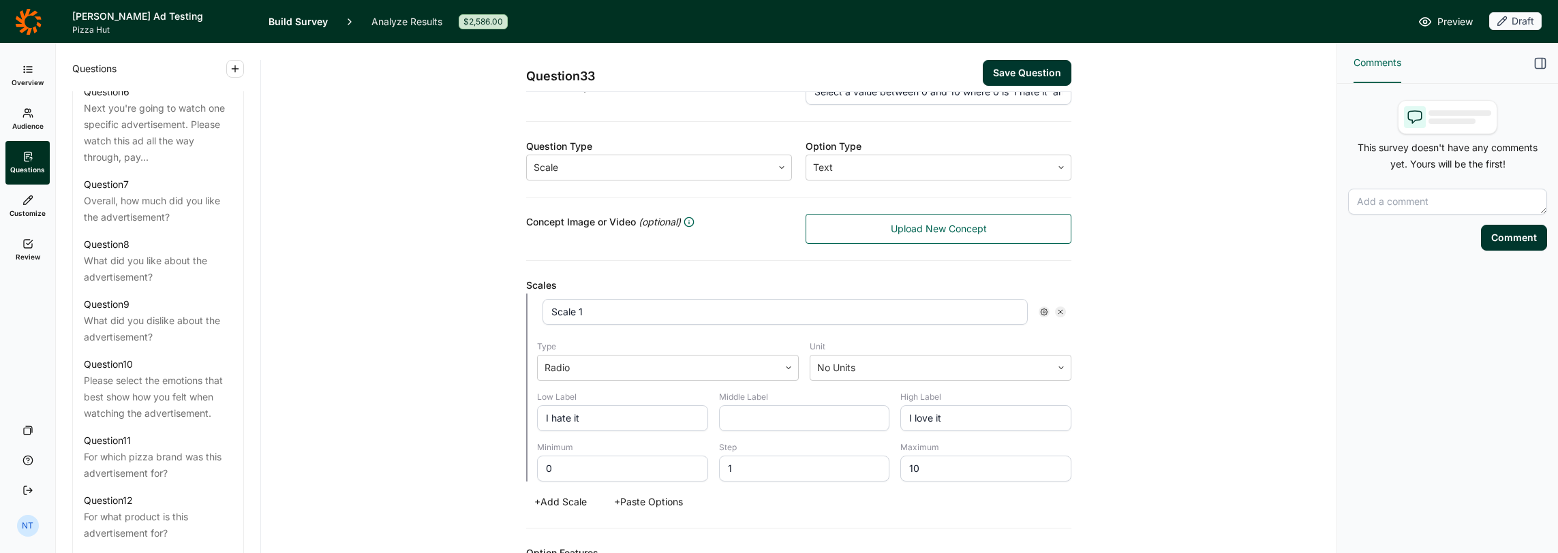
click at [391, 196] on div "Question 33 Save Question Title Overall, how much did you like the main charact…" at bounding box center [798, 369] width 1043 height 1039
click at [594, 419] on input "I hate it" at bounding box center [622, 419] width 171 height 26
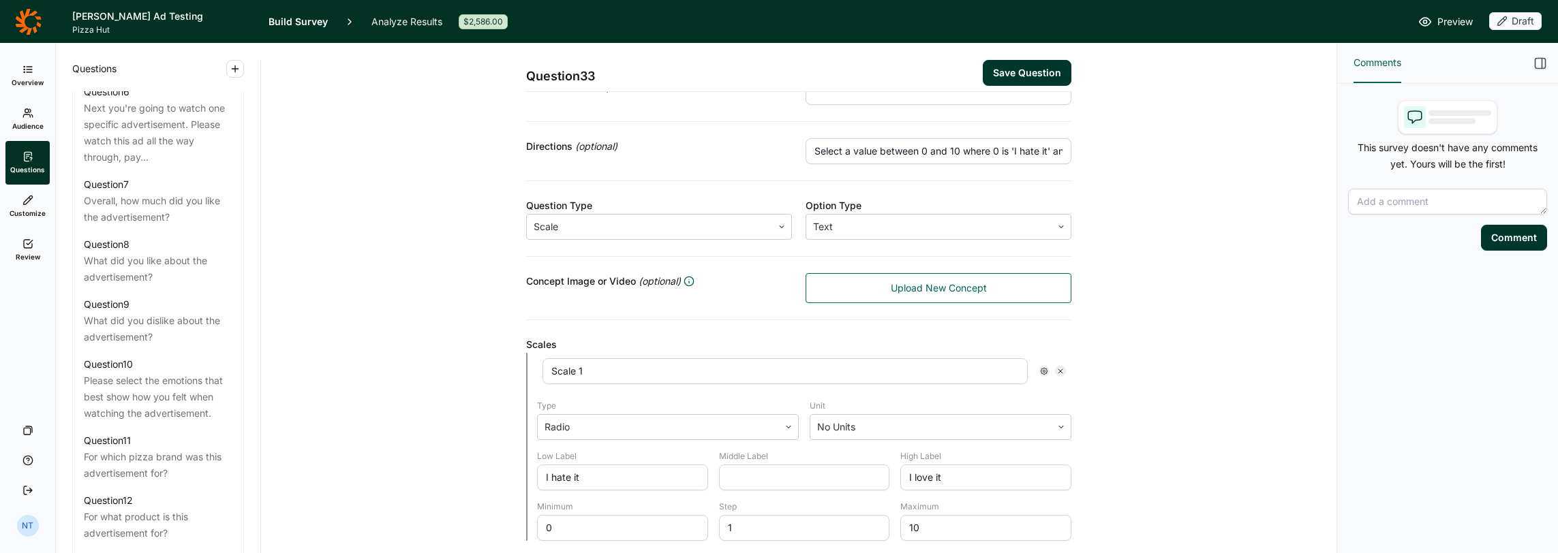
scroll to position [136, 0]
type input "I hate the main character"
click at [953, 472] on input "I love it" at bounding box center [985, 476] width 171 height 26
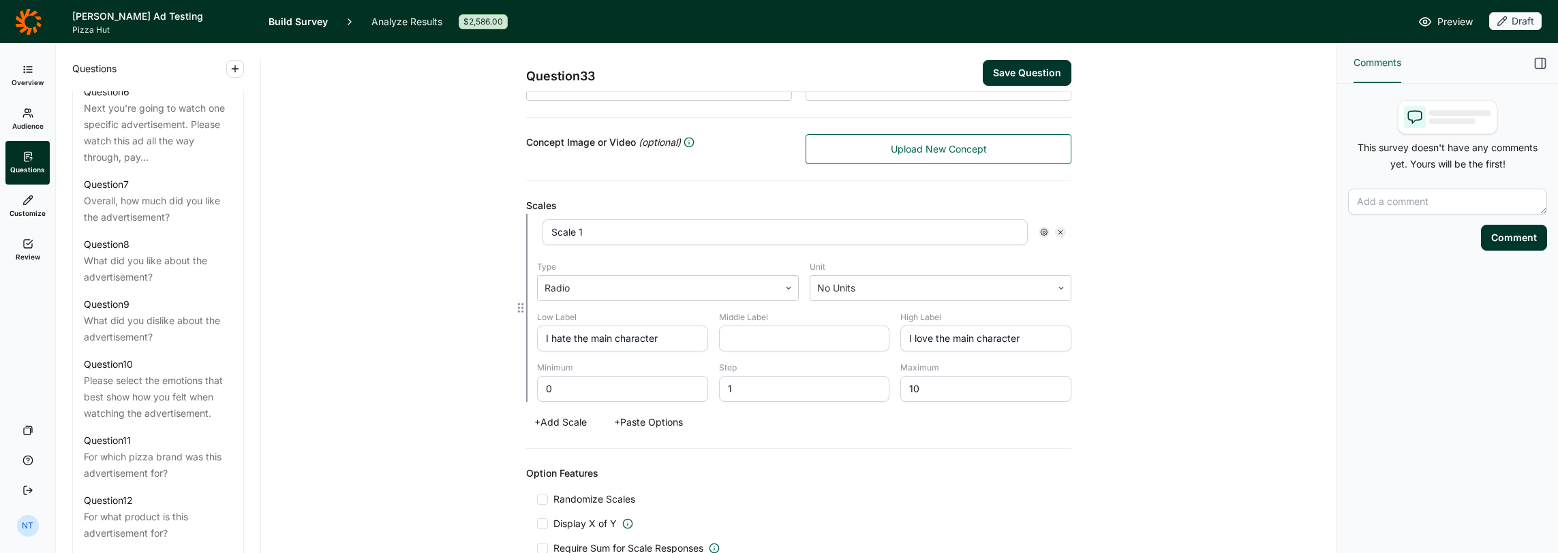
scroll to position [273, 0]
type input "I love the main character"
click at [988, 87] on div "Question 33 Save Question" at bounding box center [798, 68] width 545 height 48
click at [990, 82] on button "Save Question" at bounding box center [1027, 73] width 89 height 26
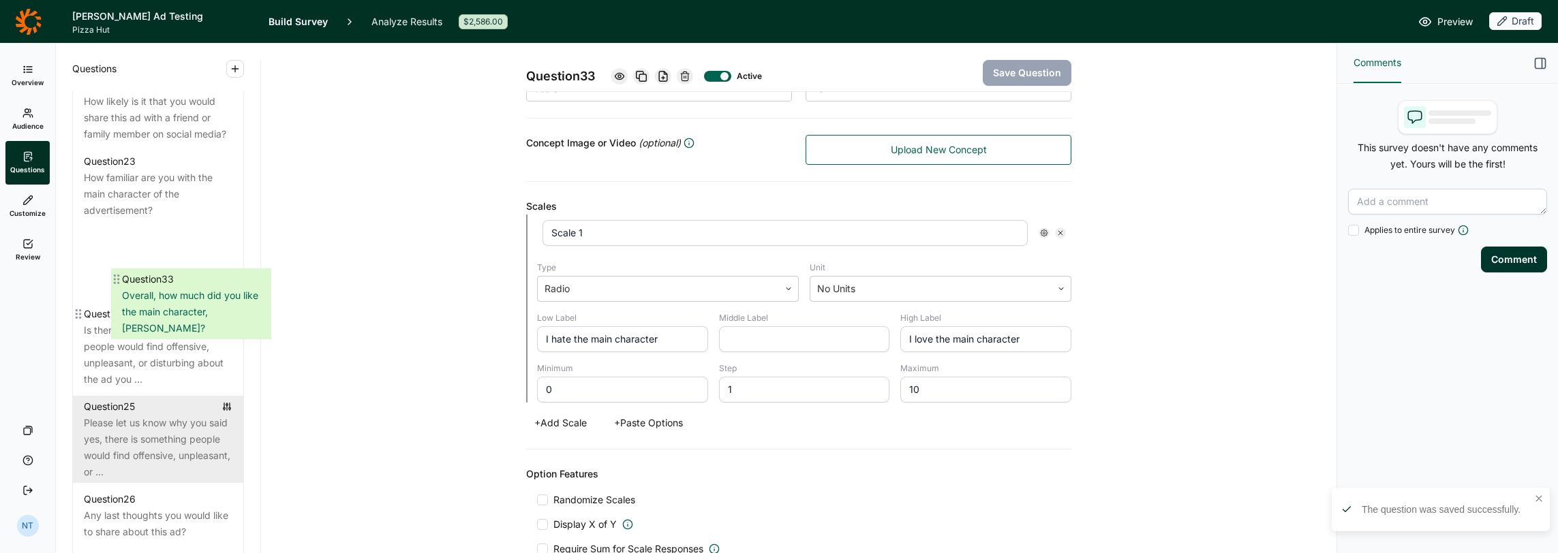
scroll to position [2227, 0]
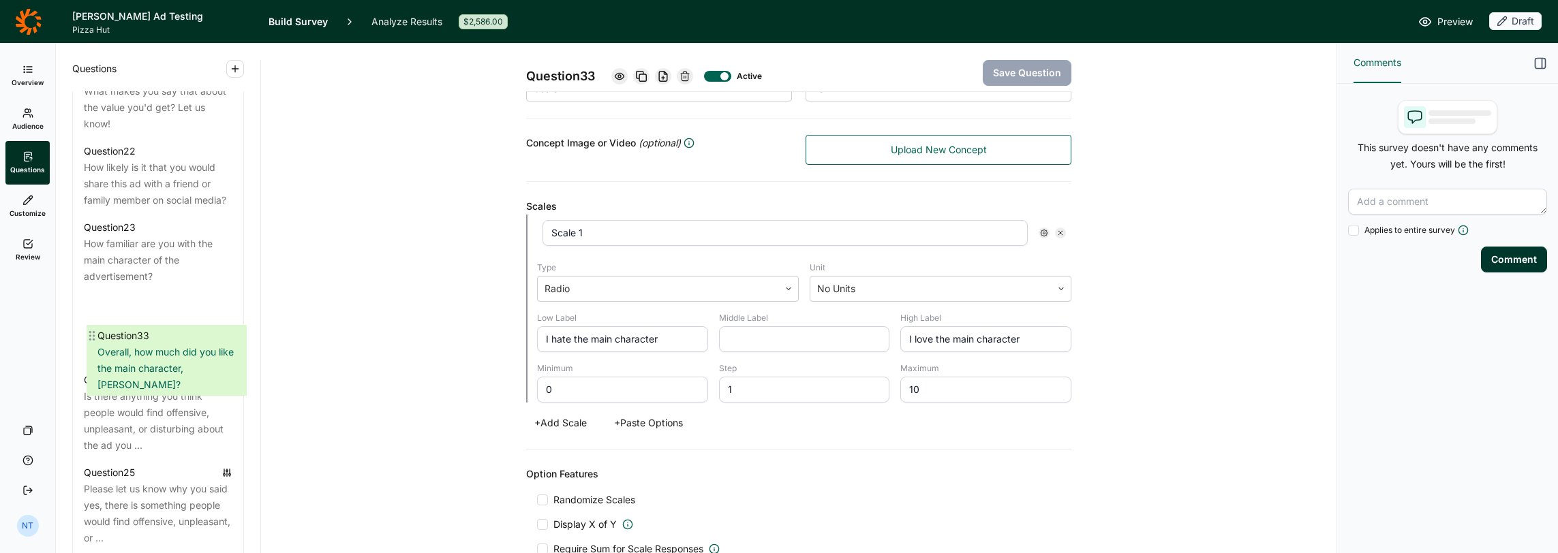
drag, startPoint x: 79, startPoint y: 515, endPoint x: 93, endPoint y: 324, distance: 190.7
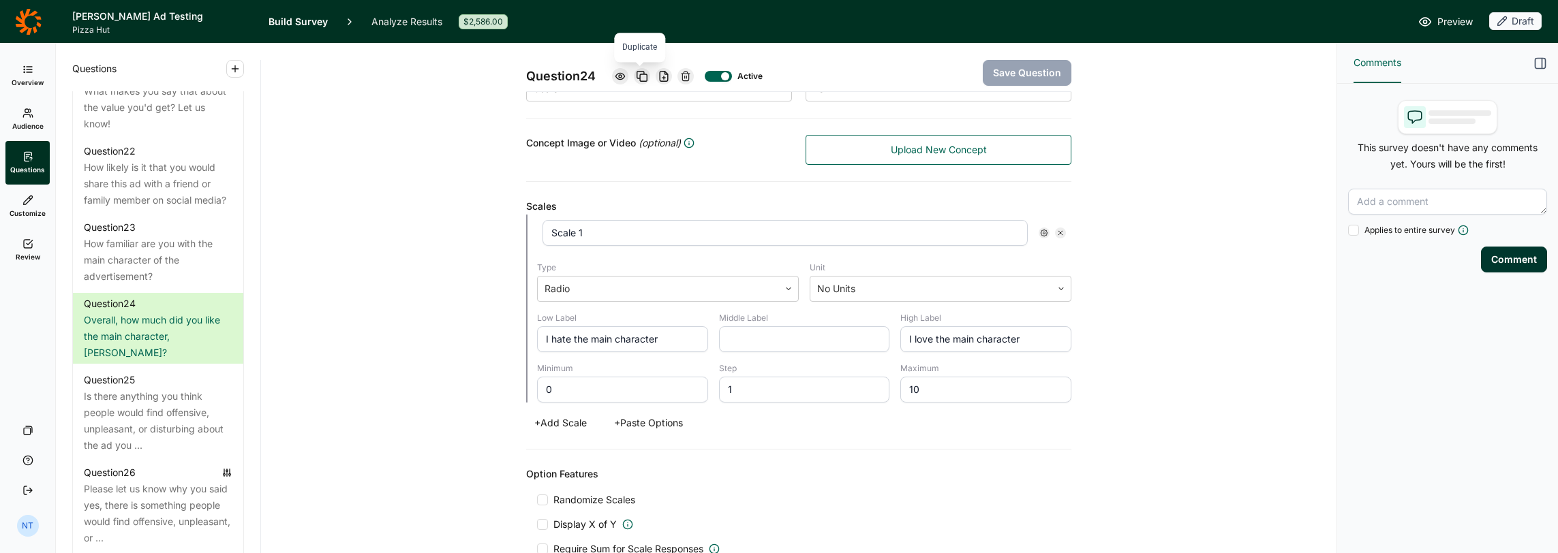
click at [641, 76] on icon at bounding box center [642, 76] width 11 height 11
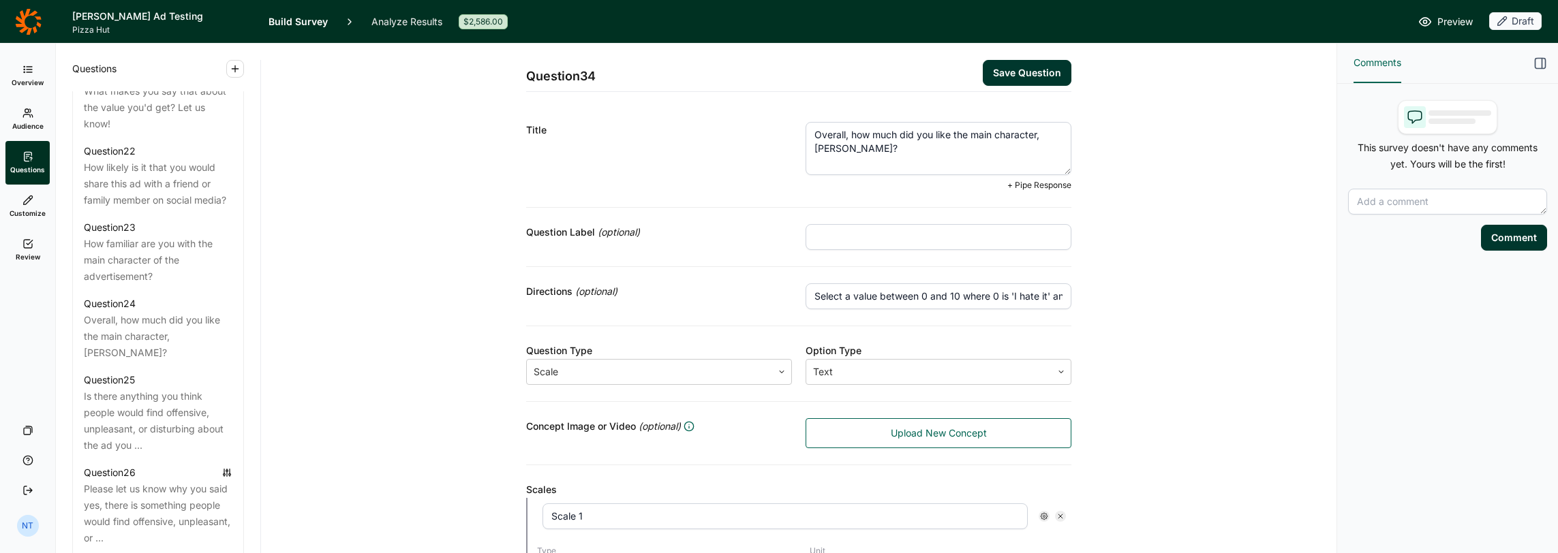
click at [845, 135] on textarea "Overall, how much did you like the main character, Josh Allen?" at bounding box center [939, 148] width 266 height 53
paste textarea "How well does the main character fit with your impressions of Pizza Hut"
click at [960, 135] on textarea "How well does the main character fit with your impressions of Pizza Hut?" at bounding box center [939, 148] width 266 height 53
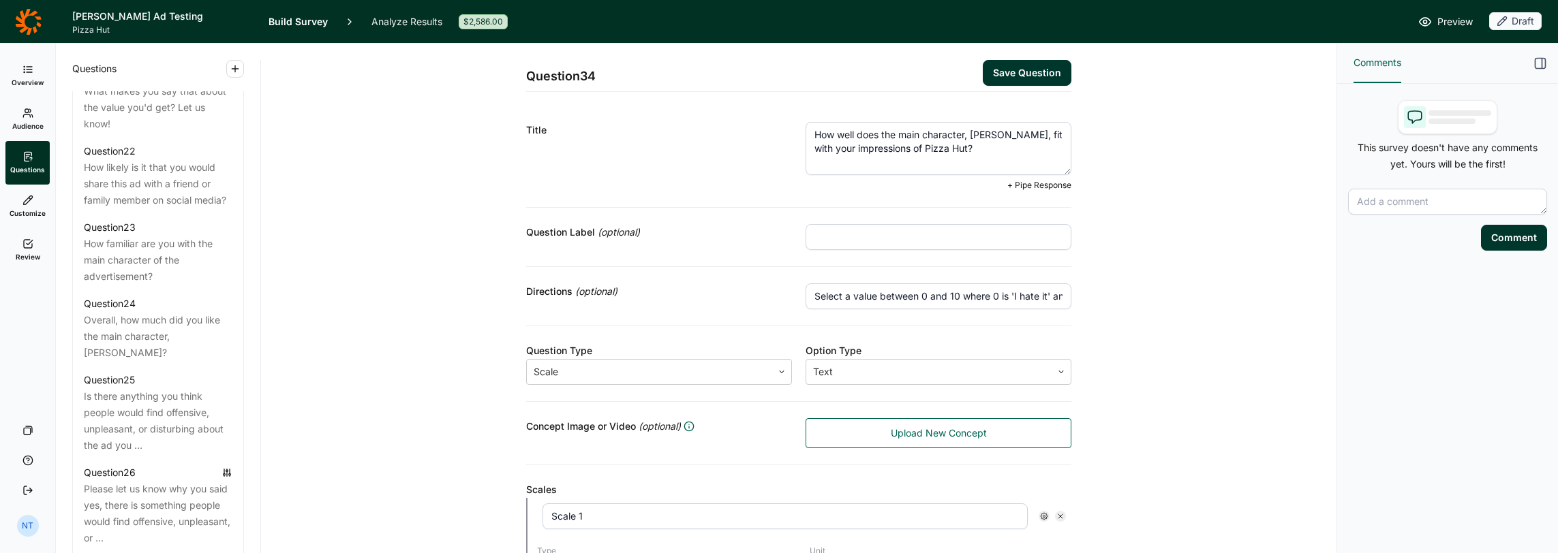
type textarea "How well does the main character, Josh Allen, fit with your impressions of Pizz…"
click at [853, 298] on input "Select a value between 0 and 10 where 0 is 'I hate it' and 10 is 'I love it.'" at bounding box center [939, 297] width 266 height 26
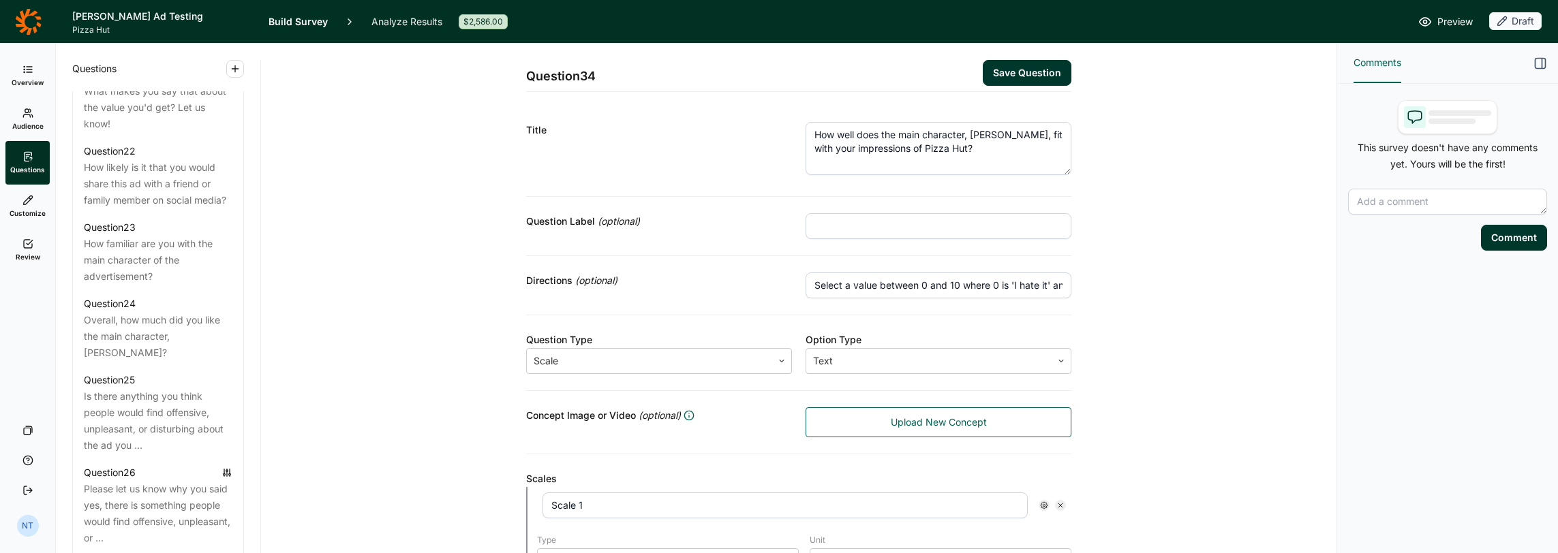
click at [995, 286] on input "Select a value between 0 and 10 where 0 is 'I hate it' and 10 is 'I love it.'" at bounding box center [939, 286] width 266 height 26
click at [864, 286] on input "Select a value between 0 and 10 where 0 is 'I hate it' and 10 is 'I love it.'" at bounding box center [939, 286] width 266 height 26
paste input "Not at all well' and 10 is 'Extremely well"
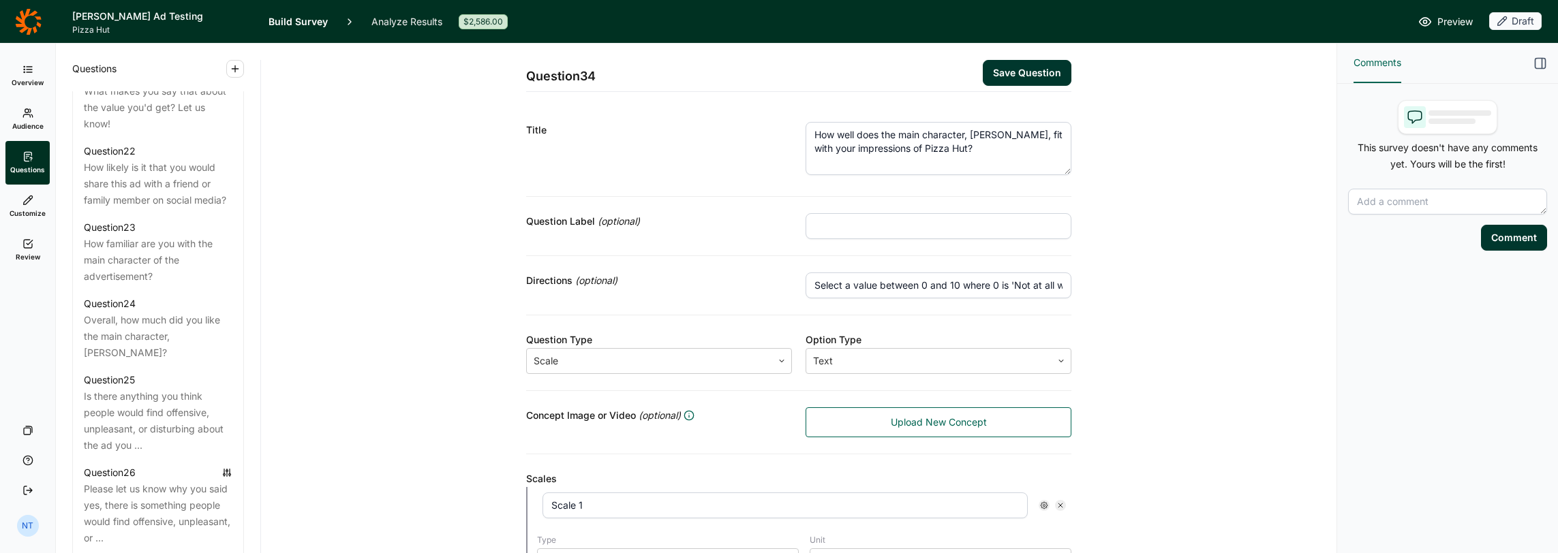
scroll to position [0, 133]
type input "Select a value between 0 and 10 where 0 is 'Not at all well' and 10 is 'Extreme…"
click at [744, 260] on div "Directions (optional) Select a value between 0 and 10 where 0 is 'Not at all we…" at bounding box center [798, 285] width 545 height 59
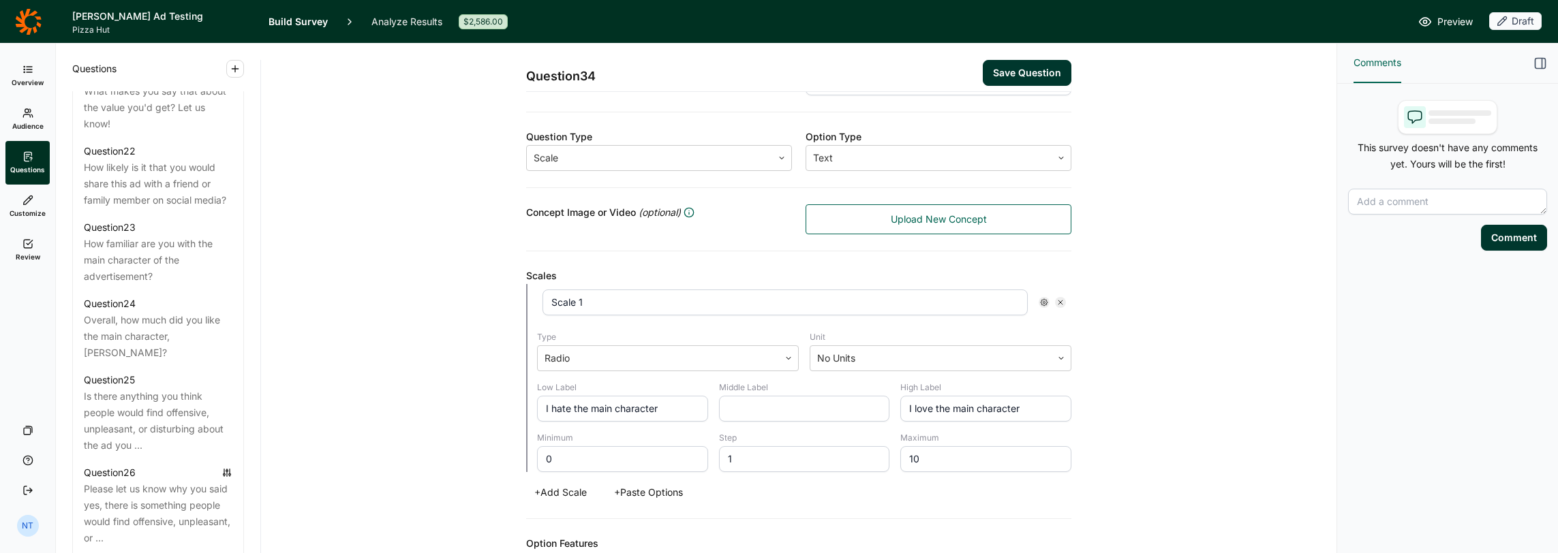
scroll to position [204, 0]
click at [606, 410] on input "I hate the main character" at bounding box center [622, 408] width 171 height 26
paste input "Not at all well"
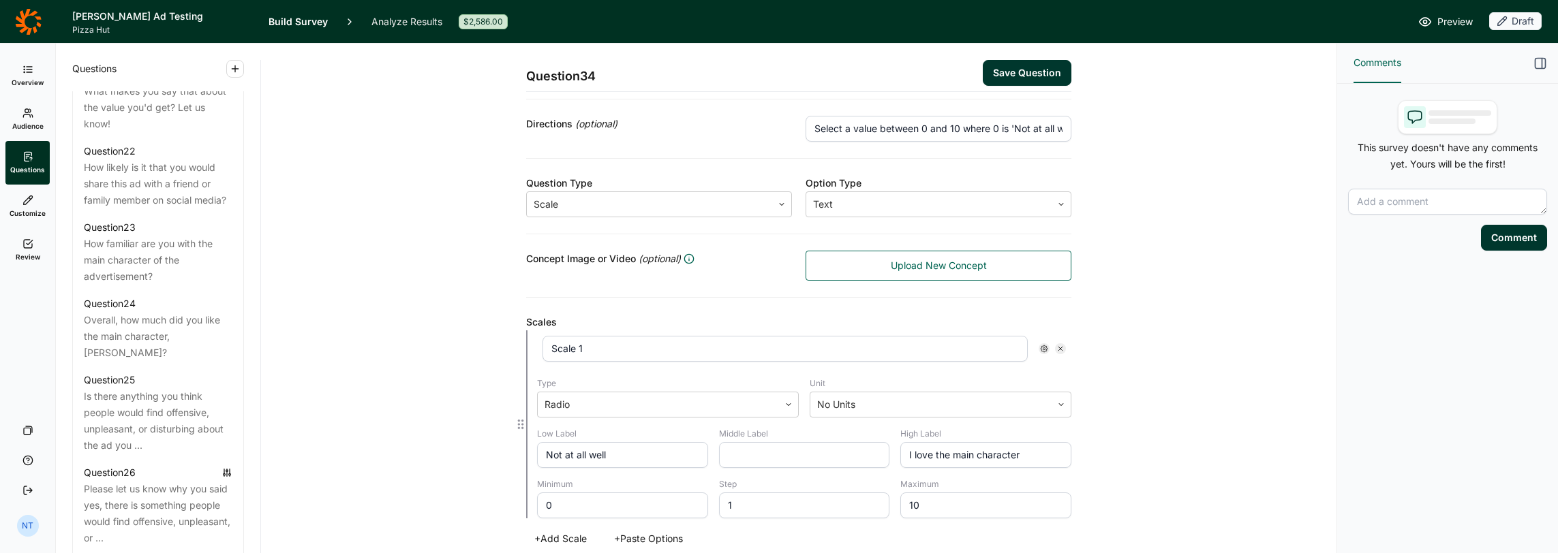
scroll to position [136, 0]
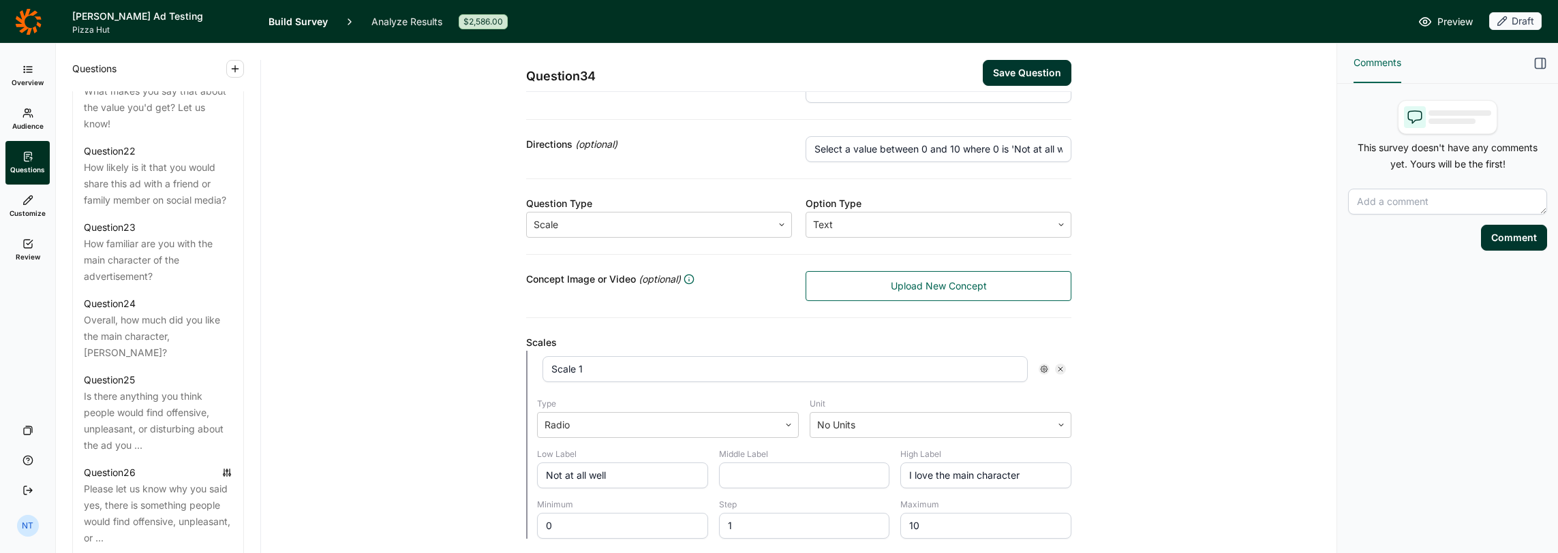
type input "Not at all well"
click at [945, 463] on input "I love the main character" at bounding box center [985, 476] width 171 height 26
paste input "Extremely well"
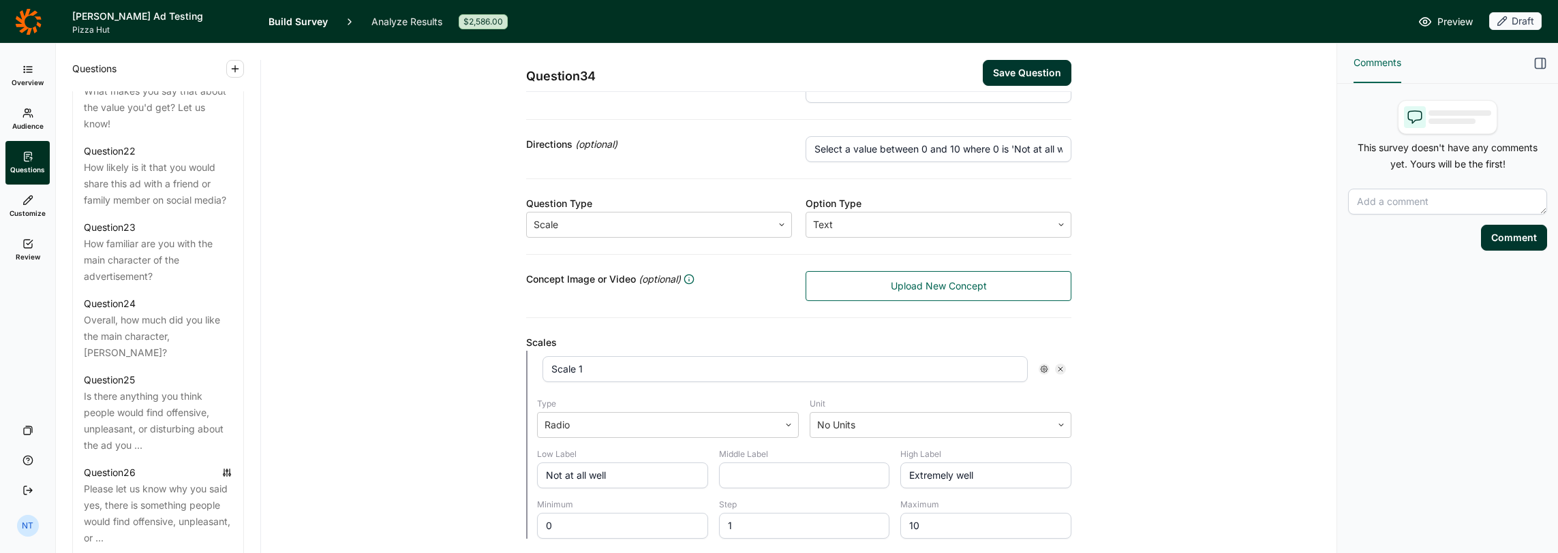
type input "Extremely well"
click at [1022, 70] on button "Save Question" at bounding box center [1027, 73] width 89 height 26
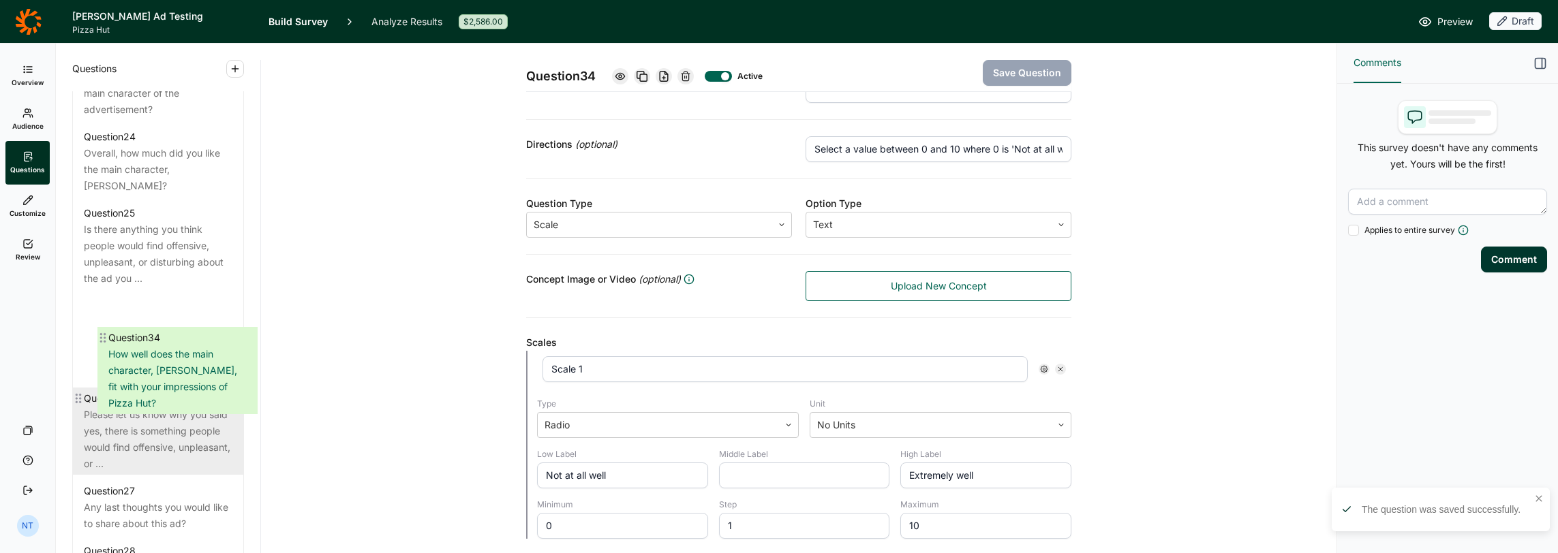
scroll to position [2363, 0]
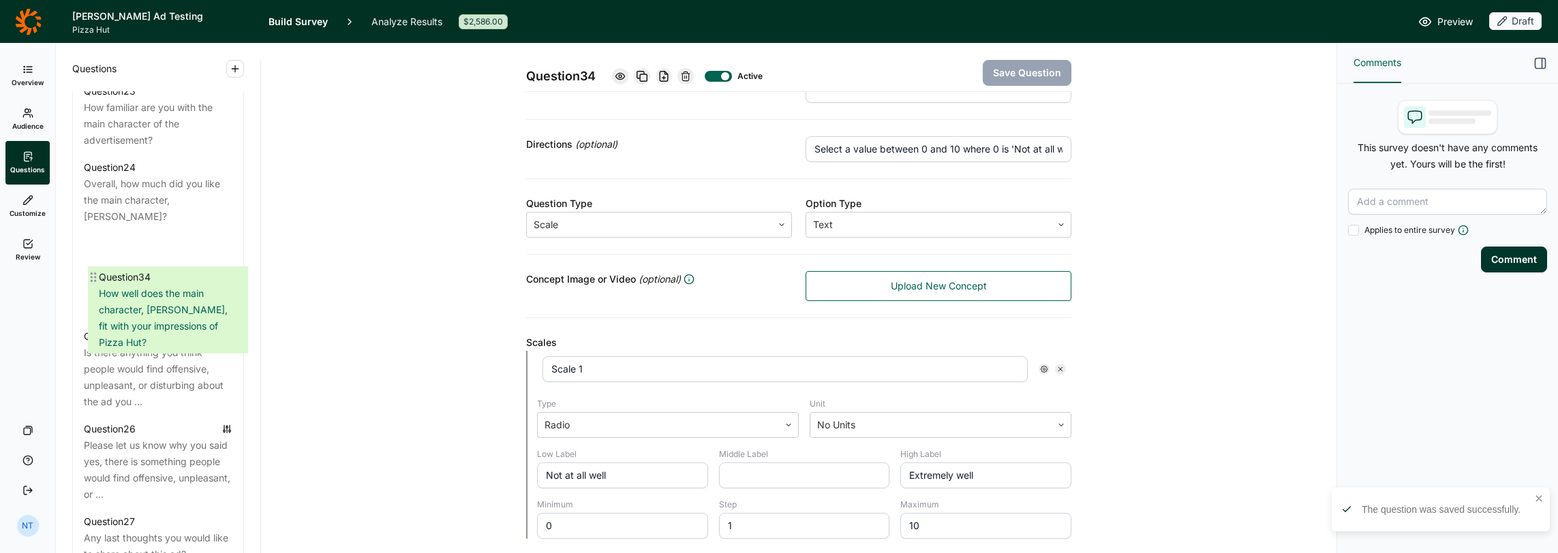
drag, startPoint x: 82, startPoint y: 382, endPoint x: 100, endPoint y: 271, distance: 112.6
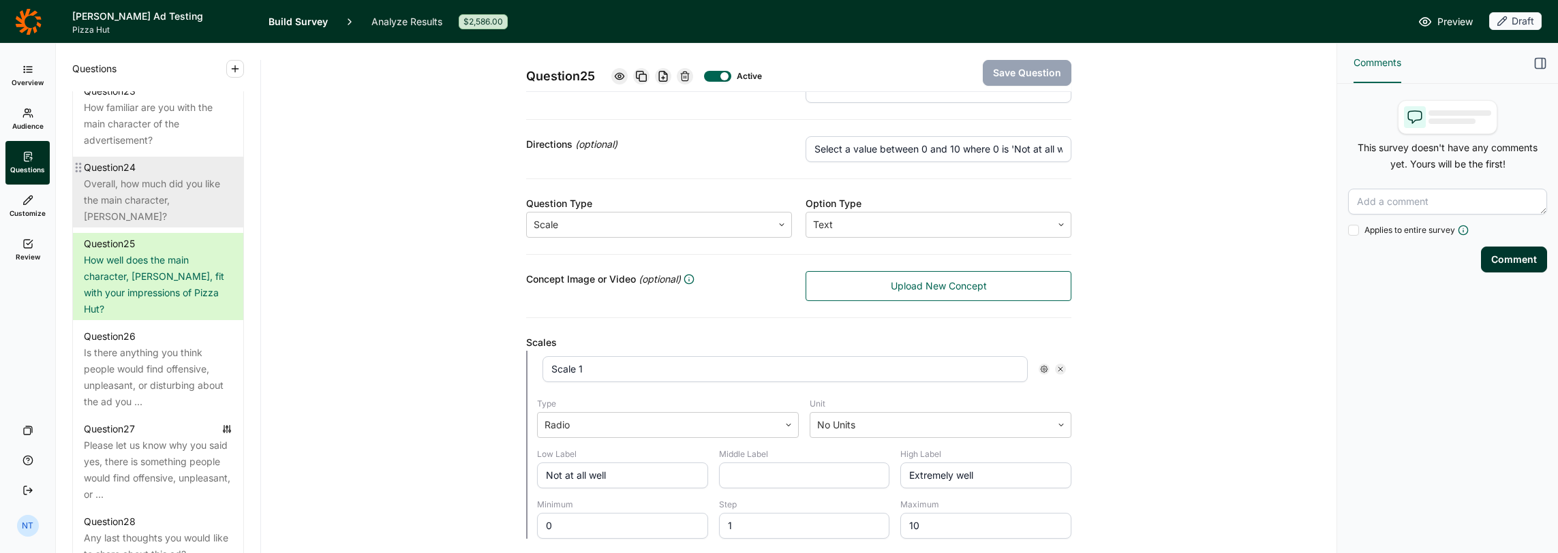
click at [155, 225] on div "Overall, how much did you like the main character, Josh Allen?" at bounding box center [158, 200] width 149 height 49
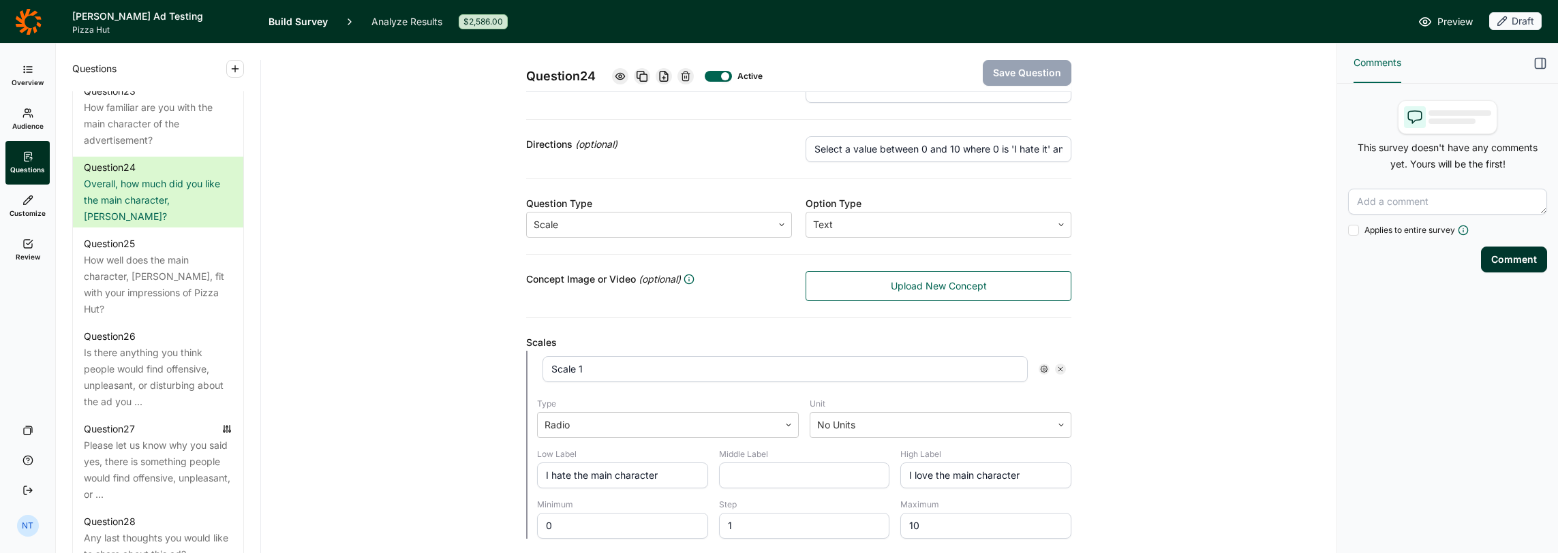
click at [1041, 144] on input "Select a value between 0 and 10 where 0 is 'I hate it' and 10 is 'I love it.'" at bounding box center [939, 149] width 266 height 26
click at [1037, 144] on input "Select a value between 0 and 10 where 0 is 'I hate it' and 10 is 'I love it.'" at bounding box center [939, 149] width 266 height 26
drag, startPoint x: 1028, startPoint y: 140, endPoint x: 1145, endPoint y: 150, distance: 116.9
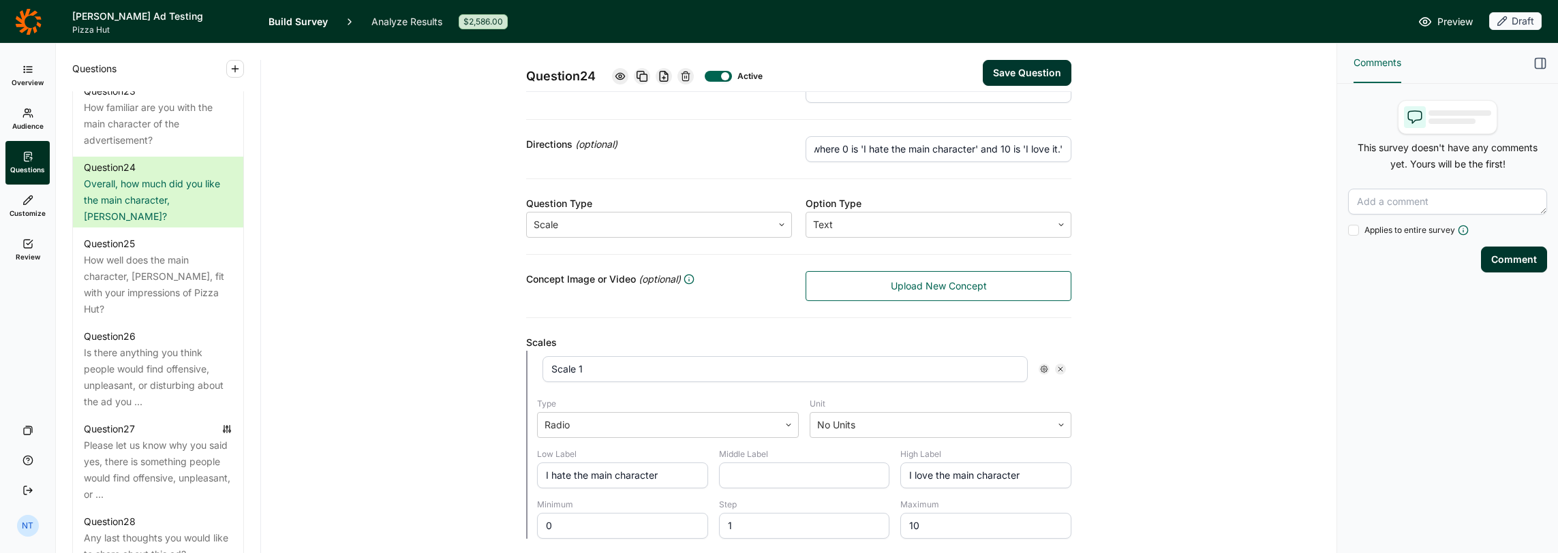
click at [1145, 150] on div "Question 24 Active Save Question Title Overall, how much did you like the main …" at bounding box center [798, 426] width 1043 height 1039
click at [1047, 143] on input "Select a value between 0 and 10 where 0 is 'I hate the main character' and 10 i…" at bounding box center [939, 149] width 266 height 26
type input "Select a value between 0 and 10 where 0 is 'I hate the main character' and 10 i…"
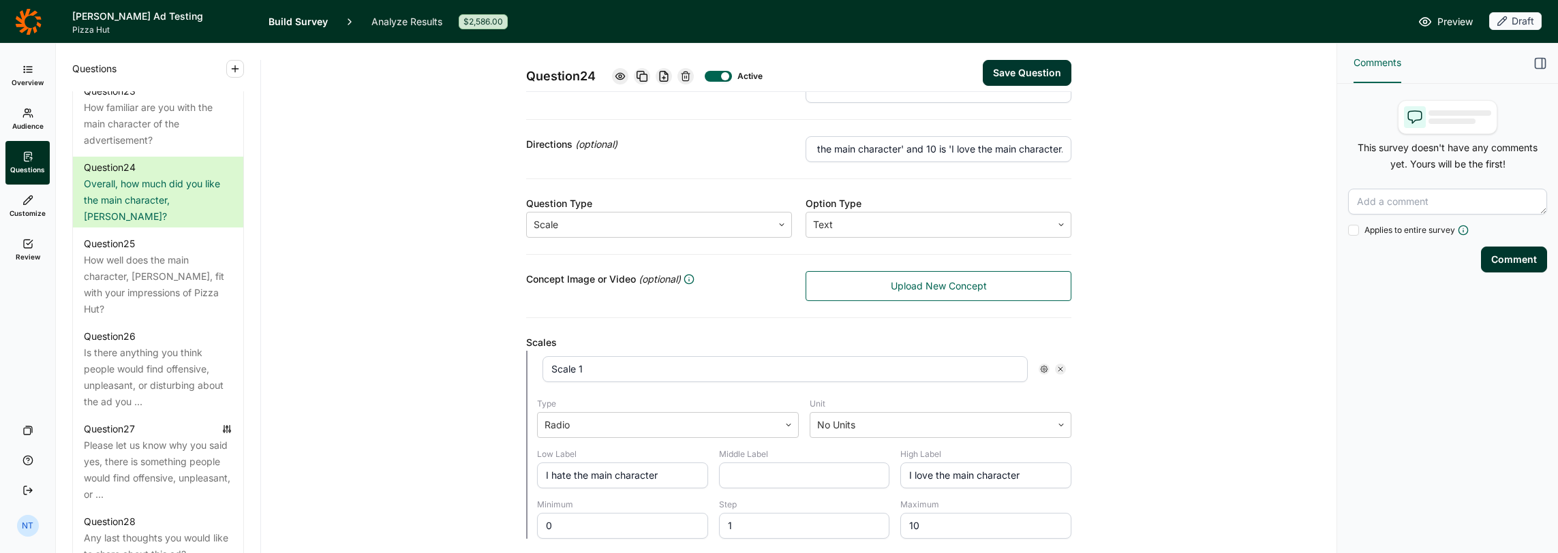
scroll to position [0, 0]
click at [1022, 79] on button "Save Question" at bounding box center [1027, 73] width 89 height 26
drag, startPoint x: 1034, startPoint y: 146, endPoint x: 1134, endPoint y: 151, distance: 100.3
click at [1134, 151] on div "Question 24 Active Save Question Title Overall, how much did you like the main …" at bounding box center [798, 426] width 1043 height 1039
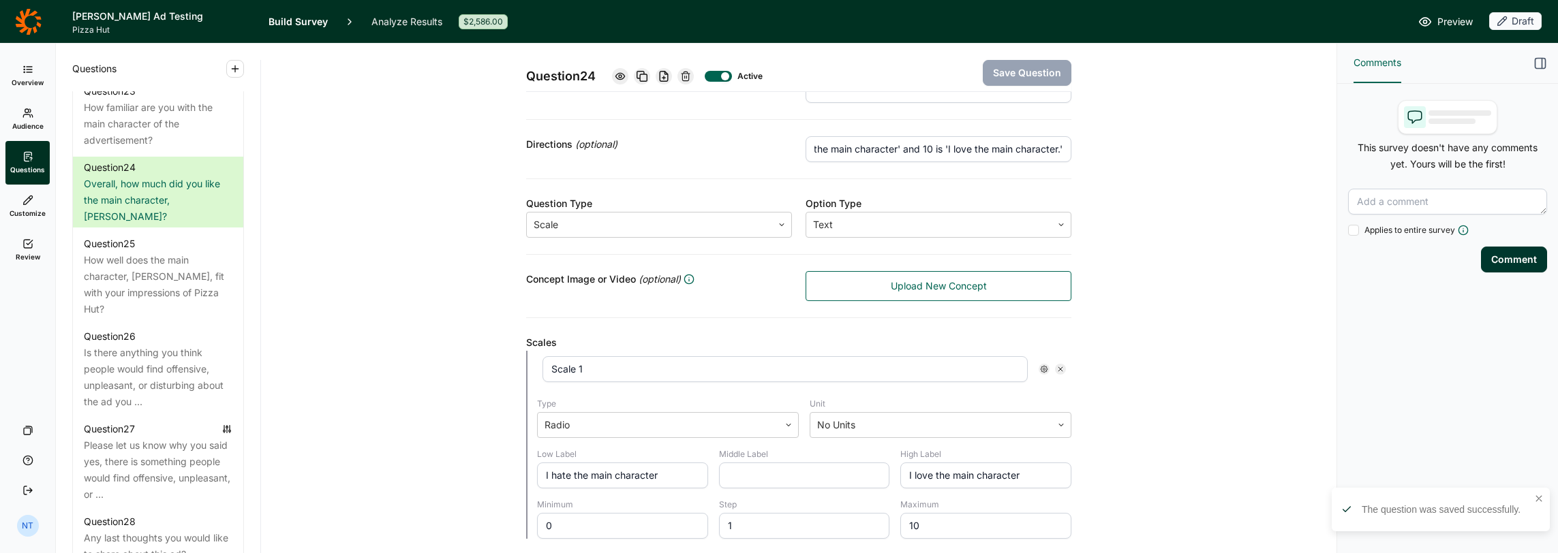
click at [1135, 149] on div "Question 24 Active Save Question Title Overall, how much did you like the main …" at bounding box center [798, 426] width 1043 height 1039
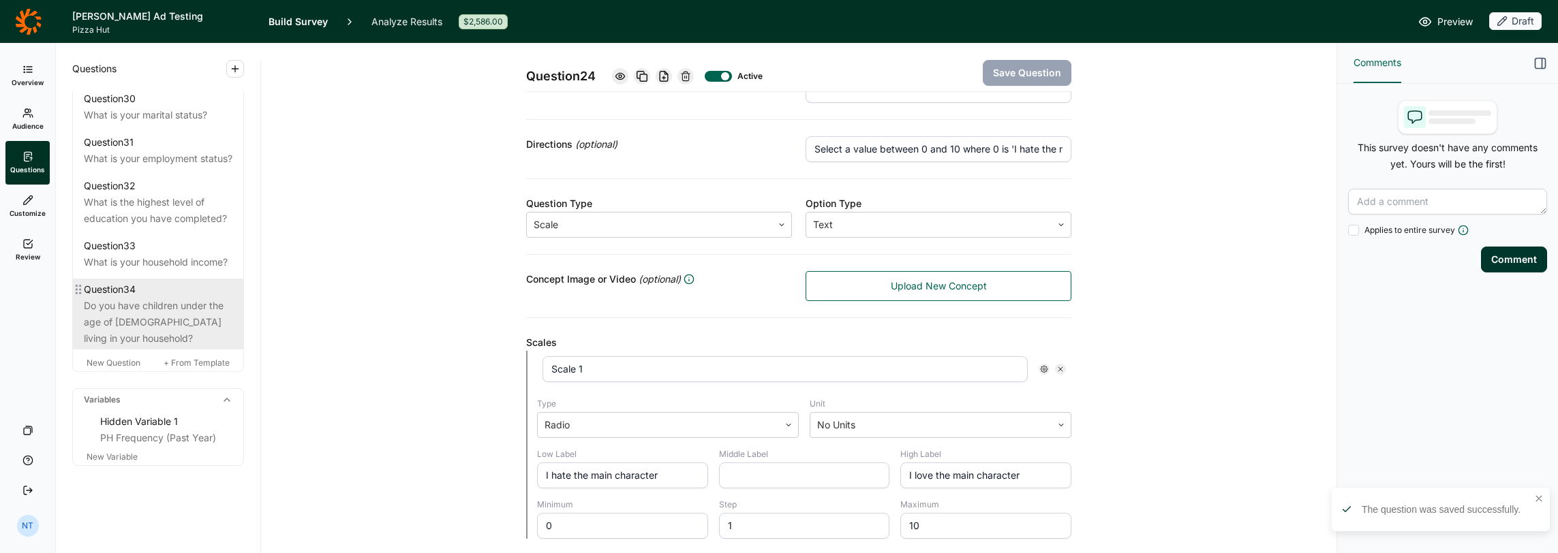
scroll to position [3018, 0]
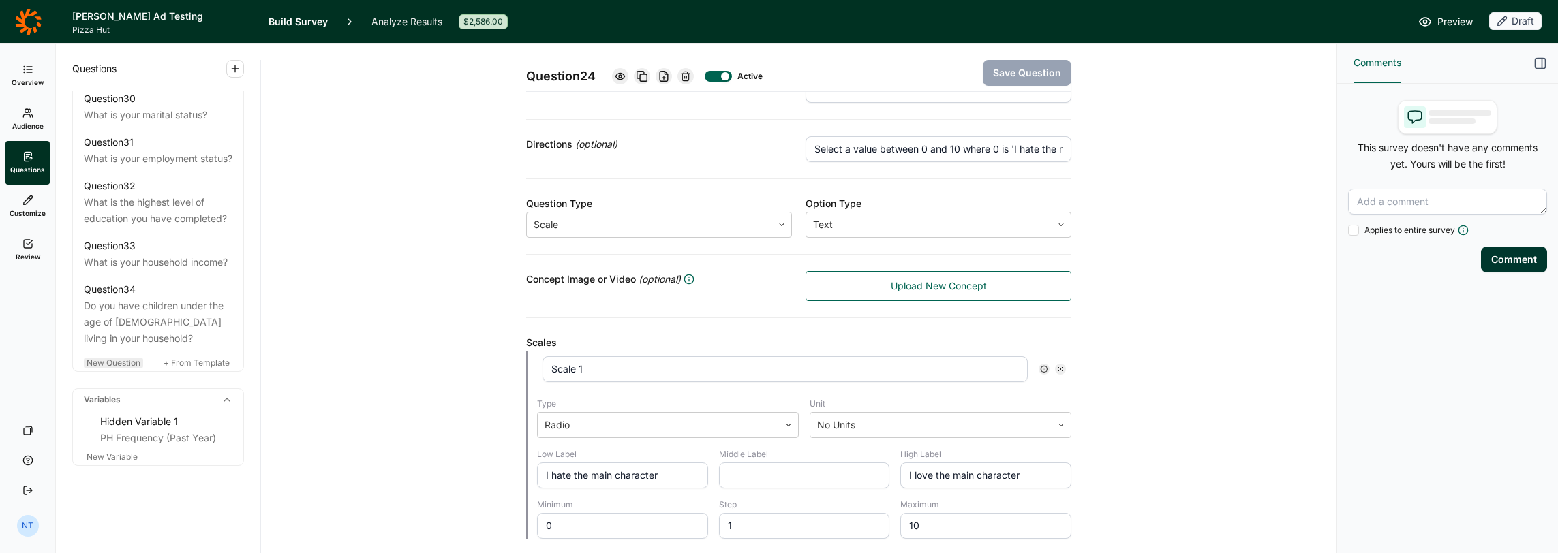
click at [121, 369] on div "New Question" at bounding box center [113, 363] width 59 height 11
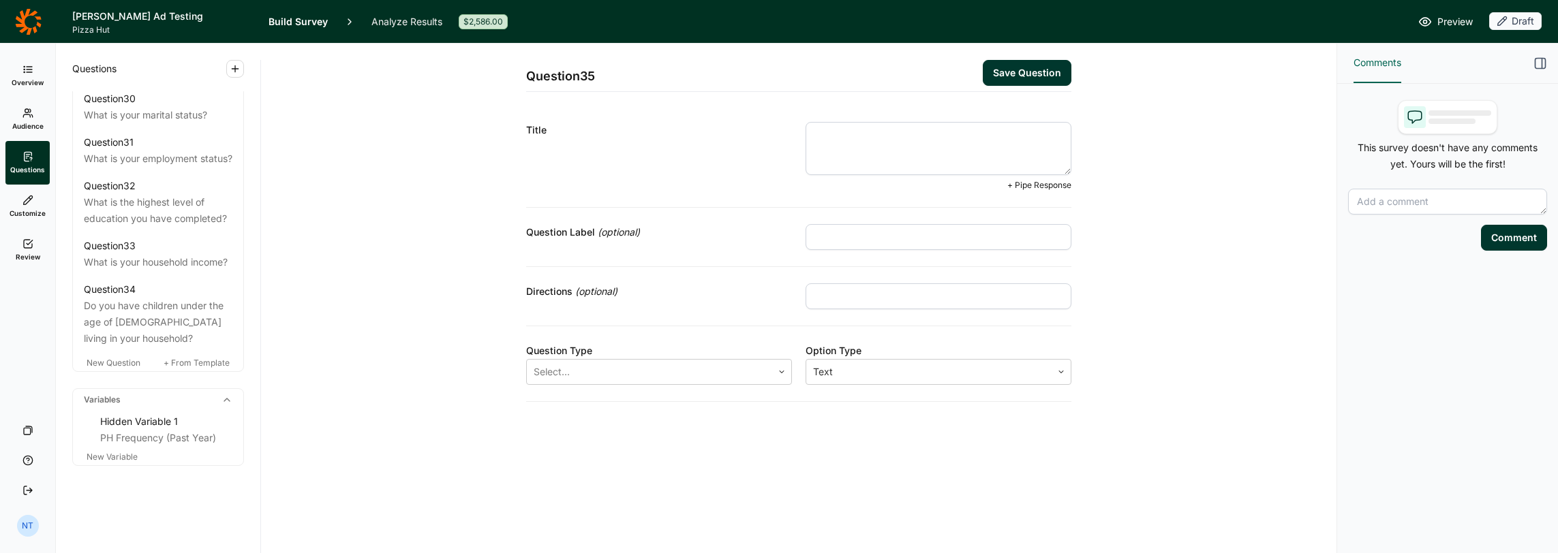
click at [860, 170] on textarea at bounding box center [939, 148] width 266 height 53
paste textarea "Please explain why you liked or did not like the main character."
type textarea "Please explain why you liked or did not like the main character."
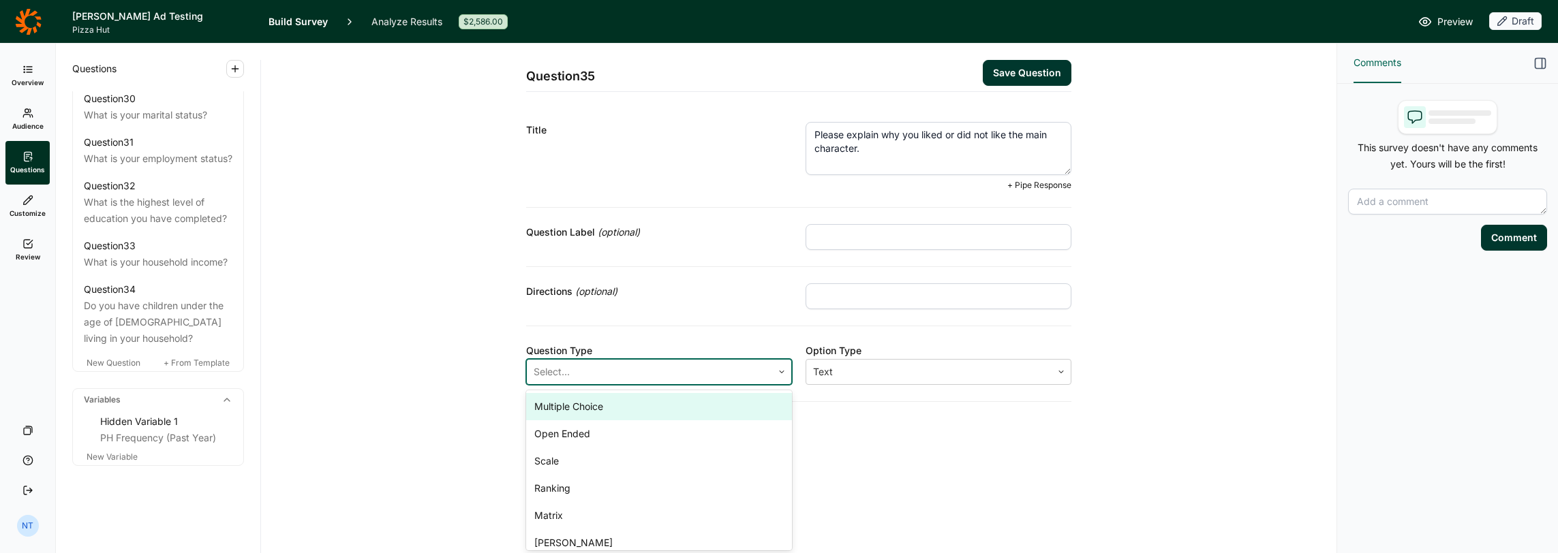
click at [605, 370] on div at bounding box center [650, 372] width 232 height 19
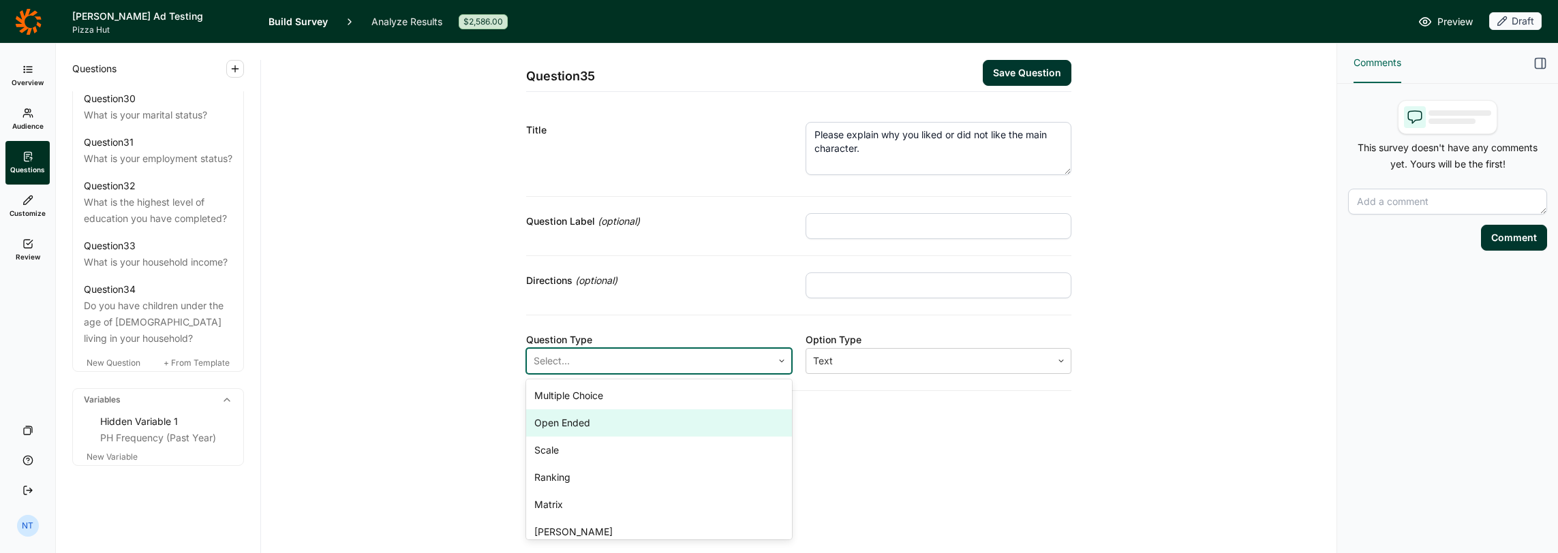
click at [594, 418] on div "Open Ended" at bounding box center [659, 423] width 266 height 27
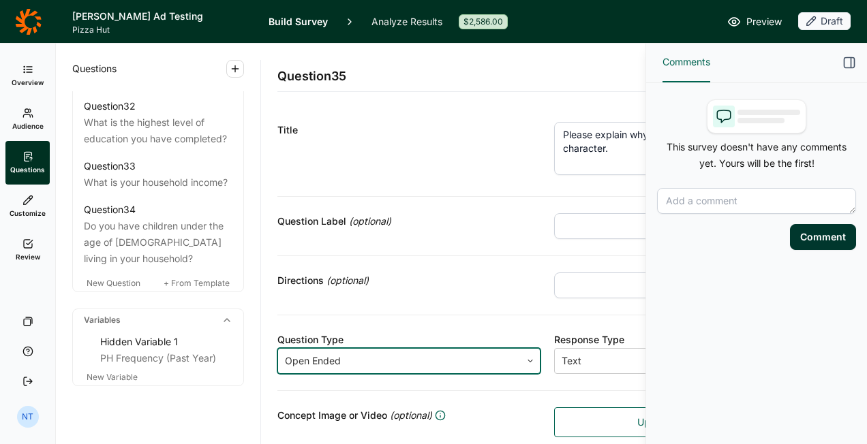
click at [848, 65] on icon "button" at bounding box center [849, 63] width 14 height 14
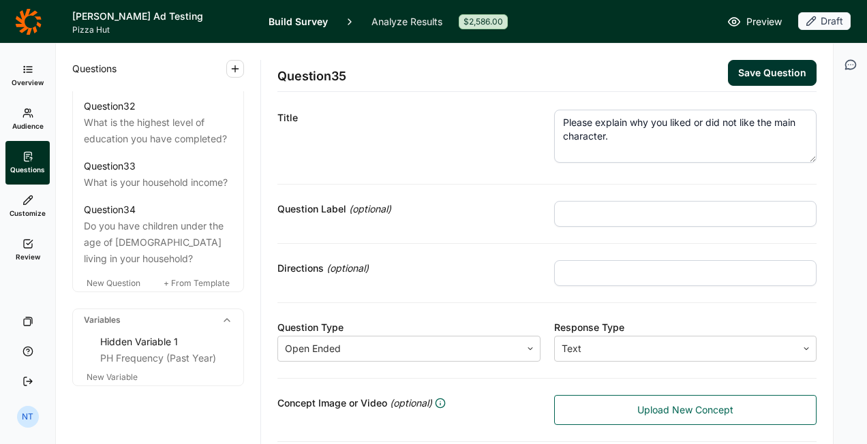
scroll to position [12, 0]
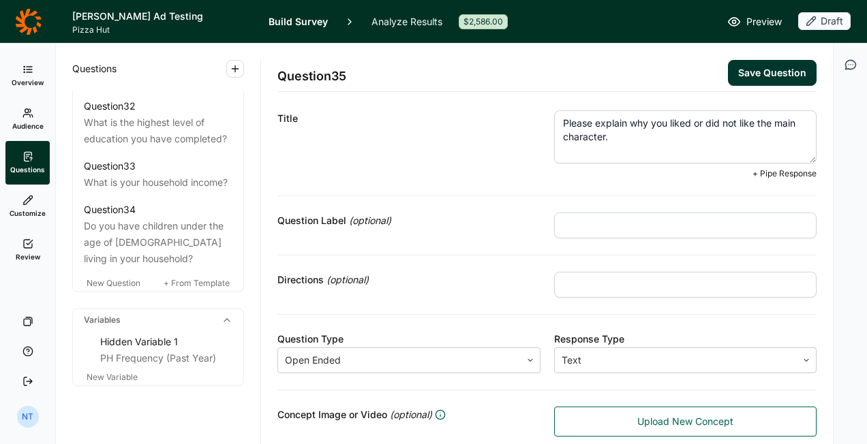
drag, startPoint x: 634, startPoint y: 146, endPoint x: 742, endPoint y: 77, distance: 127.8
click at [742, 77] on button "Save Question" at bounding box center [772, 73] width 89 height 26
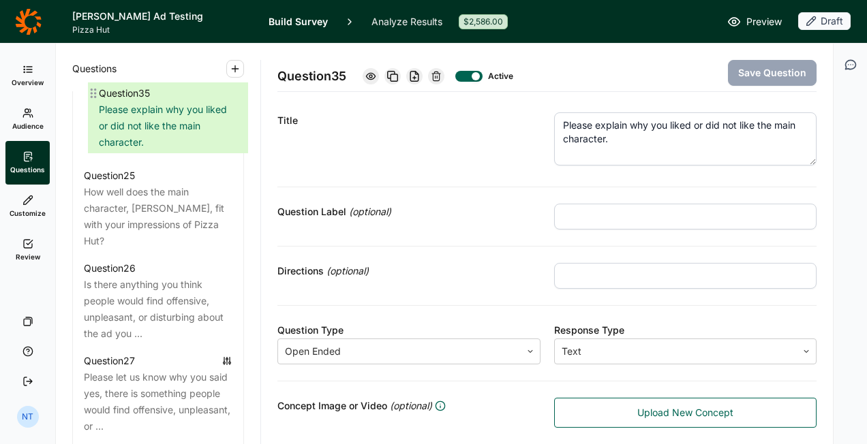
scroll to position [2505, 0]
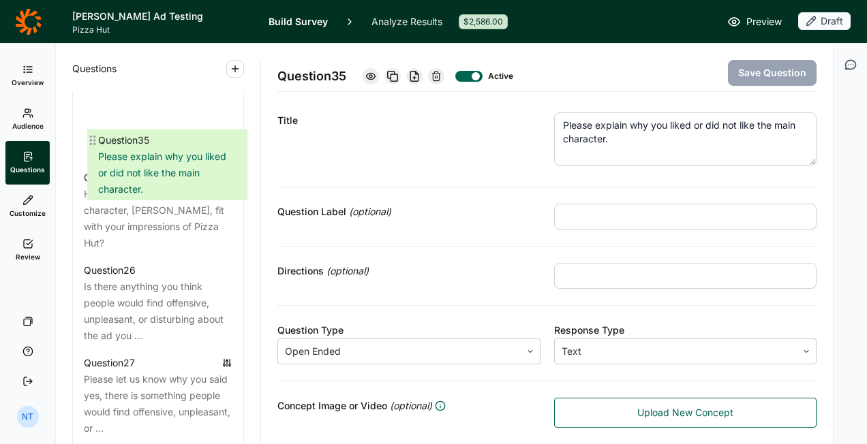
drag, startPoint x: 79, startPoint y: 365, endPoint x: 95, endPoint y: 130, distance: 235.0
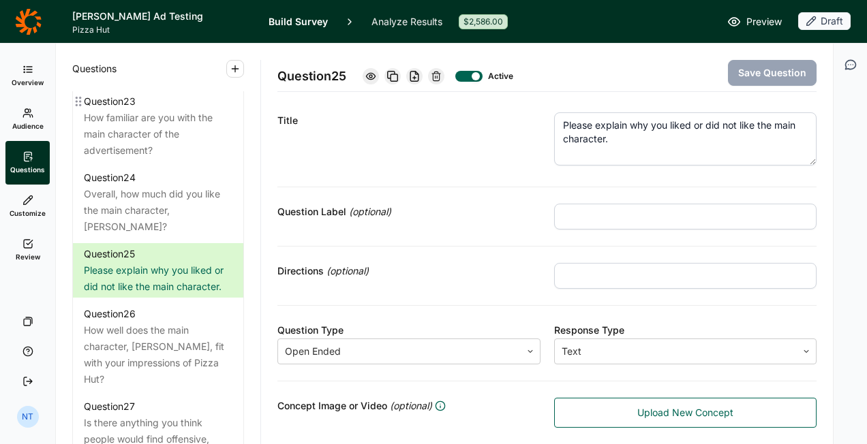
scroll to position [2351, 0]
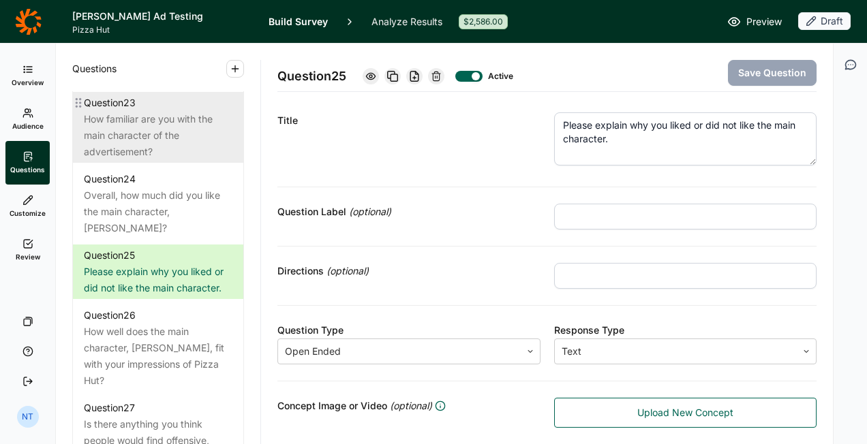
click at [143, 159] on div "How familiar are you with the main character of the advertisement?" at bounding box center [158, 135] width 149 height 49
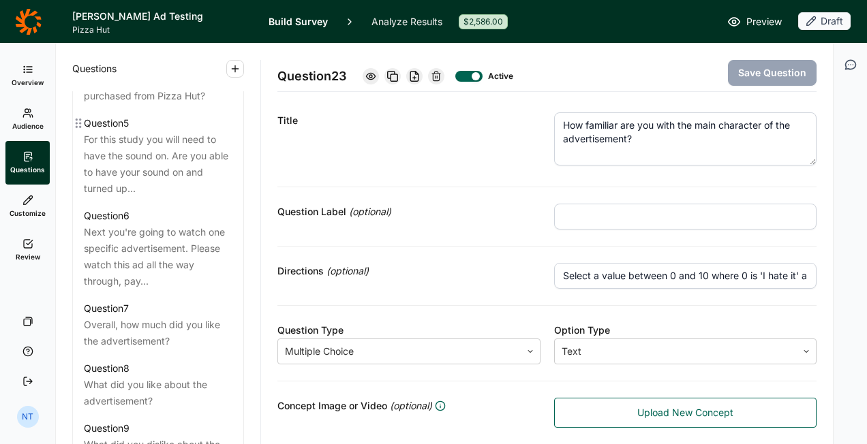
scroll to position [942, 0]
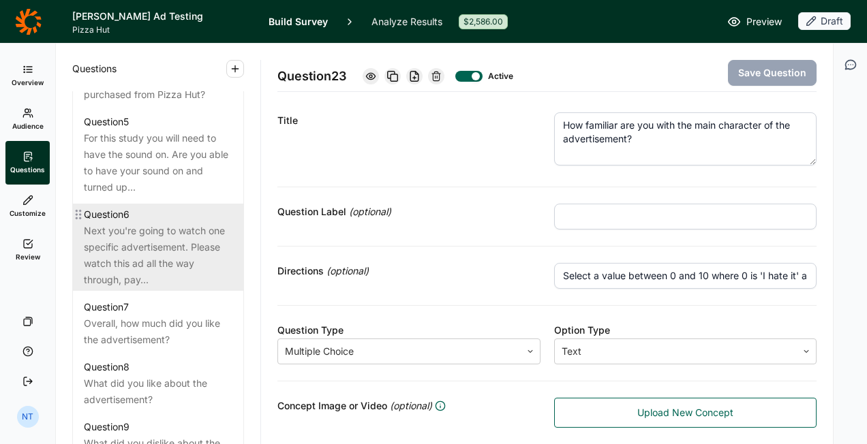
click at [153, 255] on div "Next you're going to watch one specific advertisement. Please watch this ad all…" at bounding box center [158, 255] width 149 height 65
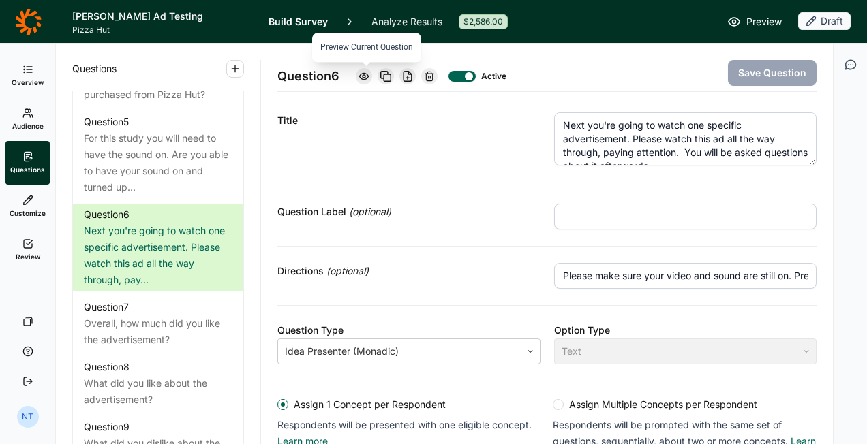
click at [369, 80] on icon at bounding box center [363, 76] width 11 height 11
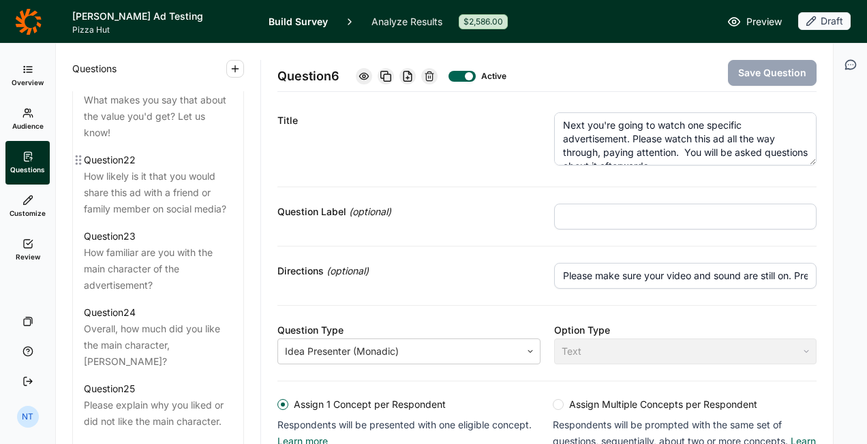
scroll to position [2219, 0]
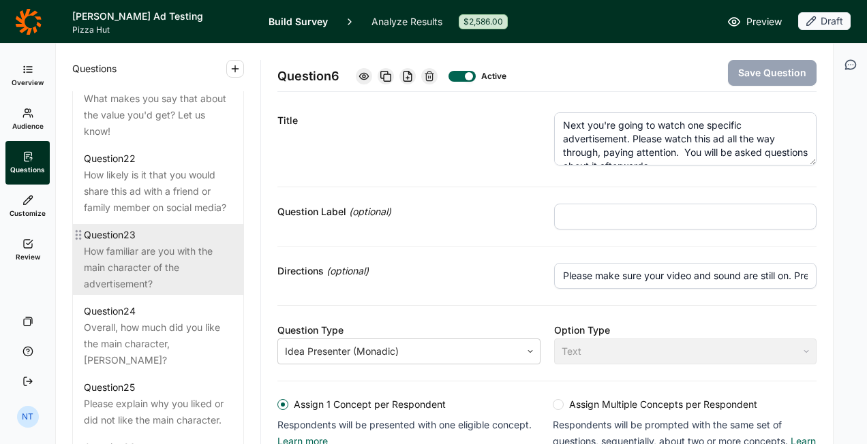
click at [166, 283] on div "How familiar are you with the main character of the advertisement?" at bounding box center [158, 267] width 149 height 49
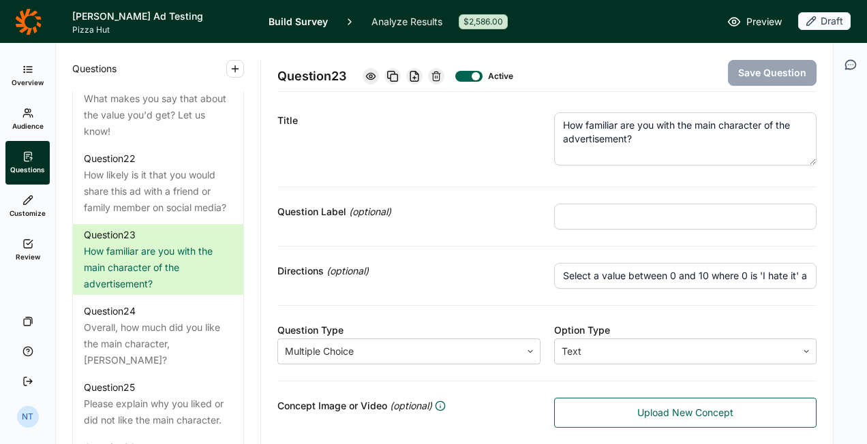
click at [592, 278] on input "Select a value between 0 and 10 where 0 is 'I hate it' and 10 is 'I love it.'" at bounding box center [685, 276] width 263 height 26
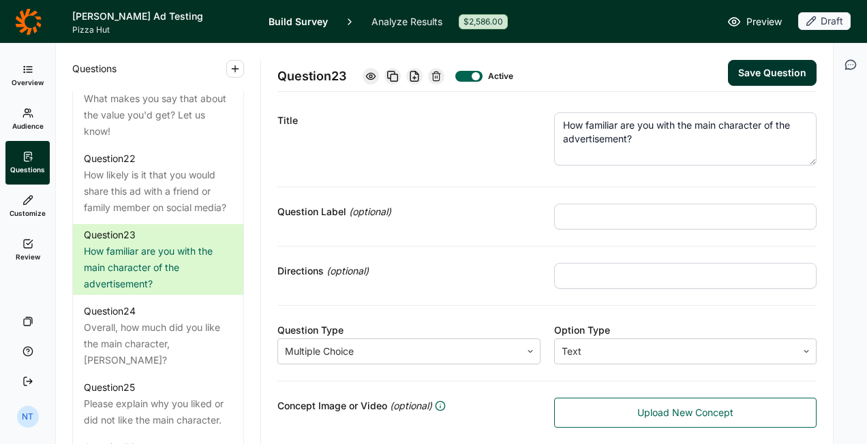
click at [737, 85] on button "Save Question" at bounding box center [772, 73] width 89 height 26
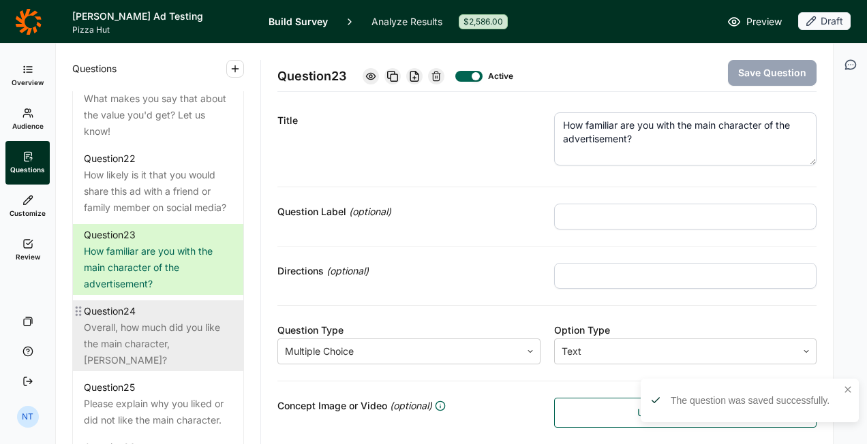
click at [162, 320] on div "Question 24" at bounding box center [158, 311] width 149 height 16
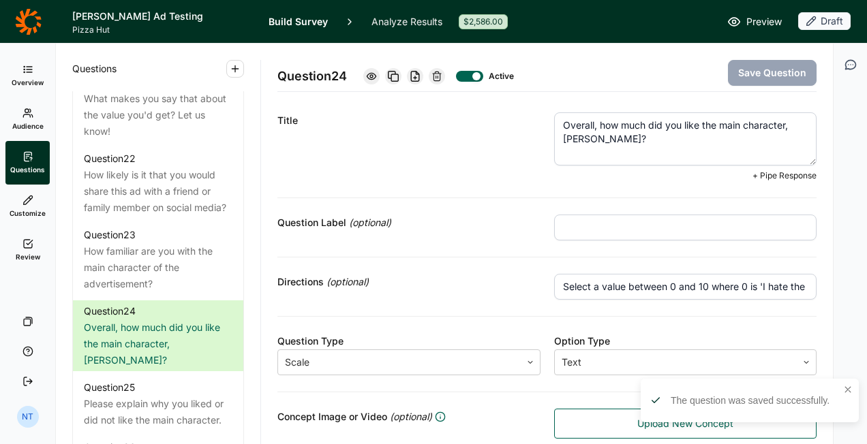
click at [604, 136] on textarea "Overall, how much did you like the main character, Josh Allen?" at bounding box center [685, 138] width 263 height 53
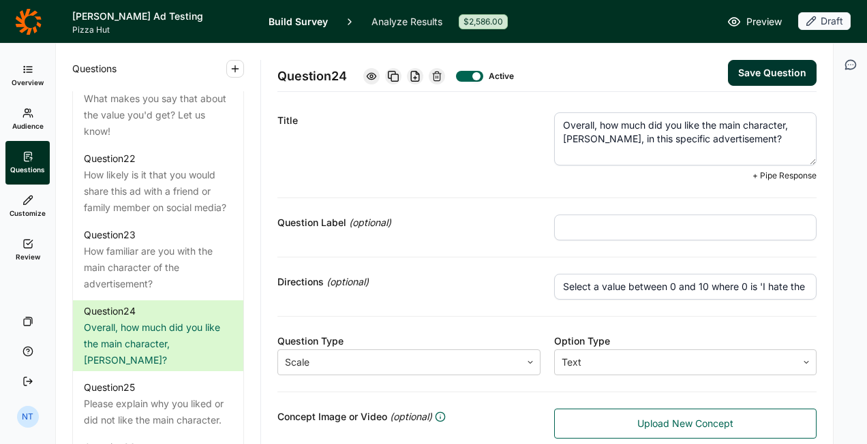
drag, startPoint x: 601, startPoint y: 125, endPoint x: 530, endPoint y: 119, distance: 71.8
click at [530, 119] on div "Title Overall, how much did you like the main character, Josh Allen, in this sp…" at bounding box center [546, 147] width 539 height 102
type textarea "How much did you like the main character, Josh Allen, in this specific advertis…"
click at [741, 78] on button "Save Question" at bounding box center [772, 73] width 89 height 26
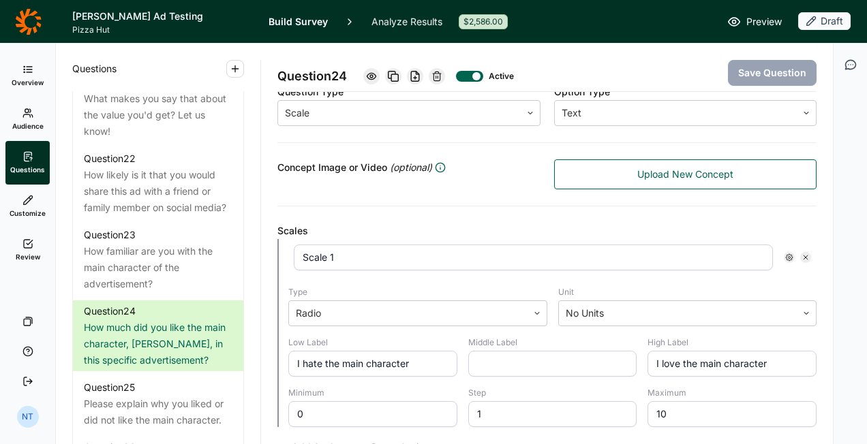
scroll to position [260, 0]
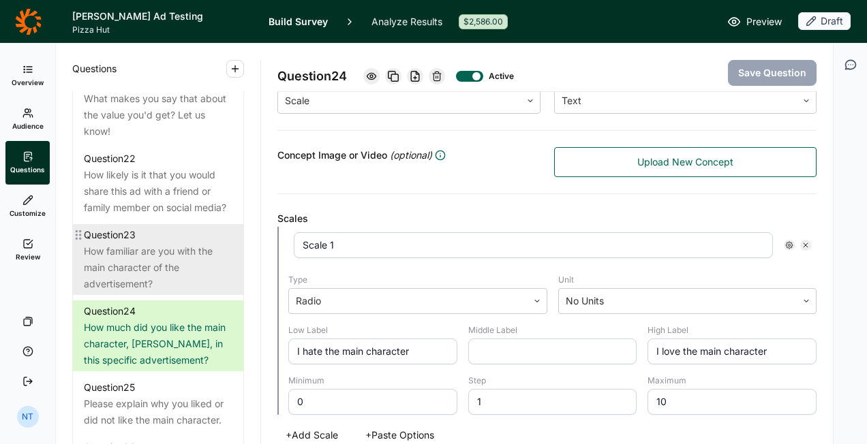
click at [145, 292] on div "How familiar are you with the main character of the advertisement?" at bounding box center [158, 267] width 149 height 49
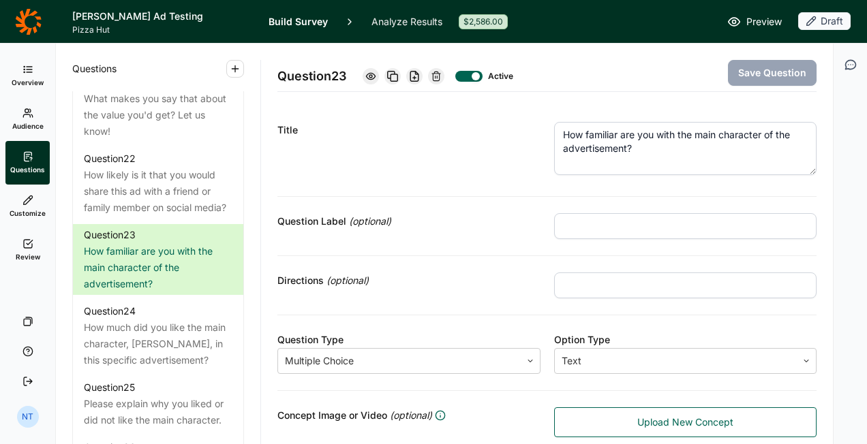
click at [780, 204] on div "Question Label (optional)" at bounding box center [546, 226] width 539 height 59
click at [25, 24] on icon at bounding box center [28, 21] width 26 height 26
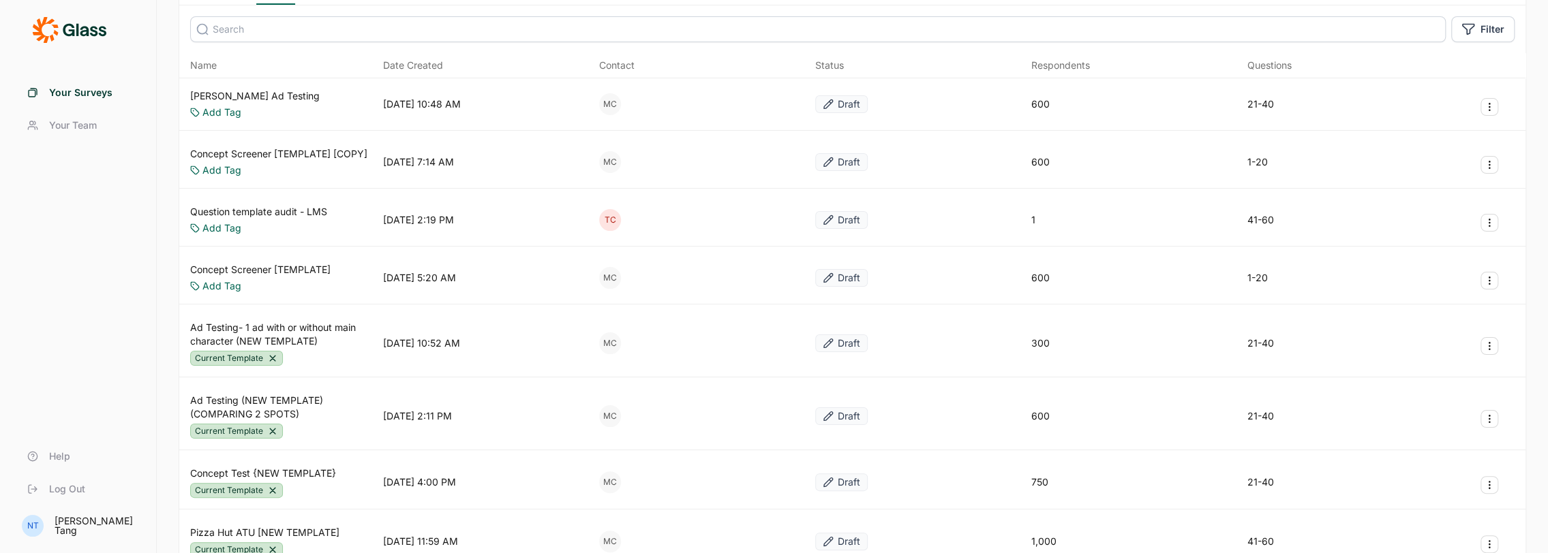
scroll to position [136, 0]
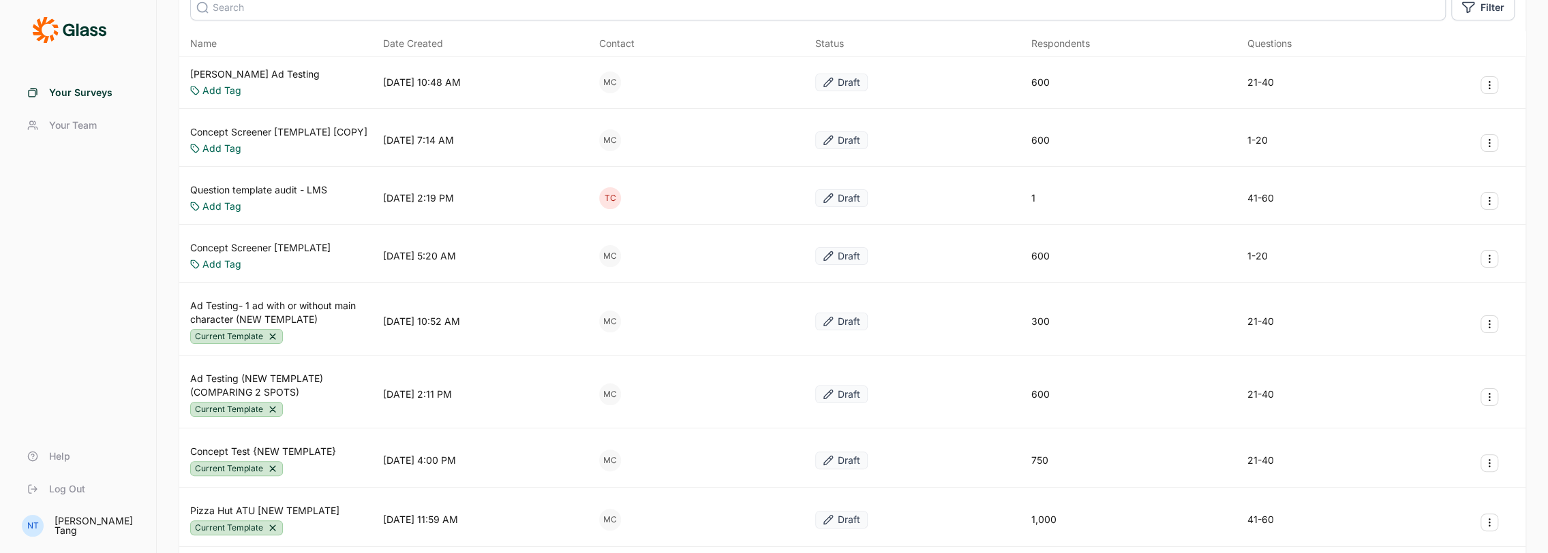
click at [303, 306] on link "Ad Testing- 1 ad with or without main character (NEW TEMPLATE)" at bounding box center [283, 312] width 187 height 27
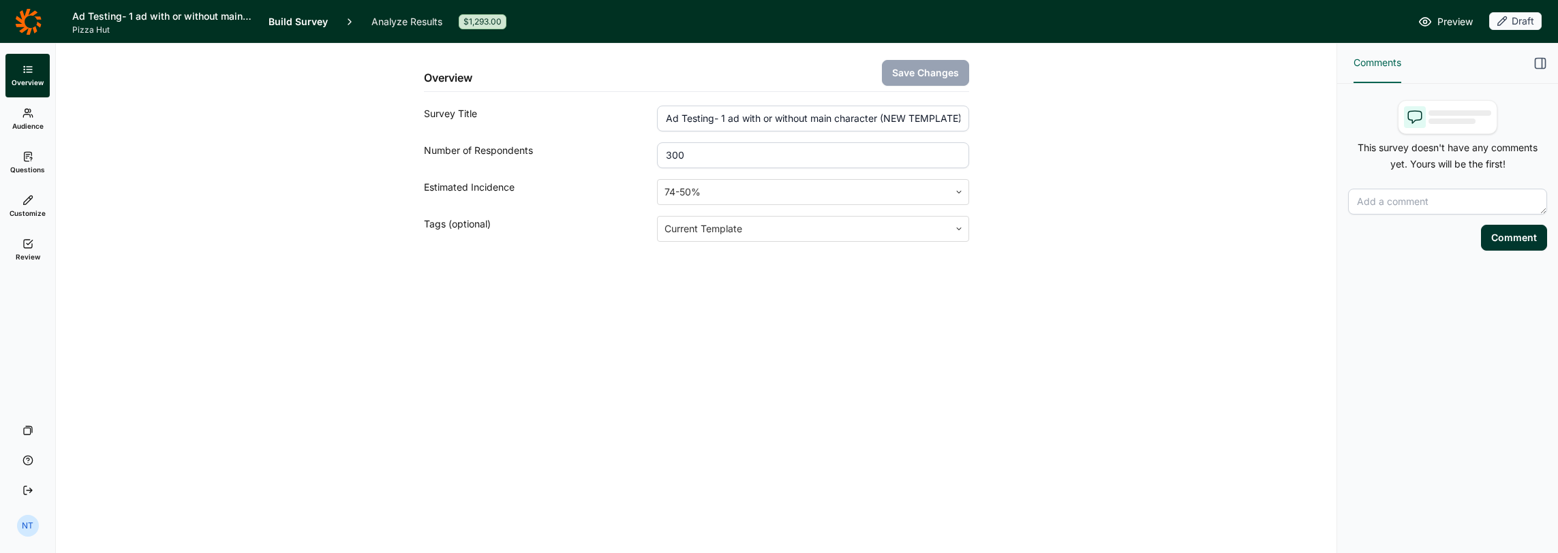
click at [52, 151] on ul "Overview Audience Questions Customize Review" at bounding box center [27, 163] width 55 height 218
click at [47, 155] on link "Questions" at bounding box center [27, 163] width 44 height 44
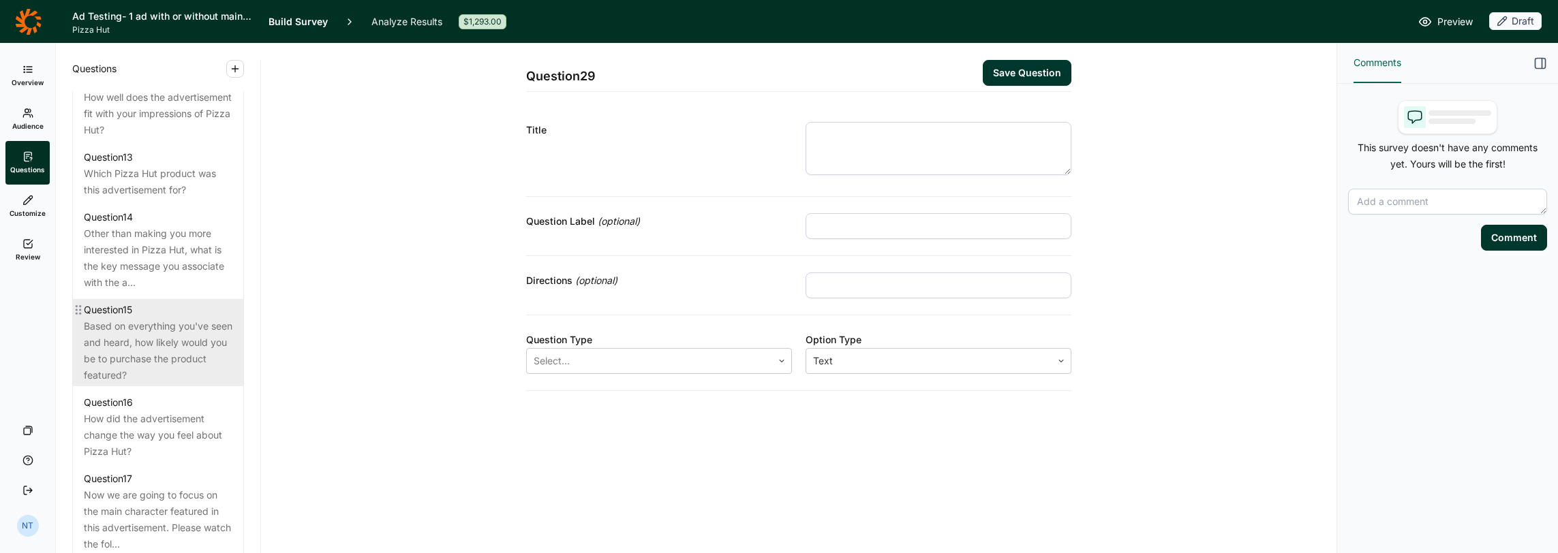
scroll to position [1704, 0]
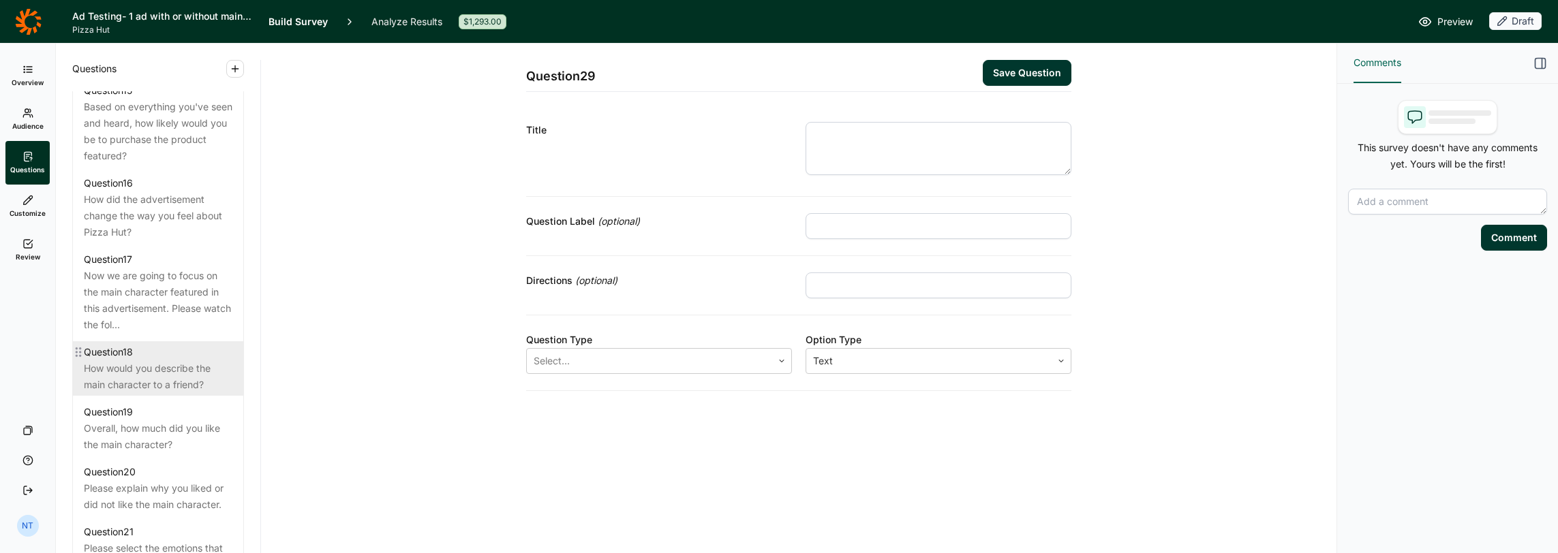
click at [164, 382] on div "How would you describe the main character to a friend?" at bounding box center [158, 377] width 149 height 33
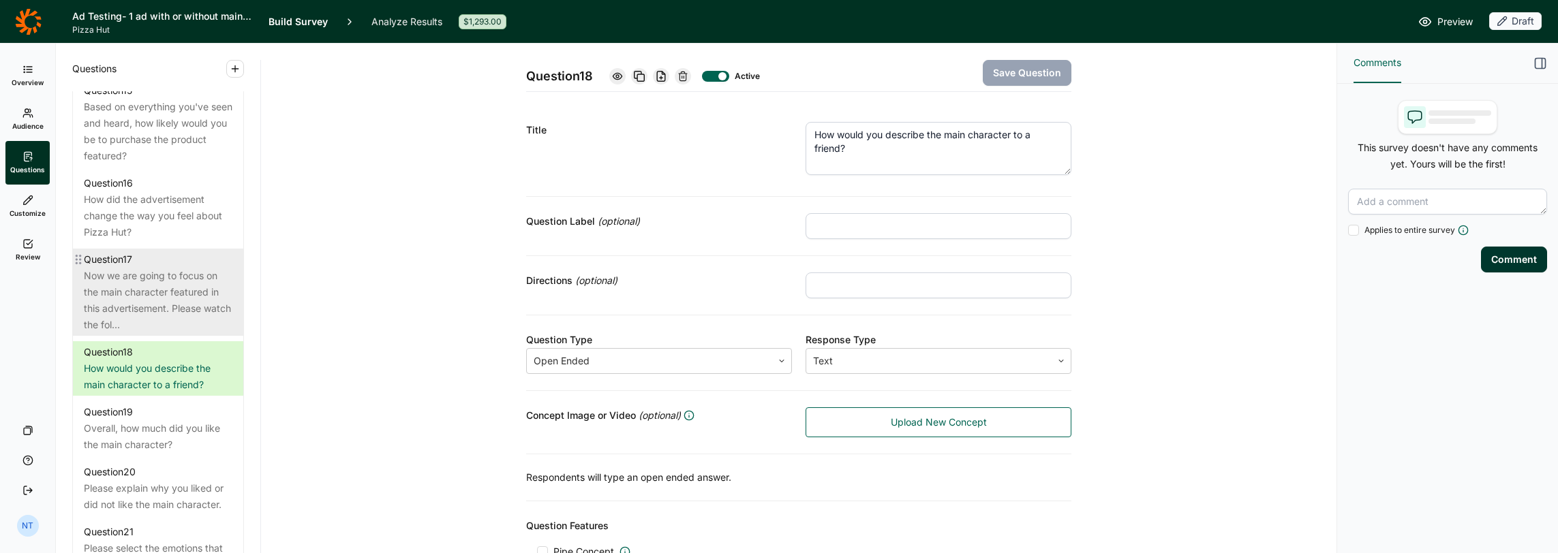
click at [166, 311] on div "Now we are going to focus on the main character featured in this advertisement.…" at bounding box center [158, 300] width 149 height 65
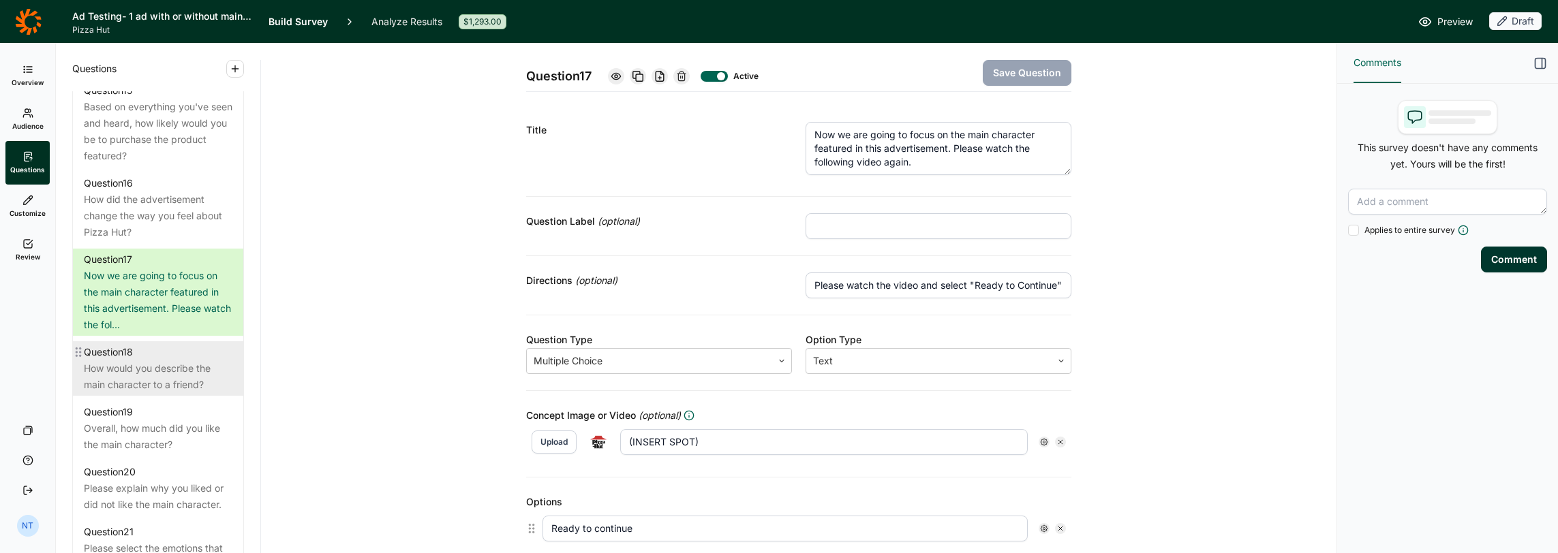
click at [170, 379] on div "How would you describe the main character to a friend?" at bounding box center [158, 377] width 149 height 33
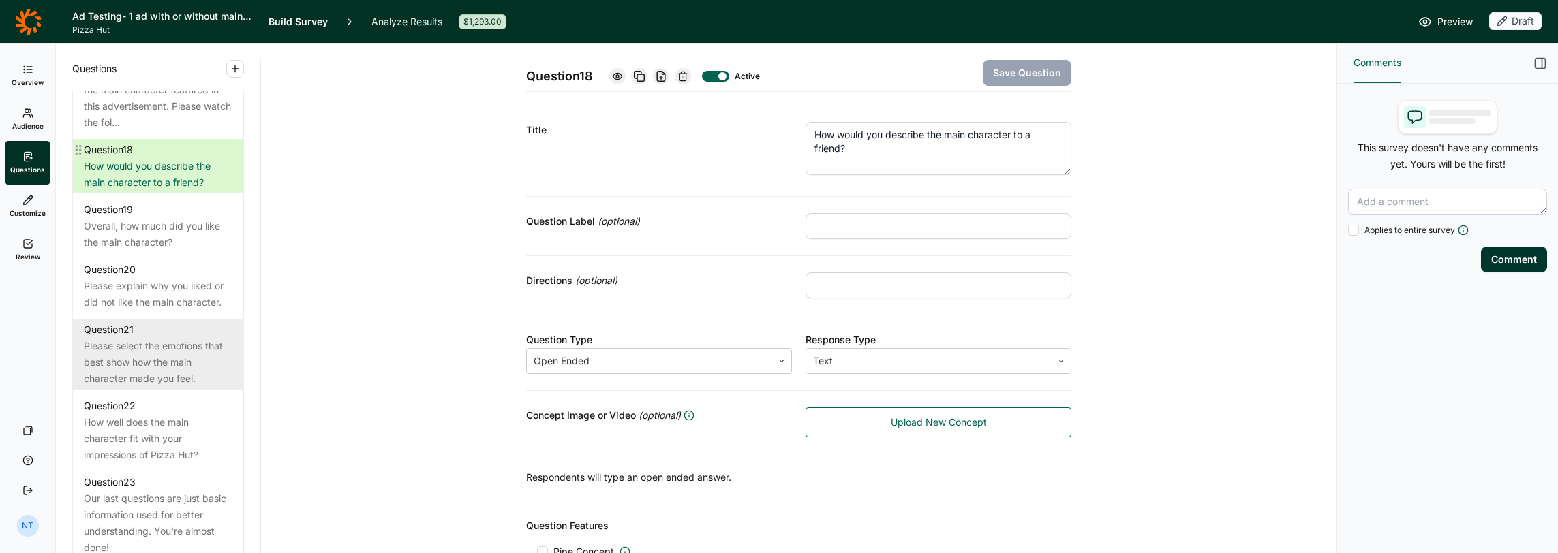
scroll to position [1908, 0]
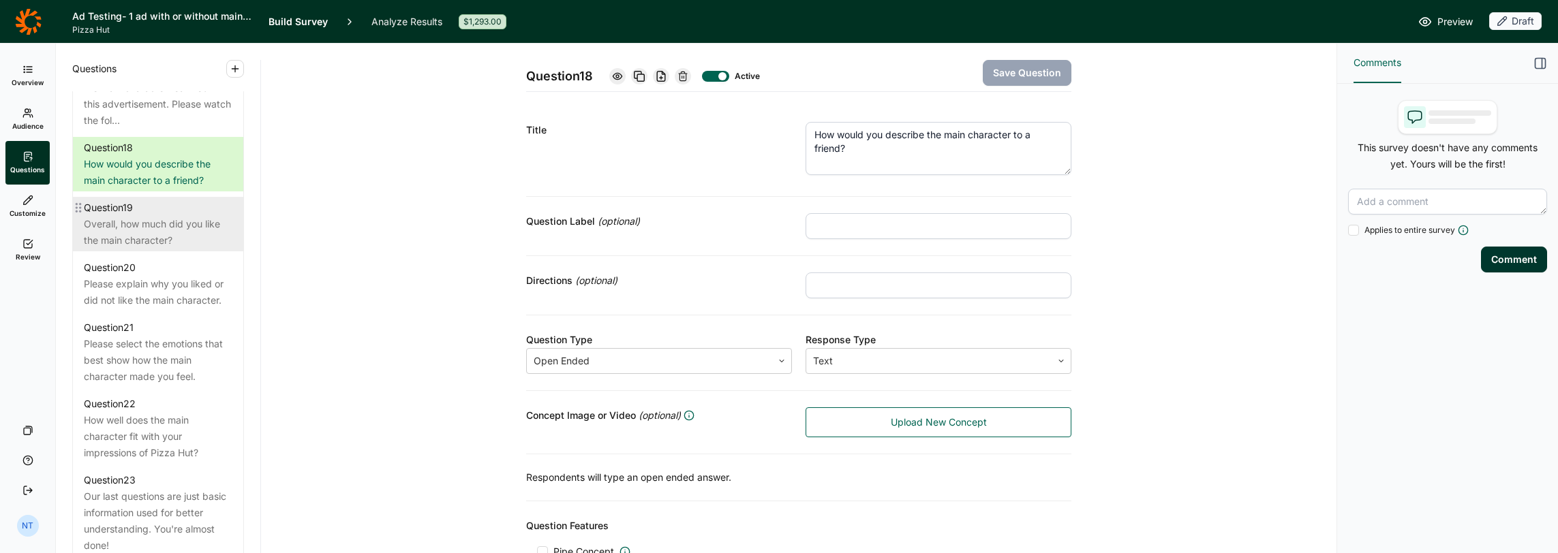
click at [158, 251] on div "Question 19 Overall, how much did you like the main character?" at bounding box center [158, 224] width 170 height 55
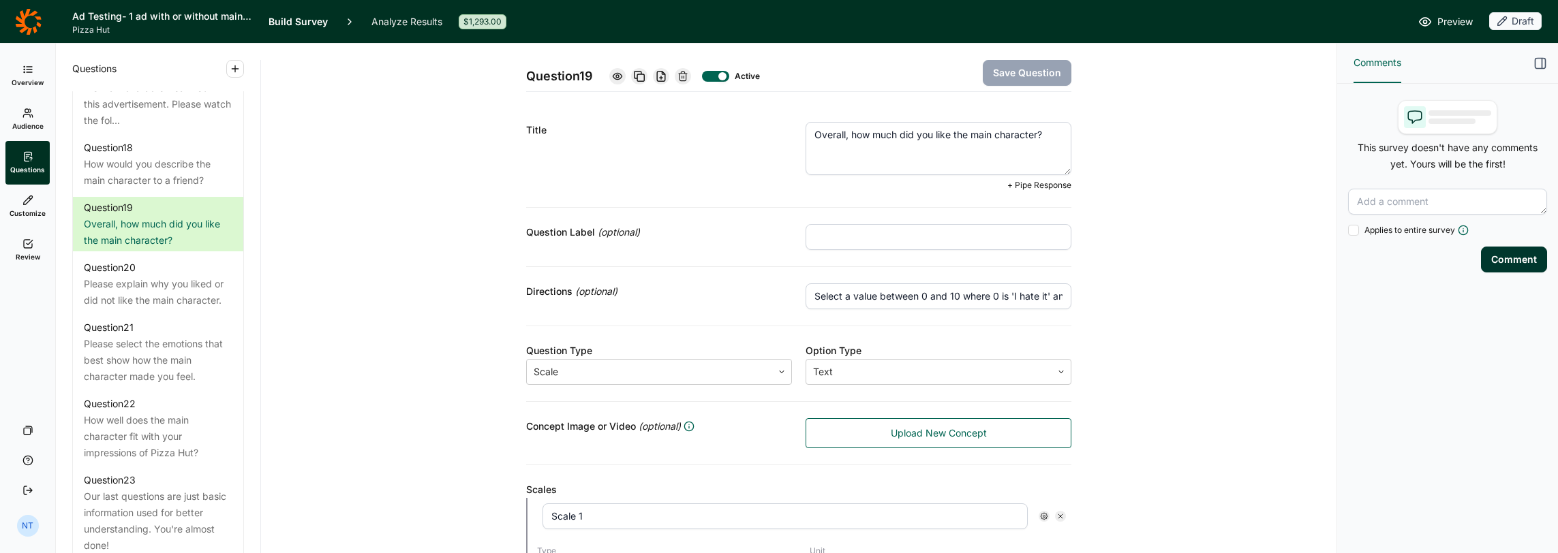
click at [860, 139] on textarea "Overall, how much did you like the main character?" at bounding box center [939, 148] width 266 height 53
paste textarea "[URL][DOMAIN_NAME]"
type textarea "Overall, how much did you like the main character?"
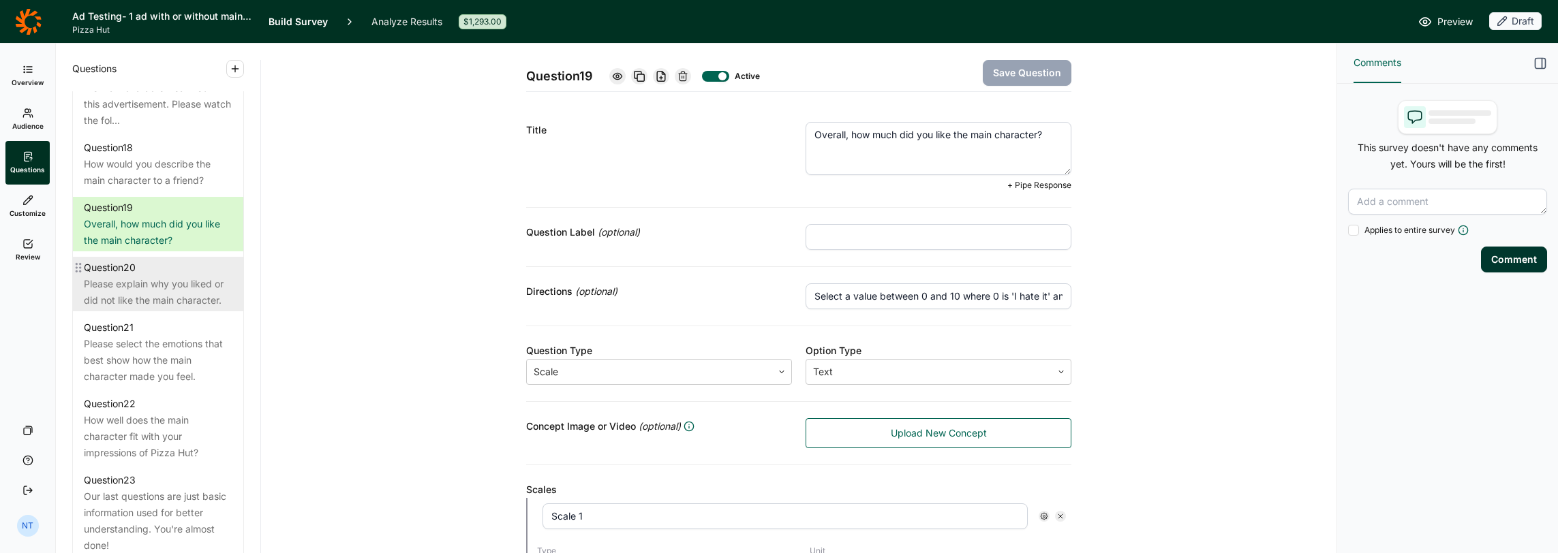
click at [164, 309] on div "Please explain why you liked or did not like the main character." at bounding box center [158, 292] width 149 height 33
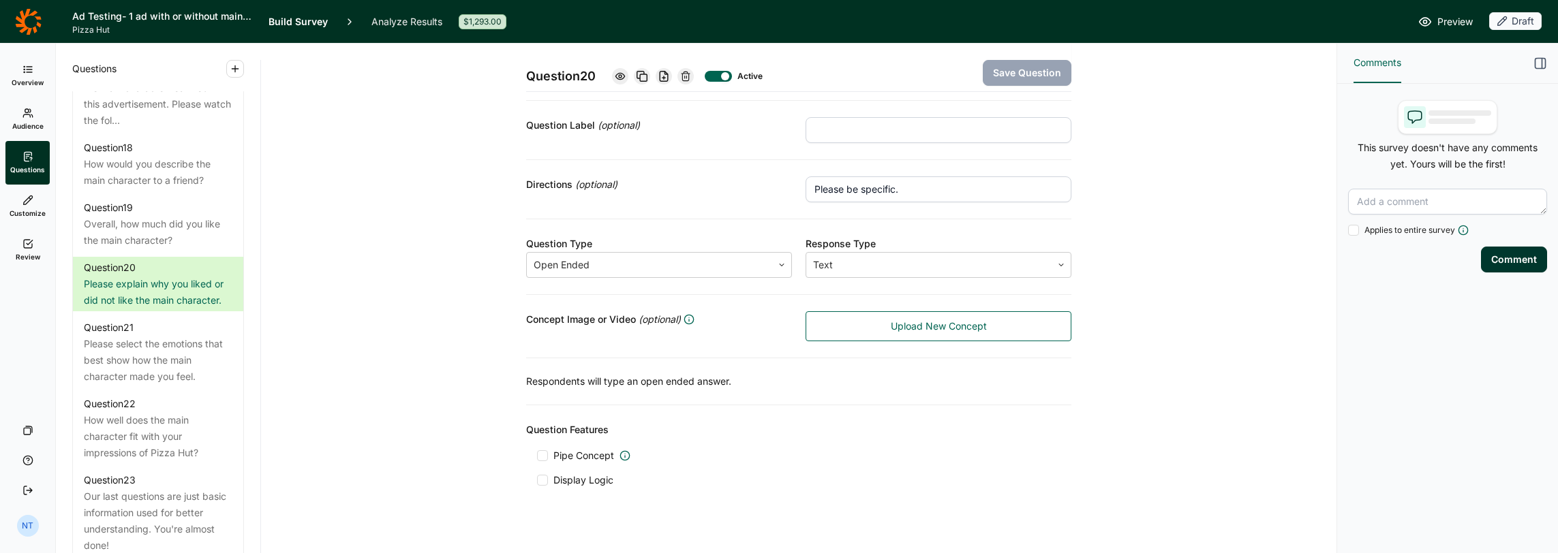
scroll to position [108, 0]
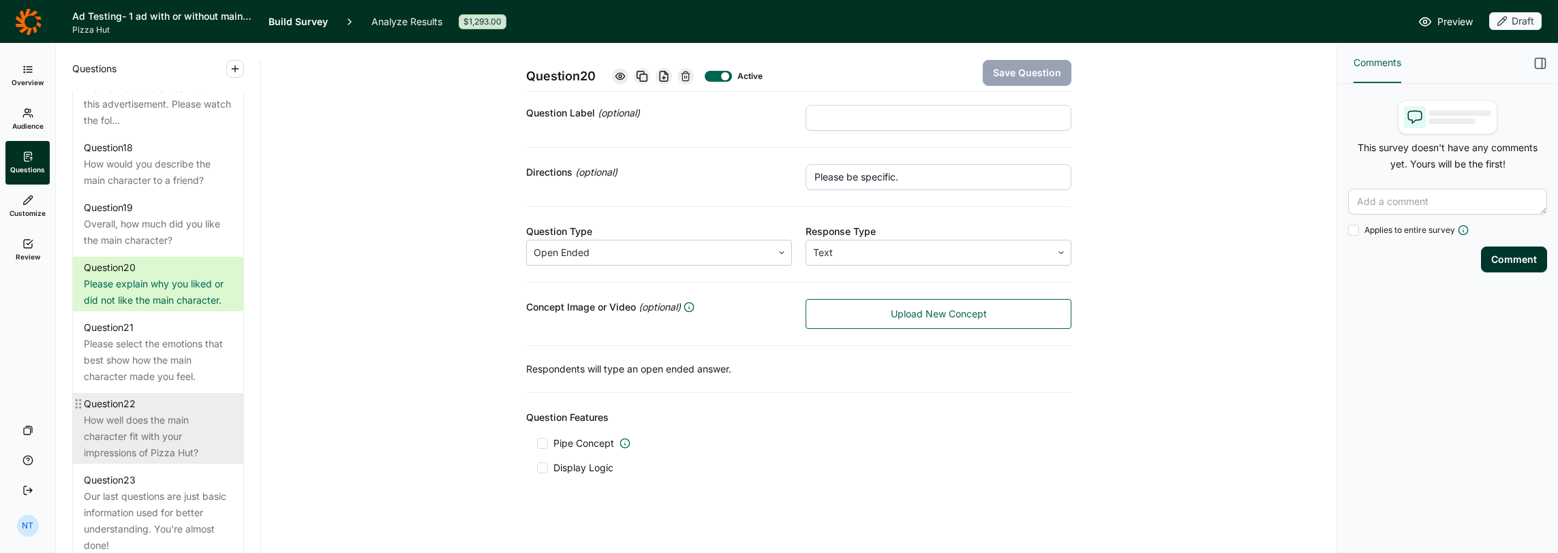
click at [142, 450] on div "How well does the main character fit with your impressions of Pizza Hut?" at bounding box center [158, 436] width 149 height 49
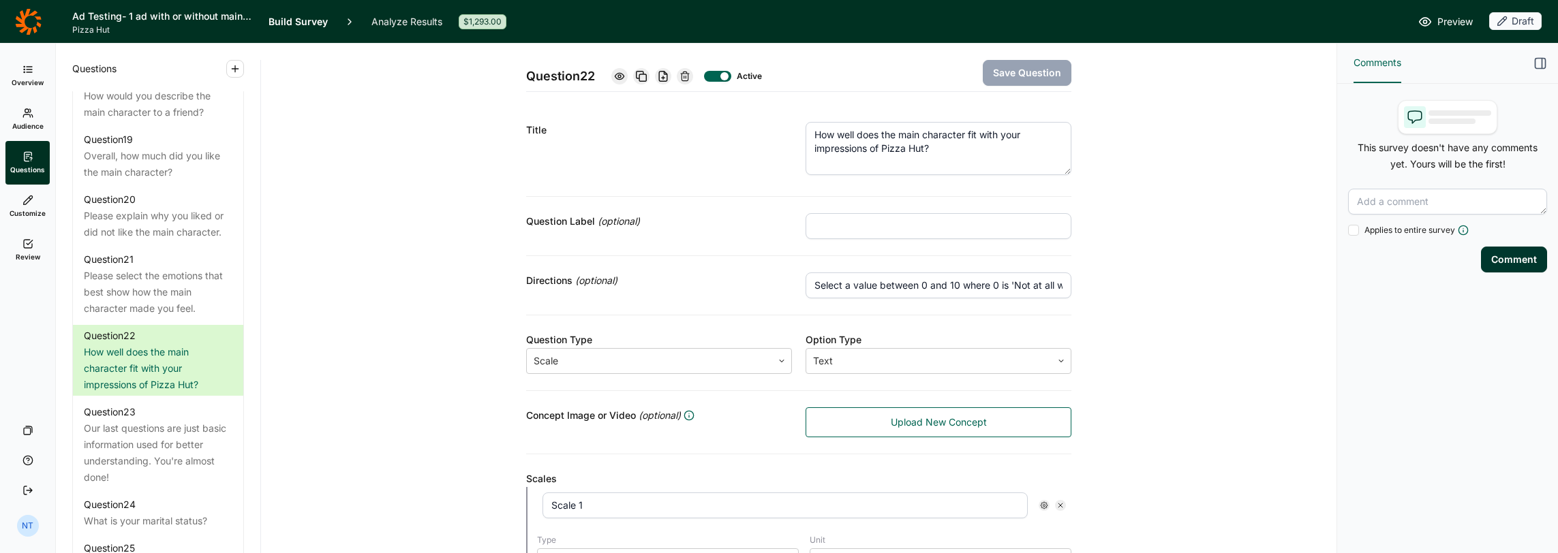
click at [871, 125] on textarea "How well does the main character fit with your impressions of Pizza Hut?" at bounding box center [939, 148] width 266 height 53
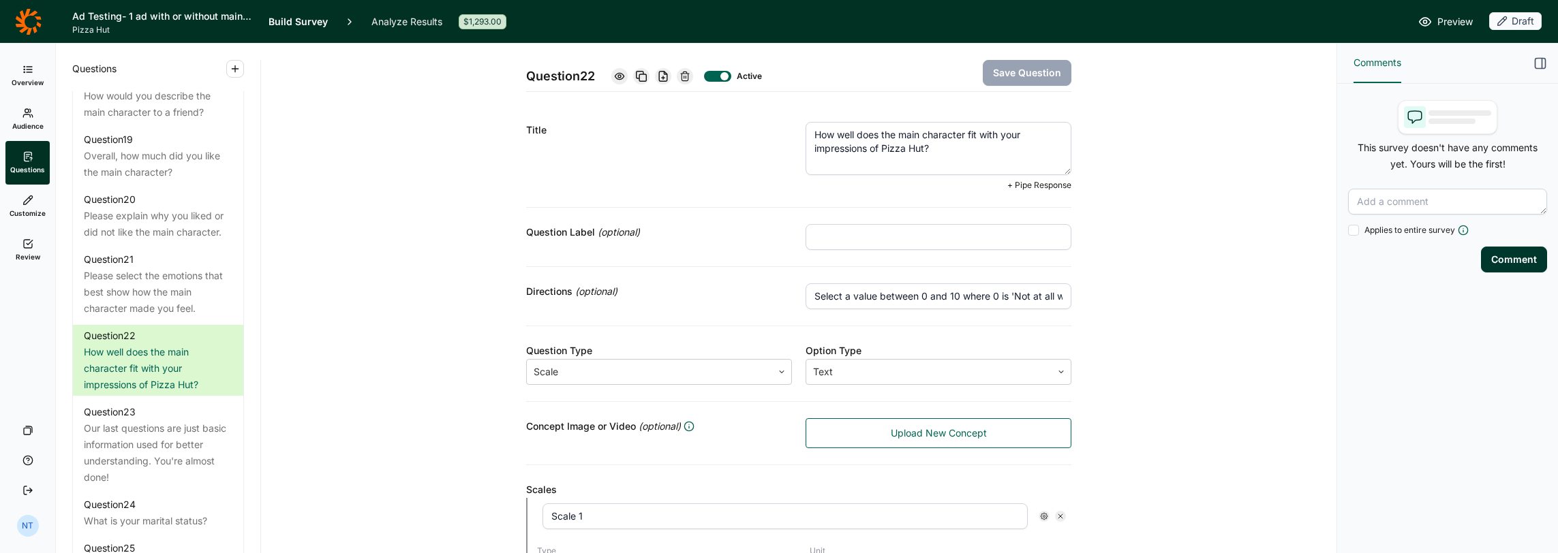
click at [871, 125] on textarea "How well does the main character fit with your impressions of Pizza Hut?" at bounding box center [939, 148] width 266 height 53
drag, startPoint x: 871, startPoint y: 125, endPoint x: 866, endPoint y: 131, distance: 7.2
click at [871, 127] on textarea "How well does the main character fit with your impressions of Pizza Hut?" at bounding box center [939, 148] width 266 height 53
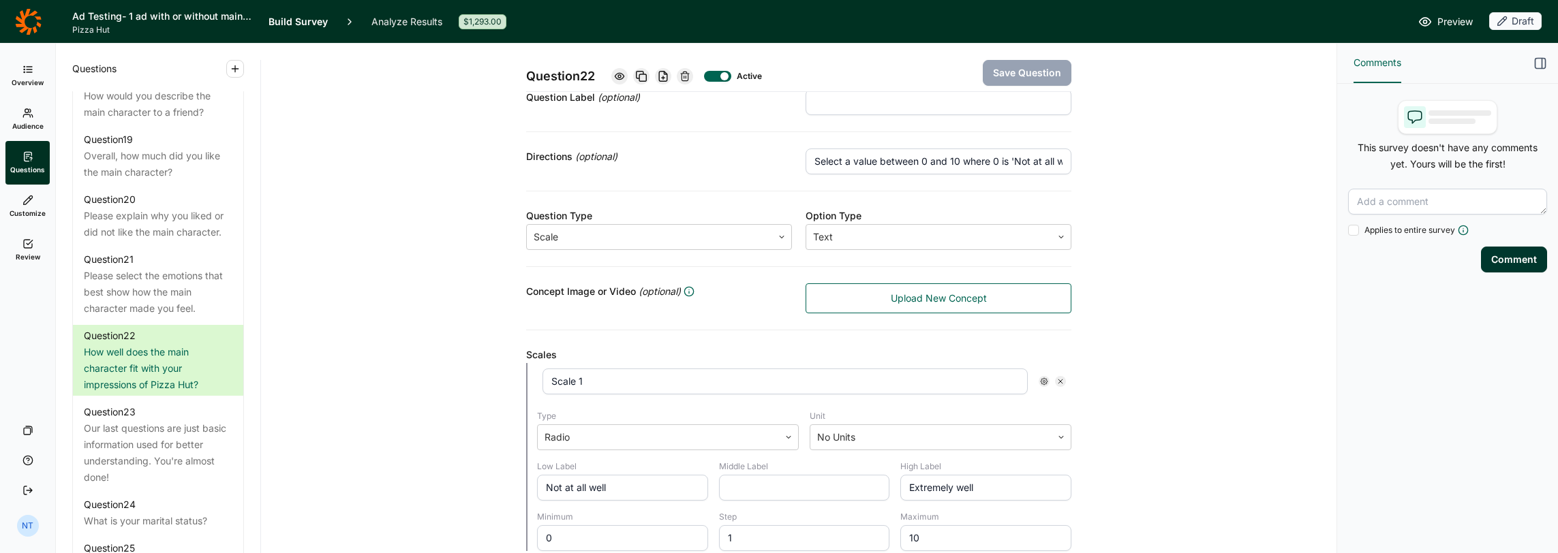
scroll to position [136, 0]
click at [886, 150] on input "Select a value between 0 and 10 where 0 is 'Not at all well' and 10 is 'Extreme…" at bounding box center [939, 160] width 266 height 26
click at [887, 152] on input "Select a value between 0 and 10 where 0 is 'Not at all well' and 10 is 'Extreme…" at bounding box center [939, 160] width 266 height 26
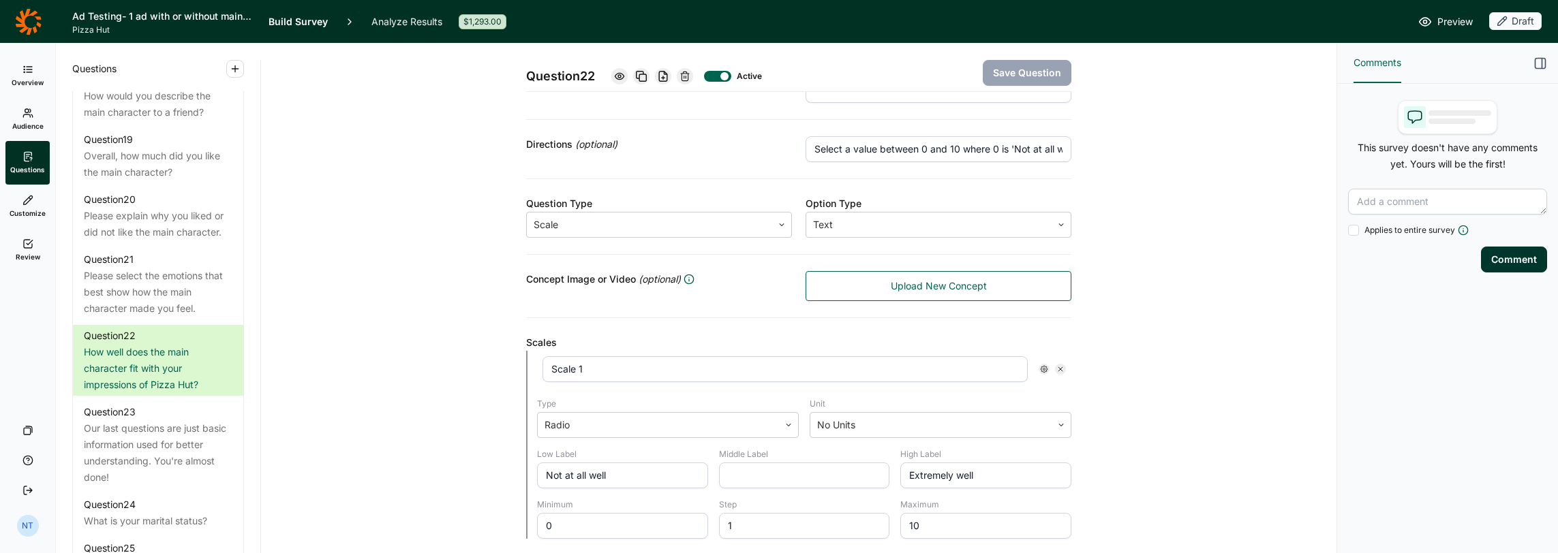
click at [887, 152] on input "Select a value between 0 and 10 where 0 is 'Not at all well' and 10 is 'Extreme…" at bounding box center [939, 149] width 266 height 26
click at [591, 475] on input "Not at all well" at bounding box center [622, 476] width 171 height 26
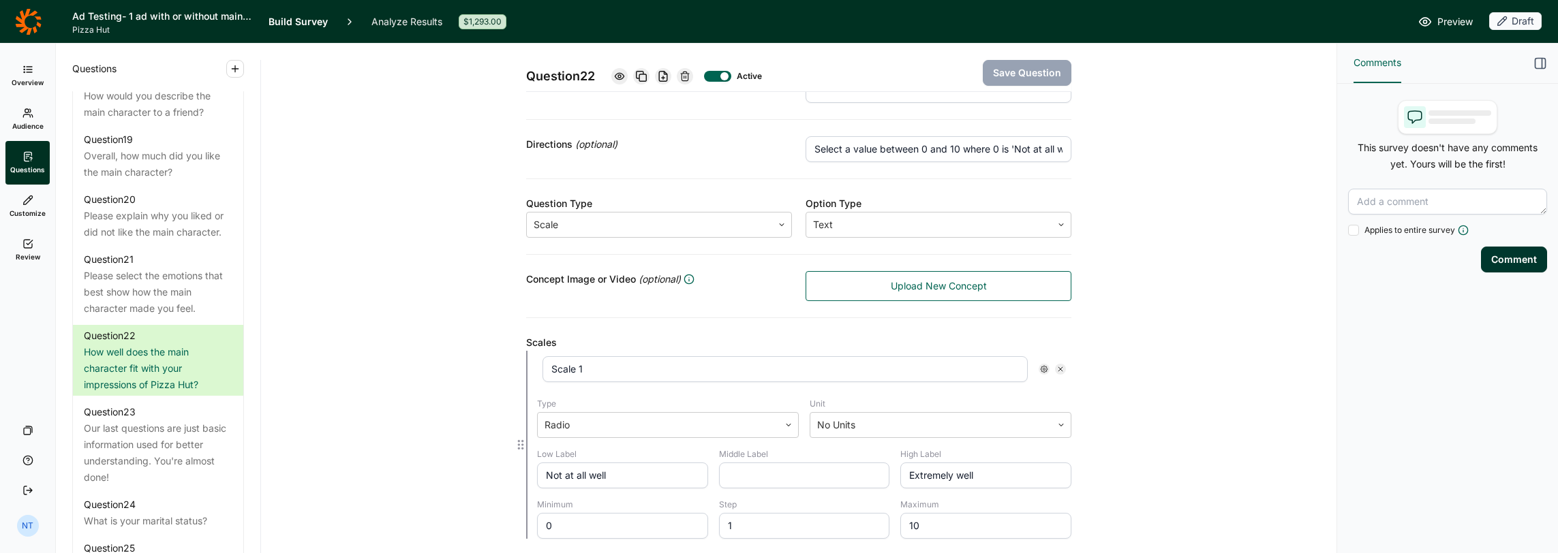
click at [930, 474] on input "Extremely well" at bounding box center [985, 476] width 171 height 26
click at [153, 241] on div "Please explain why you liked or did not like the main character." at bounding box center [158, 224] width 149 height 33
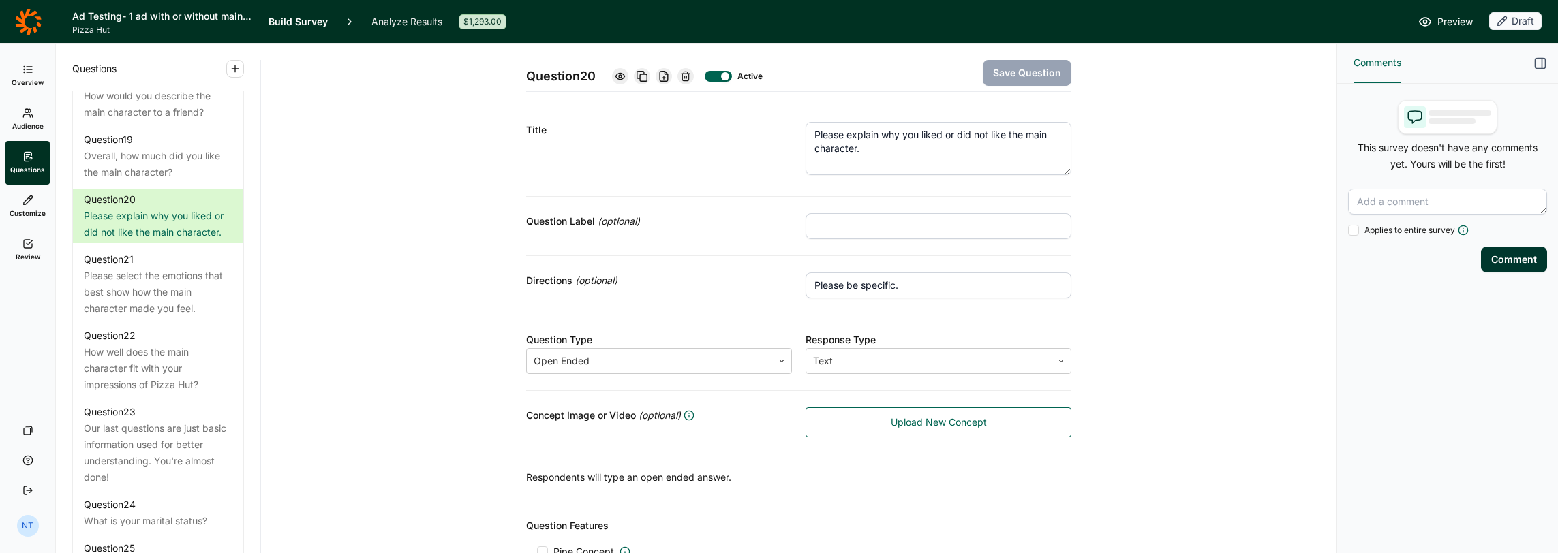
click at [880, 146] on textarea "Please explain why you liked or did not like the main character." at bounding box center [939, 148] width 266 height 53
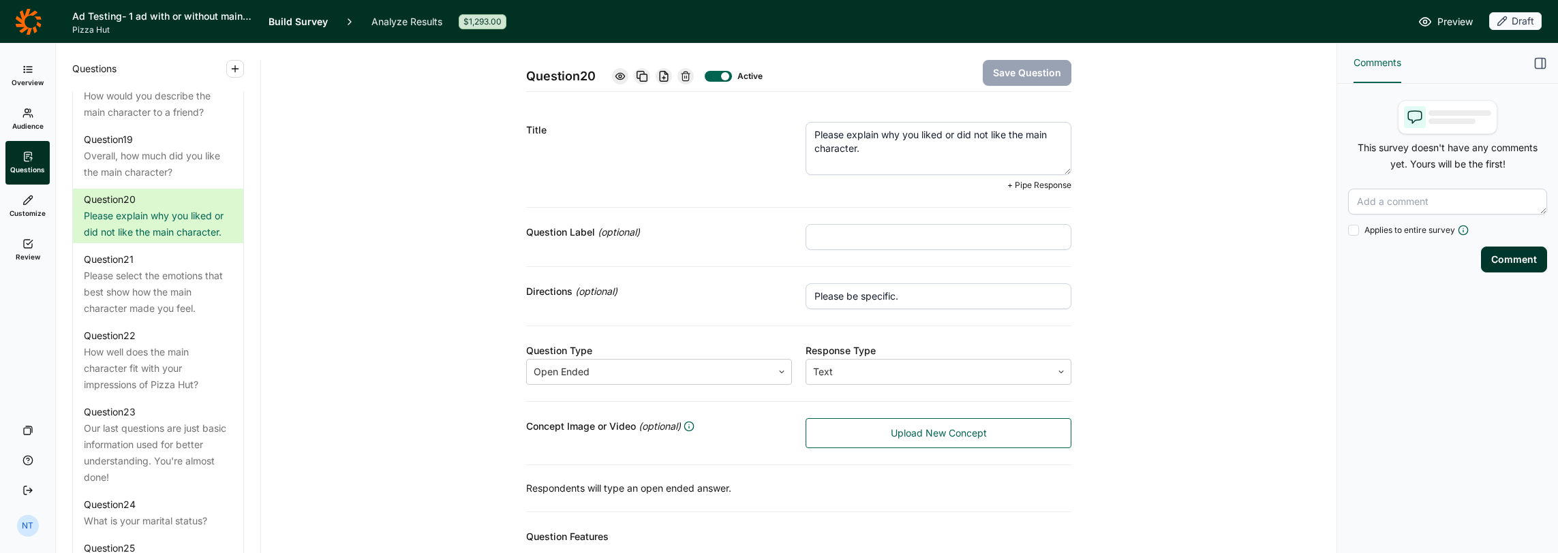
click at [880, 146] on textarea "Please explain why you liked or did not like the main character." at bounding box center [939, 148] width 266 height 53
